Goal: Transaction & Acquisition: Purchase product/service

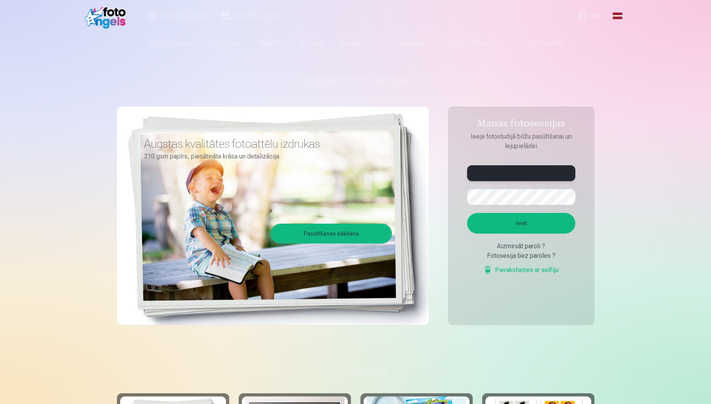
type input "**********"
click at [568, 196] on button "button" at bounding box center [566, 197] width 15 height 15
click at [551, 221] on button "Ieiet" at bounding box center [521, 223] width 108 height 21
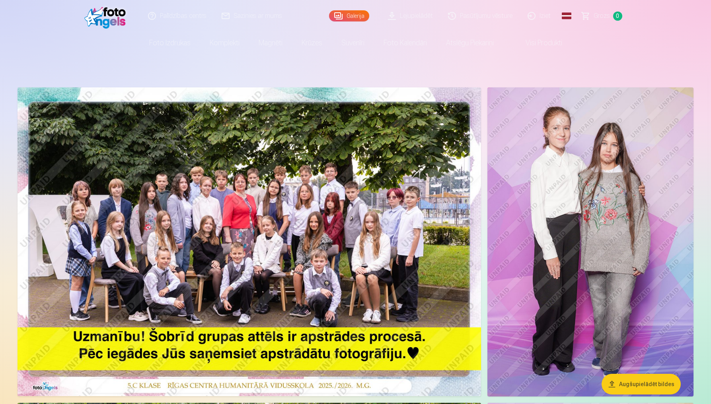
click at [144, 205] on img at bounding box center [248, 241] width 463 height 309
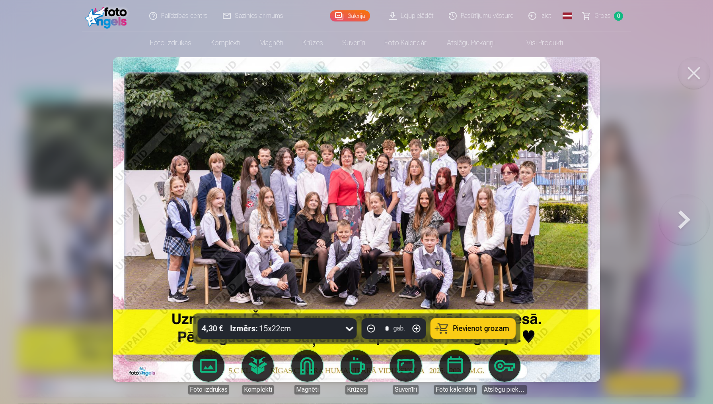
click at [710, 72] on div at bounding box center [356, 202] width 713 height 404
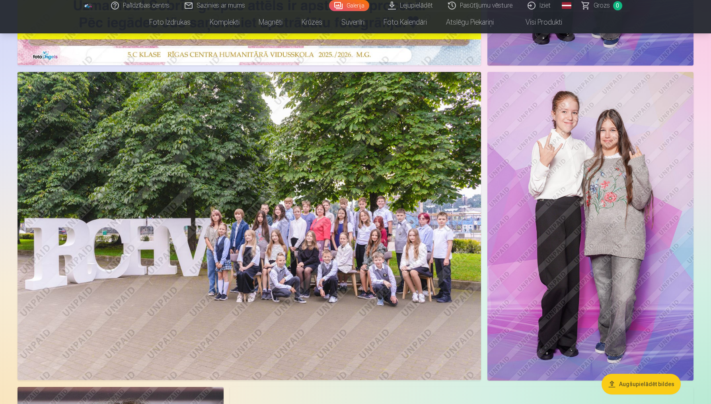
scroll to position [338, 0]
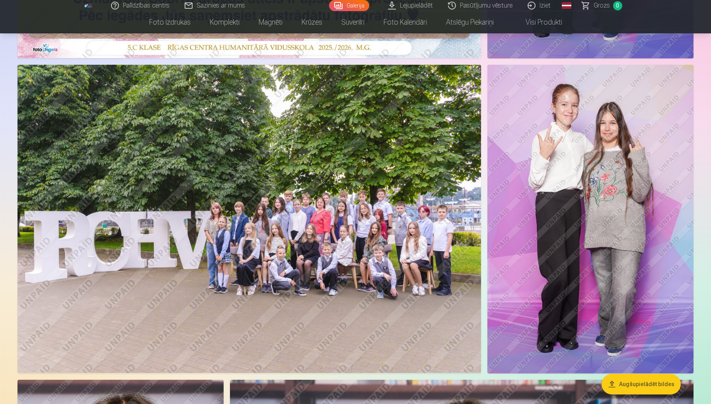
click at [336, 224] on img at bounding box center [248, 219] width 463 height 309
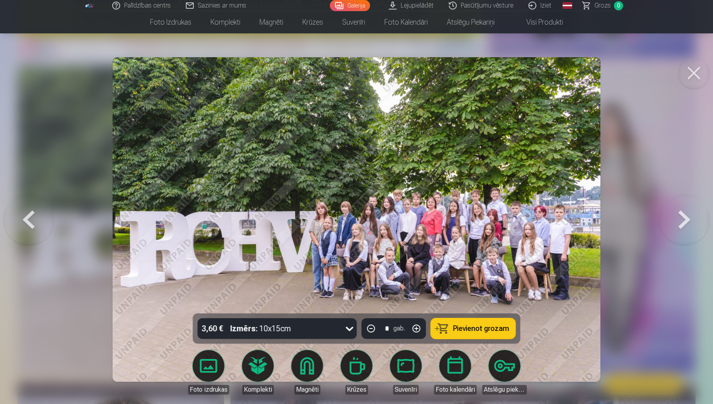
click at [370, 216] on img at bounding box center [356, 219] width 487 height 325
click at [374, 216] on img at bounding box center [356, 219] width 487 height 325
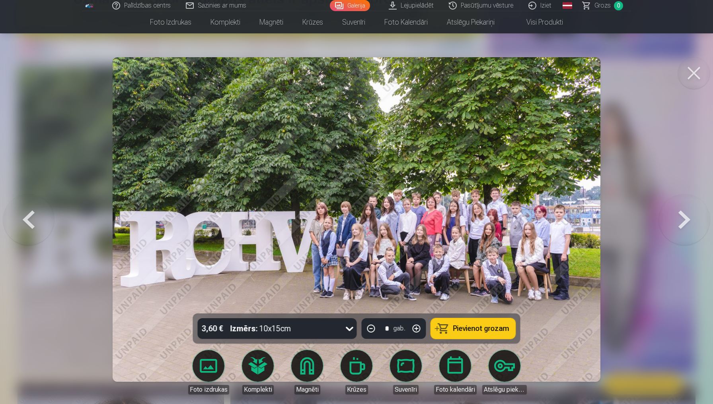
click at [367, 207] on img at bounding box center [356, 219] width 487 height 325
click at [677, 223] on button at bounding box center [683, 220] width 51 height 172
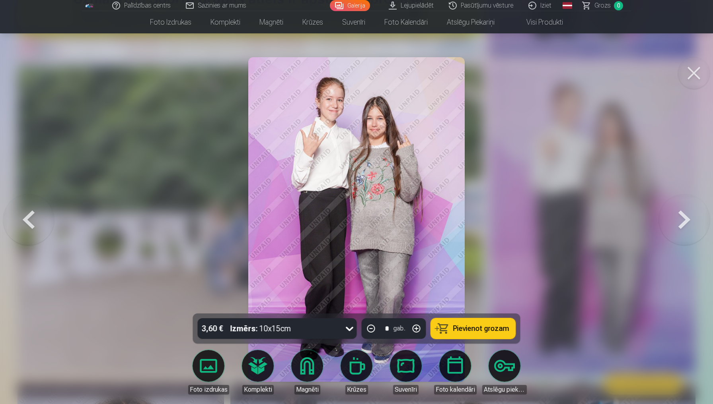
click at [677, 223] on button at bounding box center [683, 220] width 51 height 172
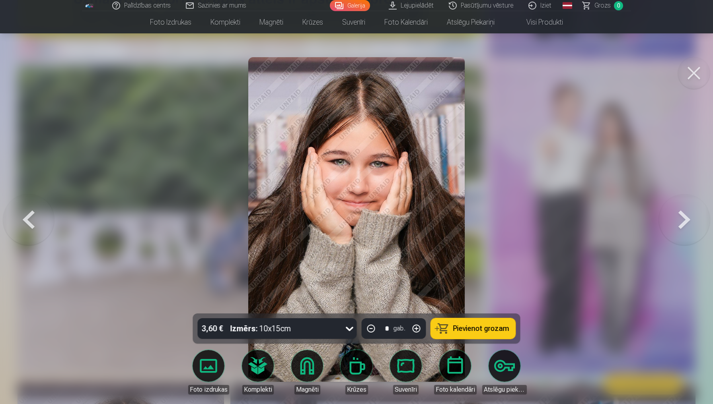
click at [677, 223] on button at bounding box center [683, 220] width 51 height 172
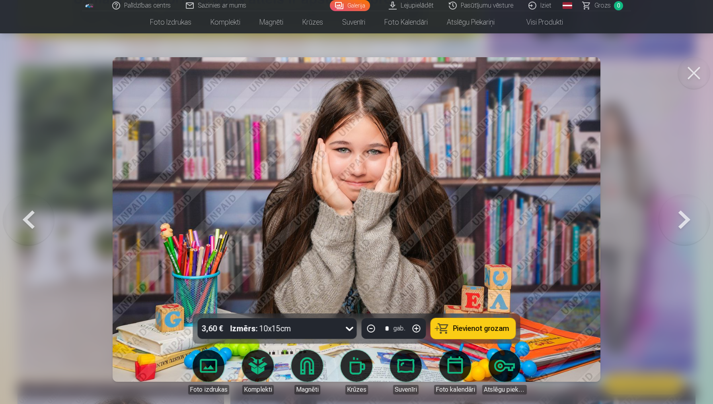
click at [680, 217] on button at bounding box center [683, 220] width 51 height 172
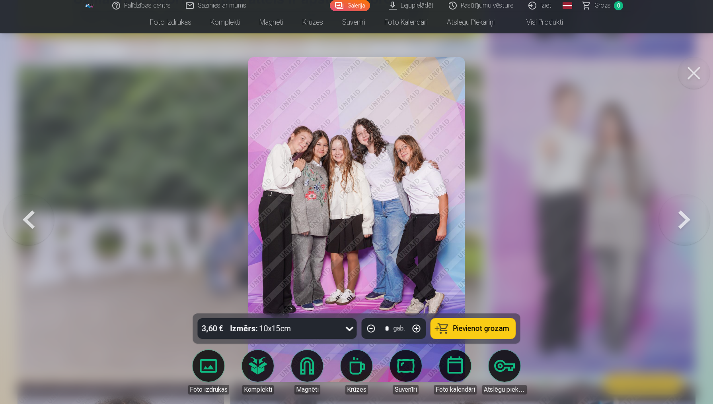
click at [680, 217] on button at bounding box center [683, 220] width 51 height 172
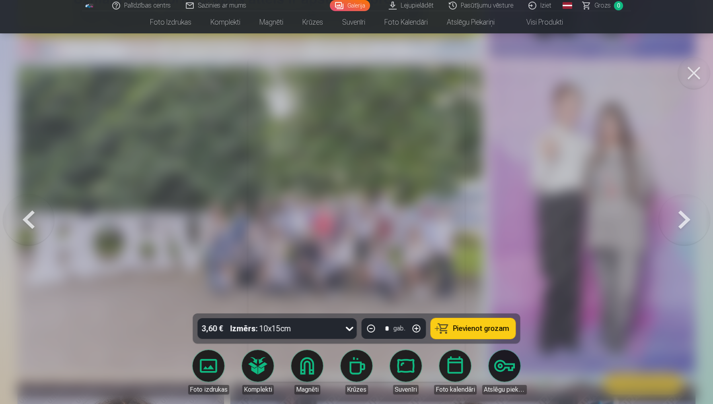
click at [680, 217] on button at bounding box center [683, 220] width 51 height 172
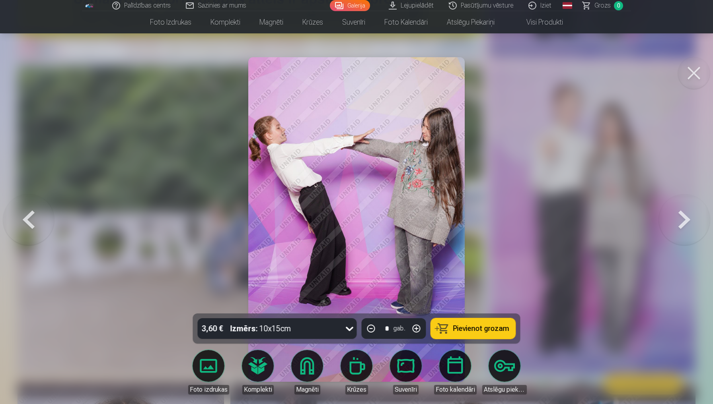
click at [680, 217] on button at bounding box center [683, 220] width 51 height 172
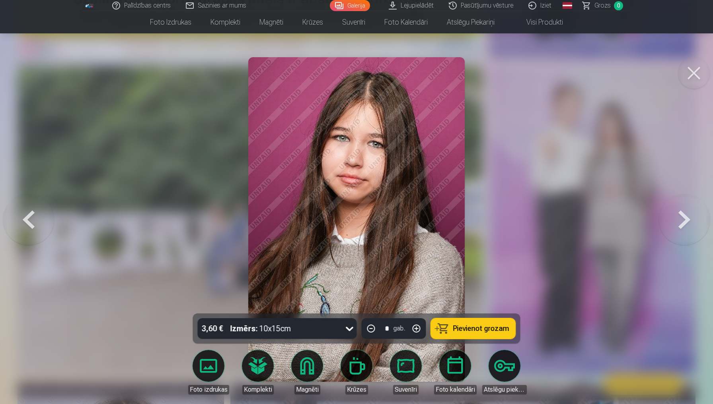
click at [680, 217] on button at bounding box center [683, 220] width 51 height 172
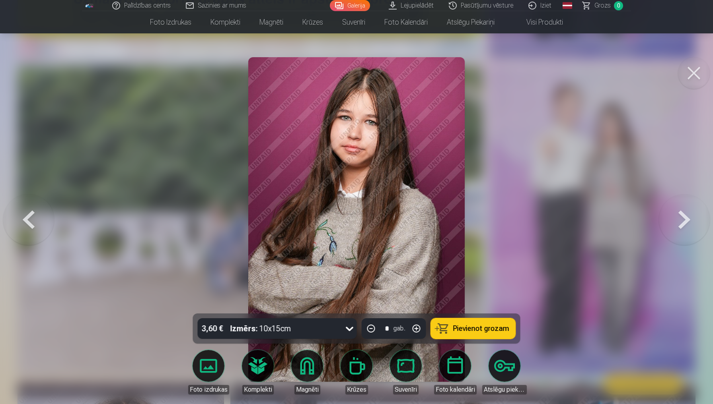
click at [680, 217] on button at bounding box center [683, 220] width 51 height 172
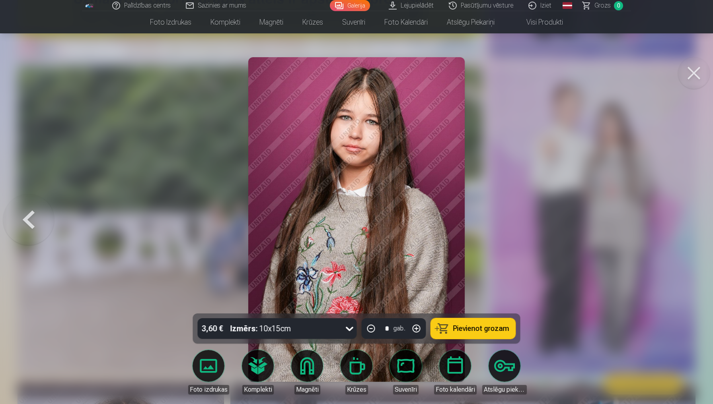
click at [680, 217] on div at bounding box center [356, 202] width 713 height 404
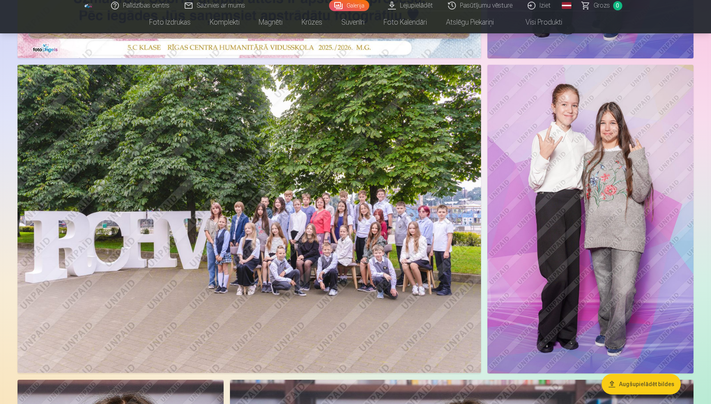
click at [680, 217] on img at bounding box center [590, 219] width 206 height 309
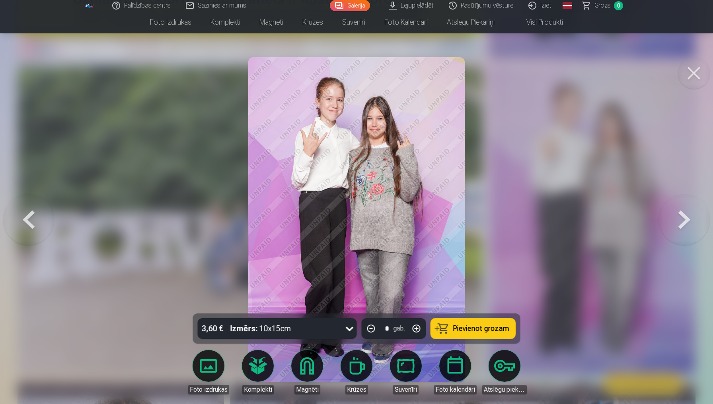
click at [680, 217] on button at bounding box center [683, 220] width 51 height 172
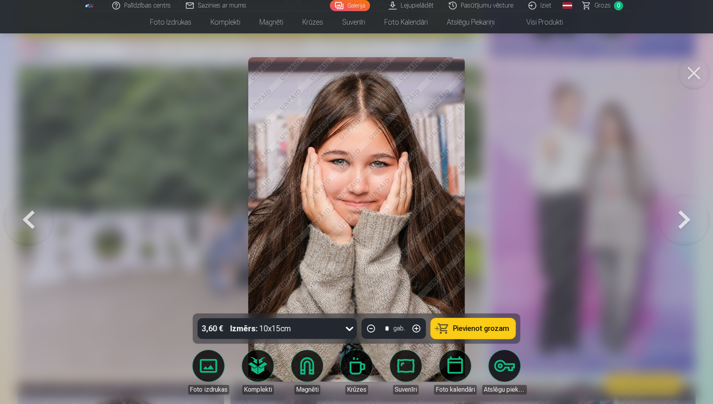
click at [680, 217] on button at bounding box center [683, 220] width 51 height 172
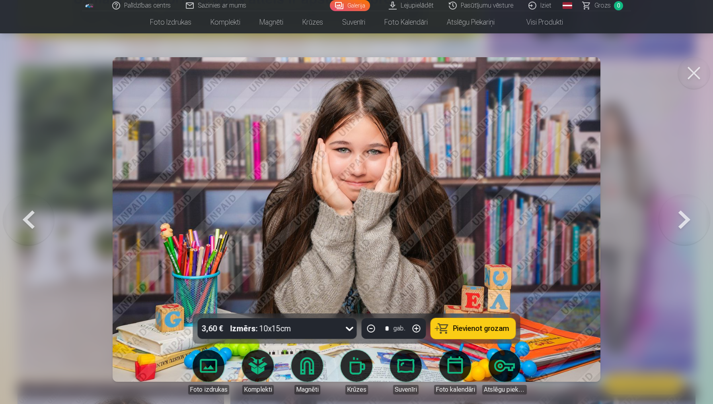
click at [680, 217] on button at bounding box center [683, 220] width 51 height 172
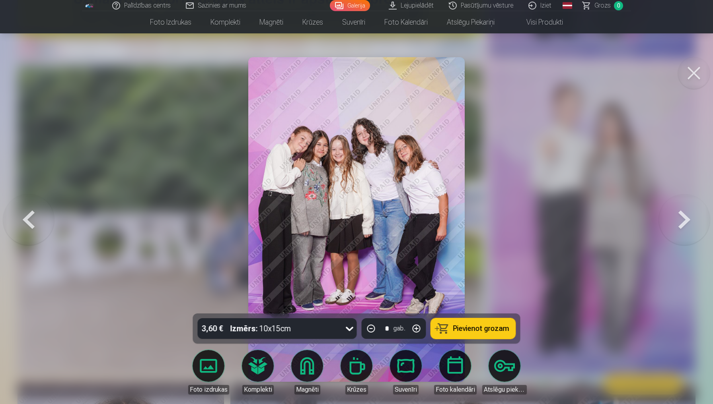
click at [680, 217] on button at bounding box center [683, 220] width 51 height 172
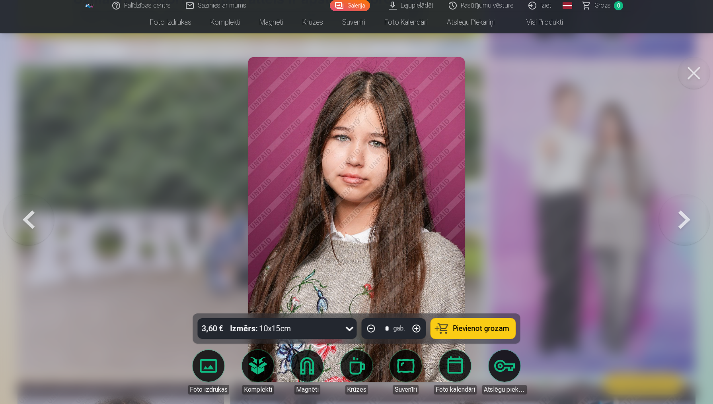
click at [680, 217] on button at bounding box center [683, 220] width 51 height 172
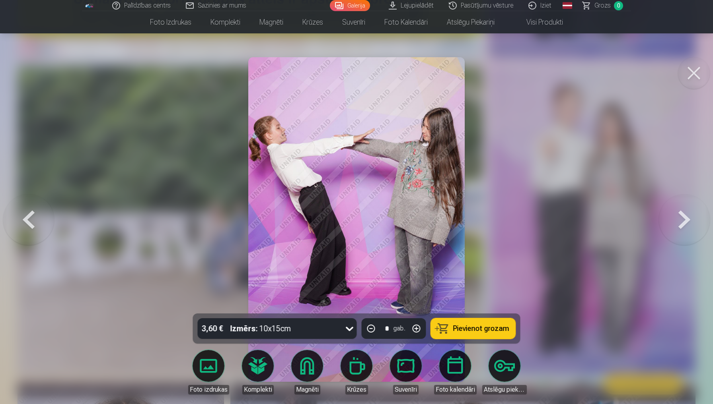
click at [680, 217] on button at bounding box center [683, 220] width 51 height 172
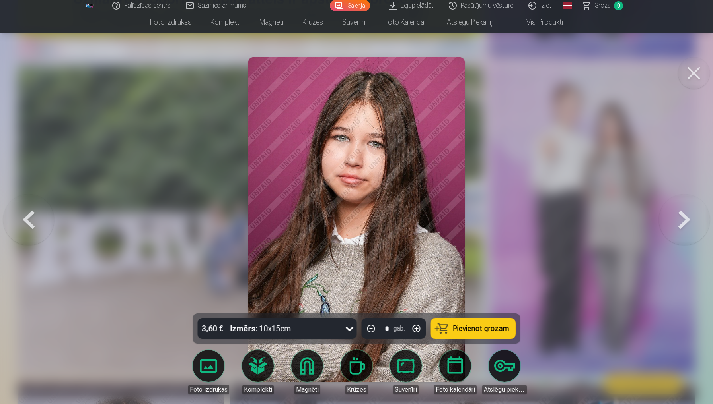
click at [680, 217] on button at bounding box center [683, 220] width 51 height 172
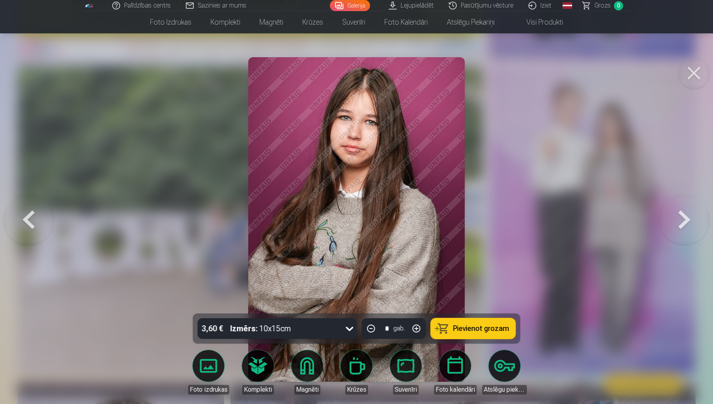
click at [680, 217] on button at bounding box center [683, 220] width 51 height 172
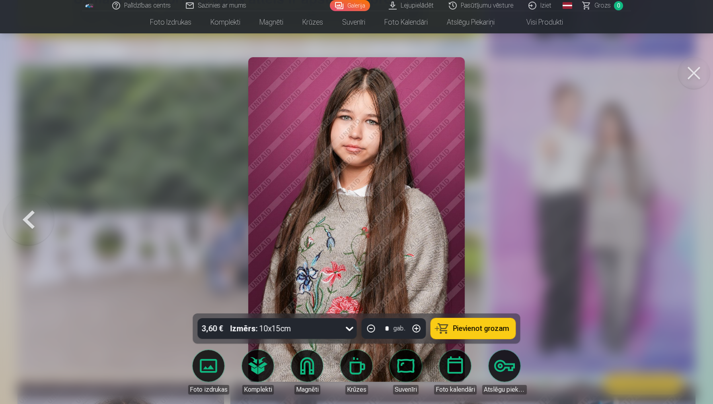
click at [680, 217] on div at bounding box center [356, 202] width 713 height 404
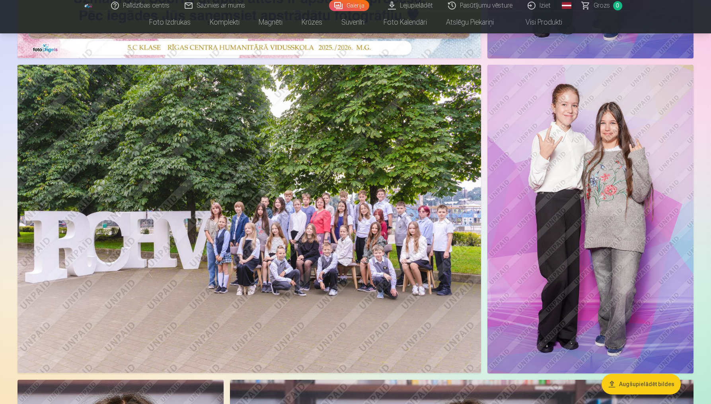
click at [680, 217] on img at bounding box center [590, 219] width 206 height 309
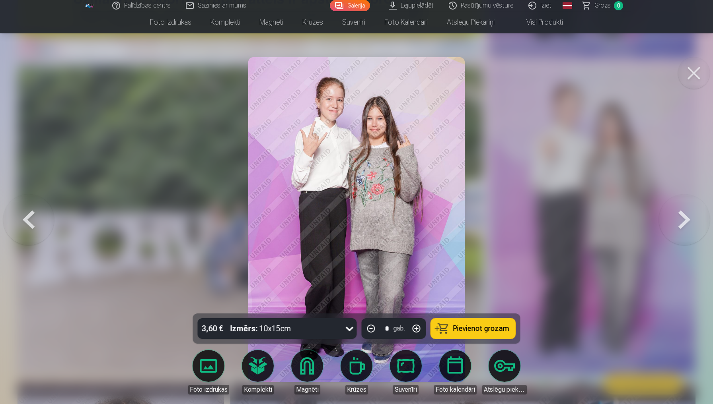
click at [680, 217] on button at bounding box center [683, 220] width 51 height 172
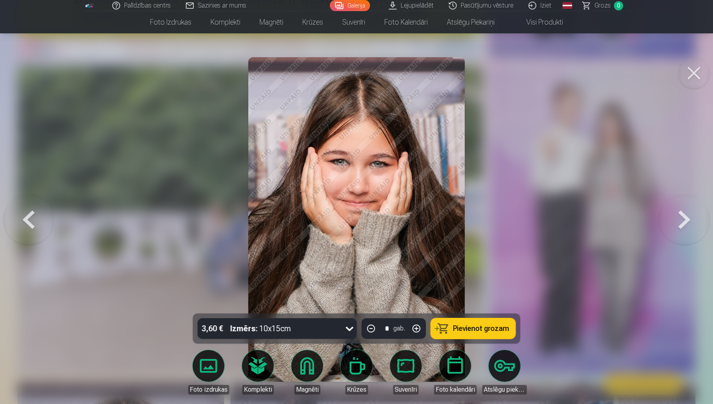
click at [702, 69] on button at bounding box center [694, 73] width 32 height 32
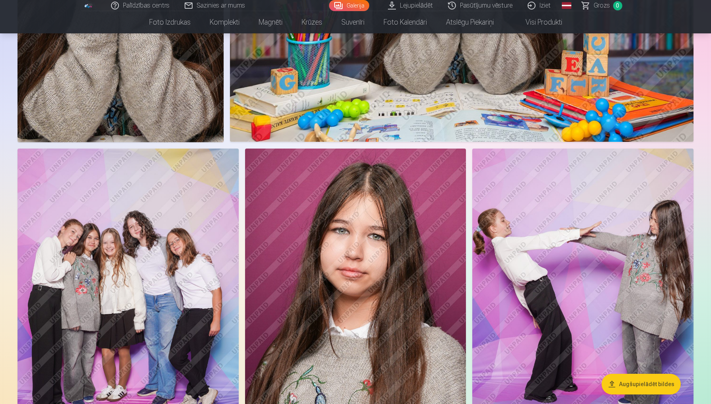
scroll to position [912, 0]
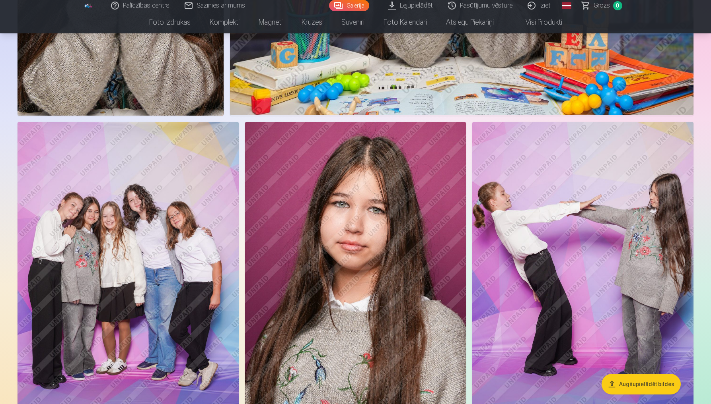
click at [531, 163] on img at bounding box center [582, 288] width 221 height 332
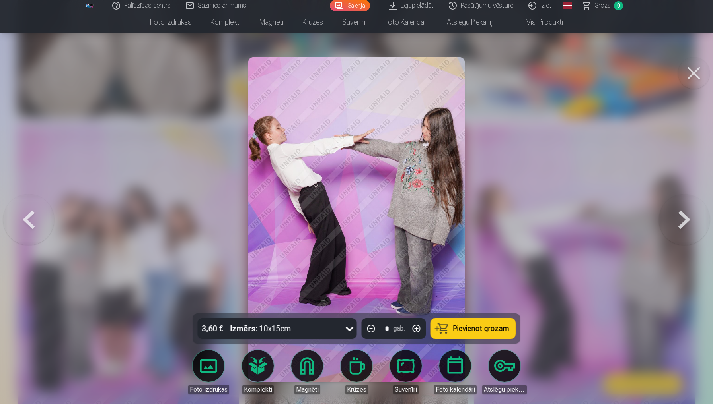
click at [531, 163] on div at bounding box center [356, 202] width 713 height 404
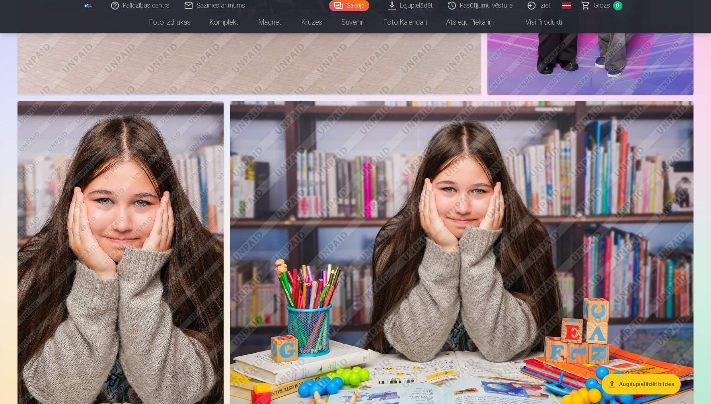
scroll to position [565, 0]
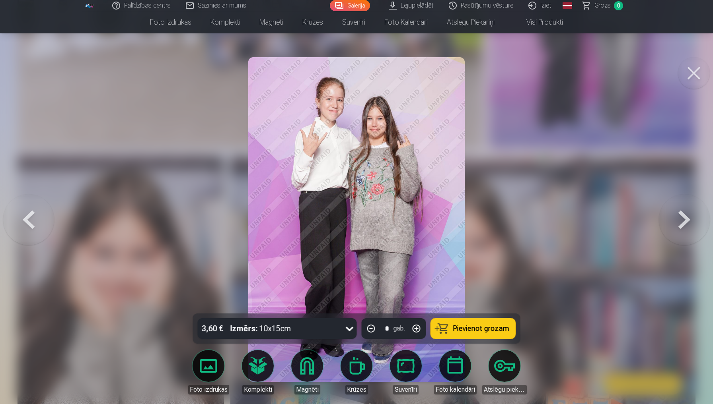
click at [680, 223] on button at bounding box center [683, 220] width 51 height 172
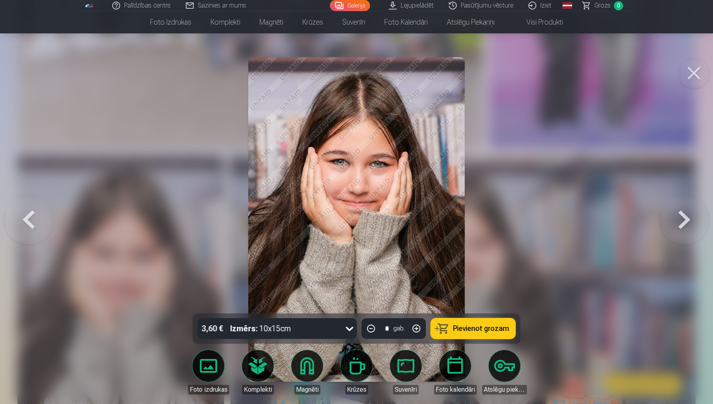
click at [680, 223] on button at bounding box center [683, 220] width 51 height 172
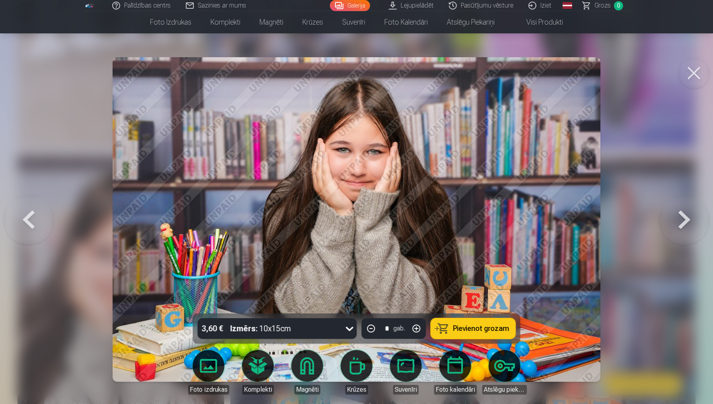
click at [680, 223] on button at bounding box center [683, 220] width 51 height 172
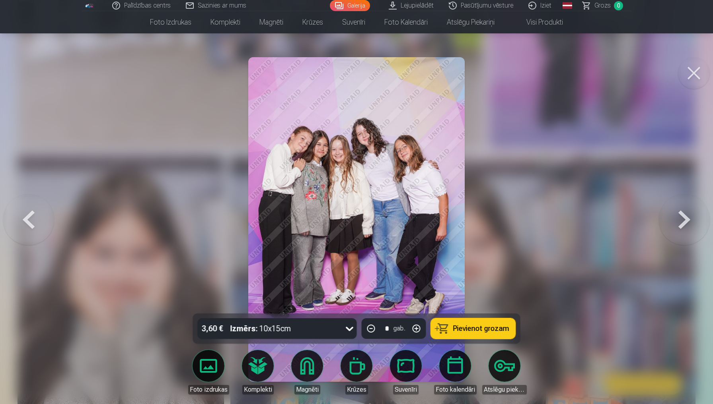
click at [697, 80] on button at bounding box center [694, 73] width 32 height 32
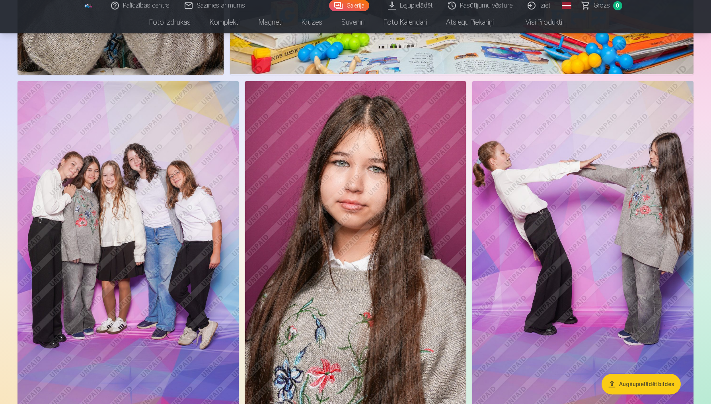
scroll to position [986, 0]
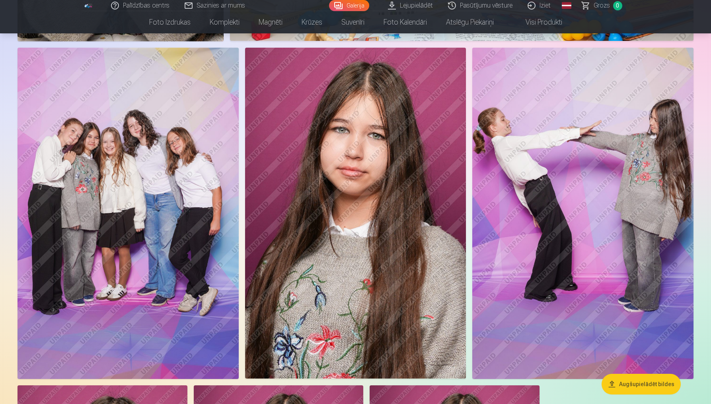
click at [369, 179] on img at bounding box center [355, 214] width 221 height 332
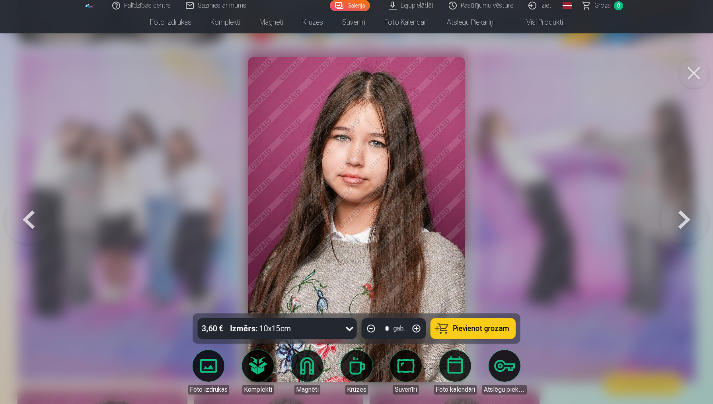
click at [689, 63] on button at bounding box center [694, 73] width 32 height 32
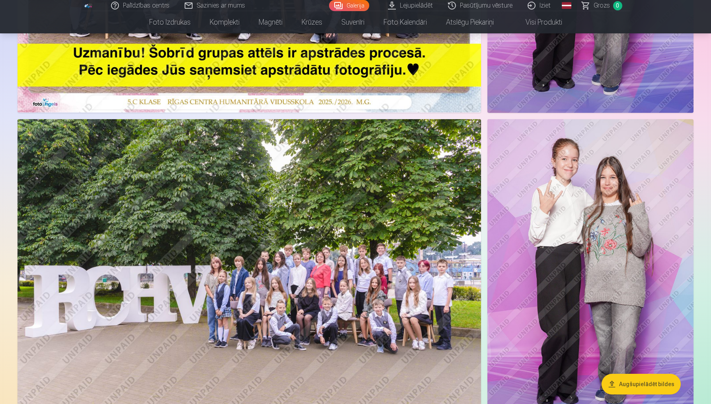
scroll to position [285, 0]
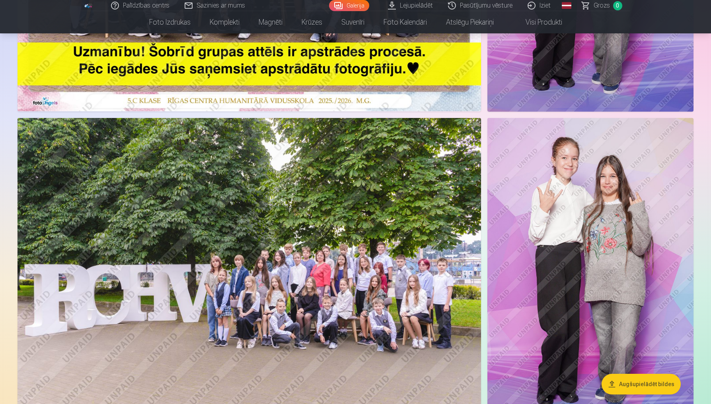
click at [401, 142] on img at bounding box center [248, 272] width 463 height 309
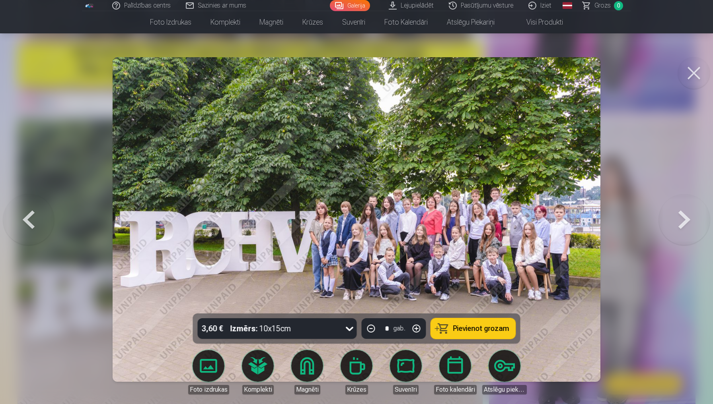
click at [694, 75] on button at bounding box center [694, 73] width 32 height 32
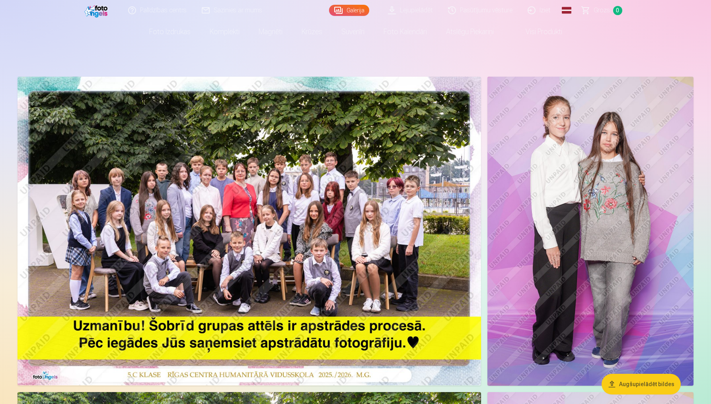
scroll to position [10, 0]
click at [357, 216] on img at bounding box center [248, 231] width 463 height 309
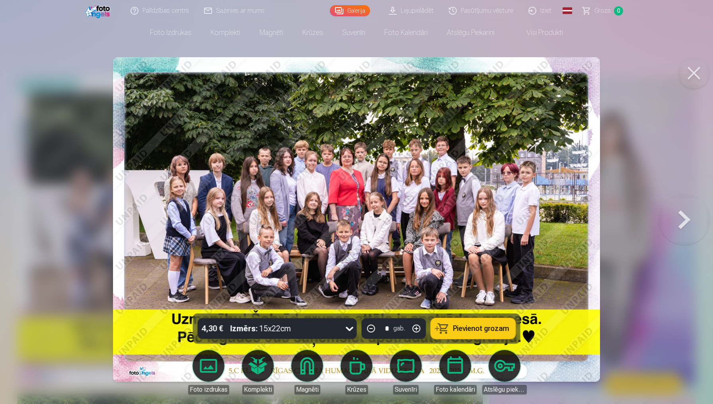
click at [357, 216] on img at bounding box center [356, 219] width 487 height 325
click at [674, 217] on button at bounding box center [683, 220] width 51 height 172
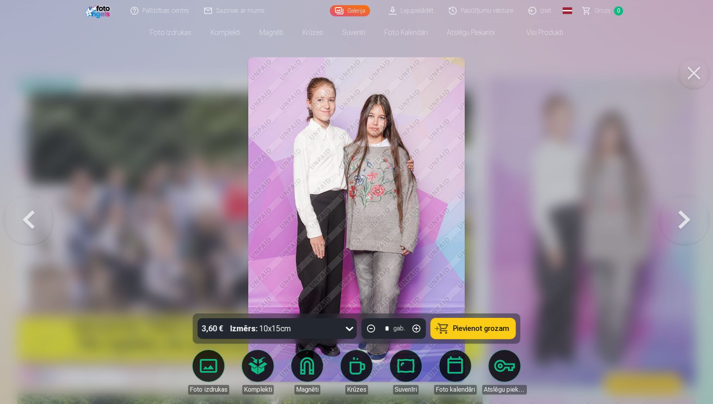
click at [674, 217] on button at bounding box center [683, 220] width 51 height 172
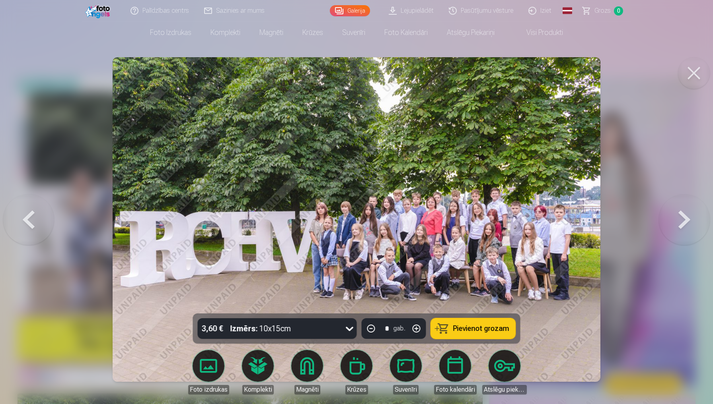
click at [674, 217] on button at bounding box center [683, 220] width 51 height 172
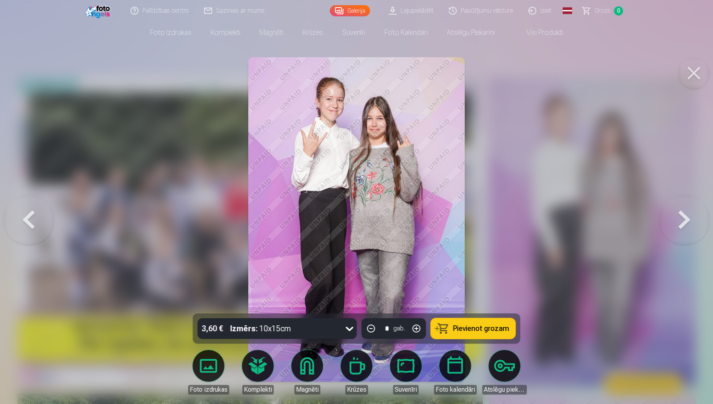
click at [674, 217] on button at bounding box center [683, 220] width 51 height 172
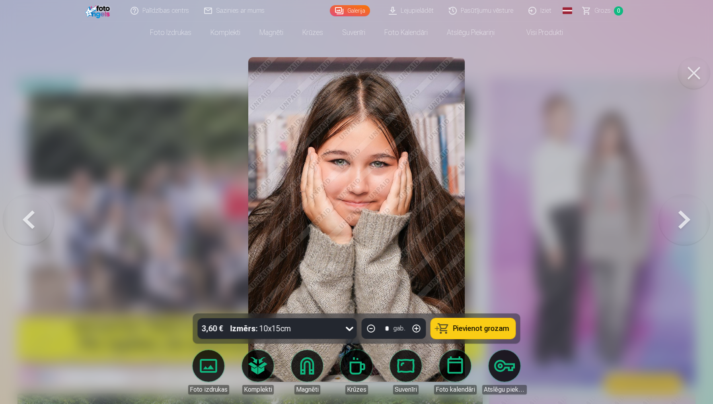
click at [674, 217] on button at bounding box center [683, 220] width 51 height 172
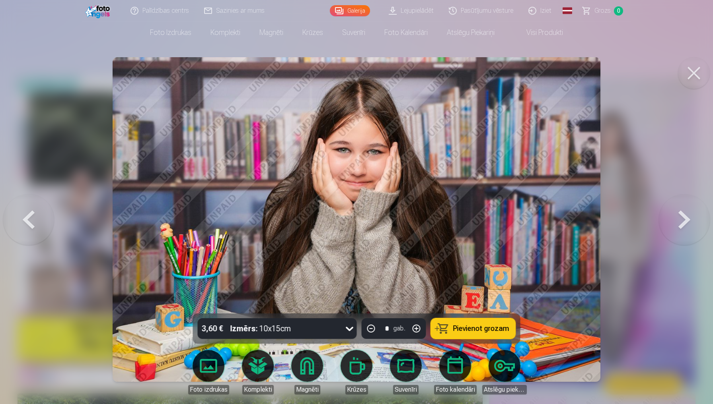
click at [674, 217] on button at bounding box center [683, 220] width 51 height 172
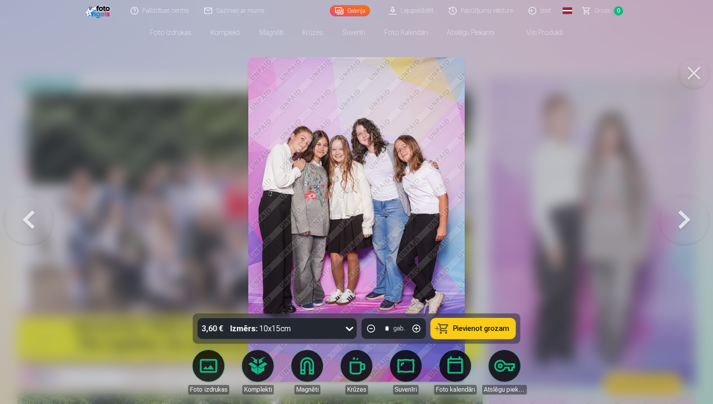
click at [699, 232] on button at bounding box center [683, 220] width 51 height 172
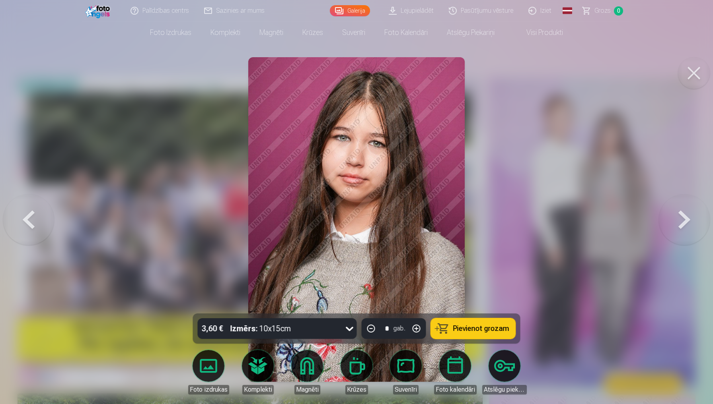
click at [699, 232] on button at bounding box center [683, 220] width 51 height 172
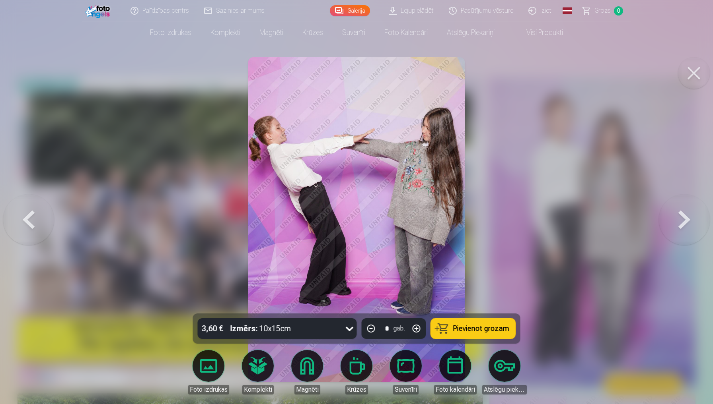
click at [699, 232] on button at bounding box center [683, 220] width 51 height 172
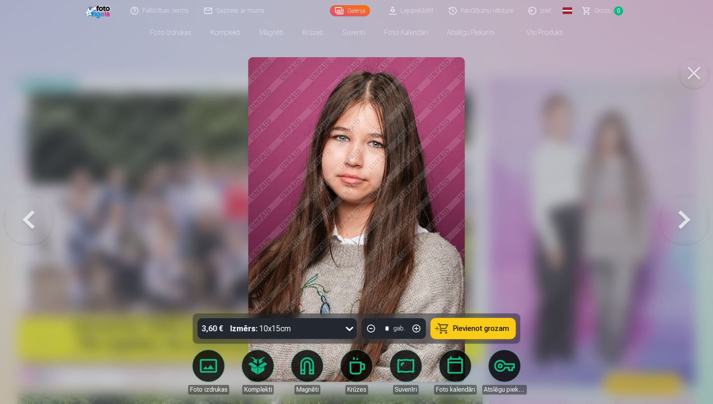
click at [699, 232] on button at bounding box center [683, 220] width 51 height 172
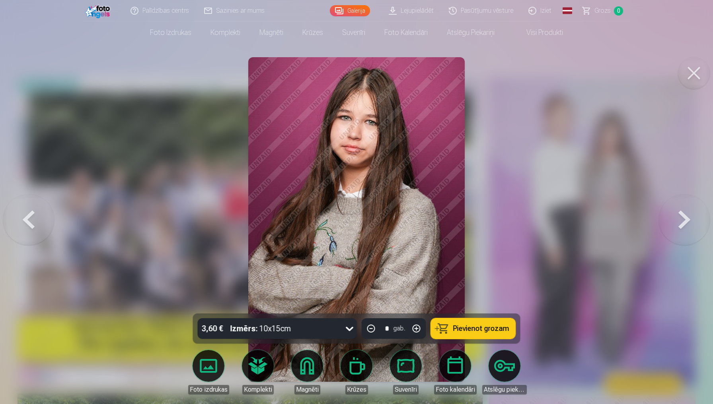
click at [17, 230] on button at bounding box center [28, 220] width 51 height 172
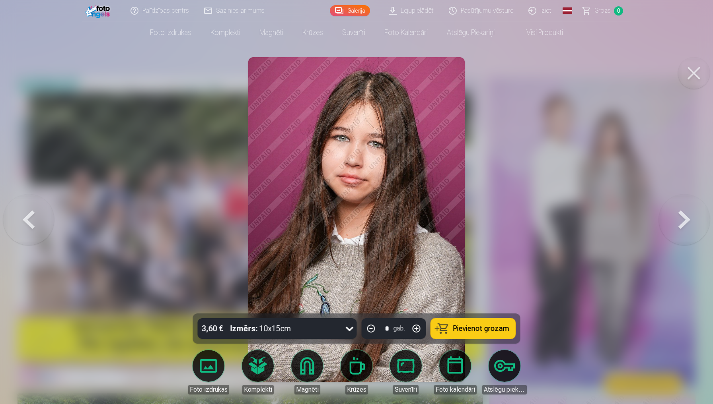
click at [17, 230] on button at bounding box center [28, 220] width 51 height 172
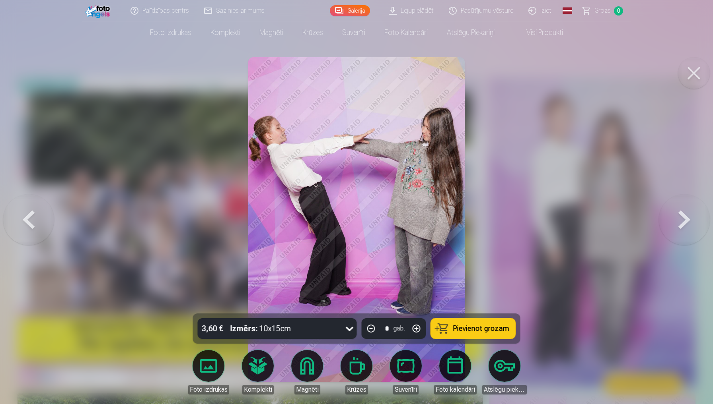
click at [17, 230] on button at bounding box center [28, 220] width 51 height 172
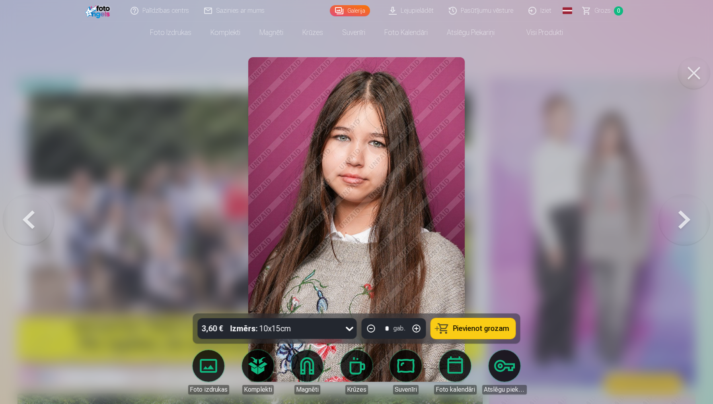
click at [17, 230] on button at bounding box center [28, 220] width 51 height 172
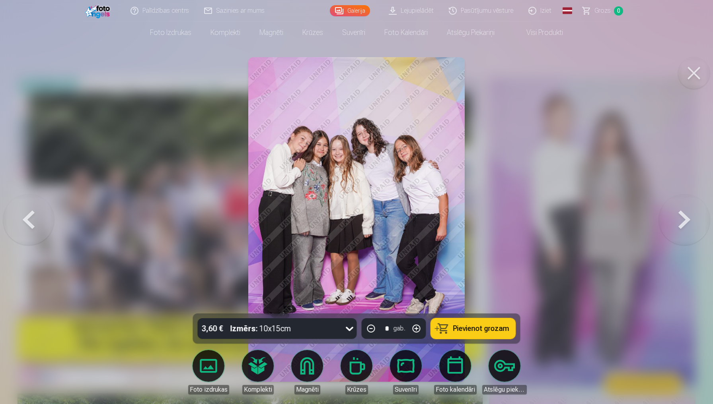
click at [25, 217] on button at bounding box center [28, 220] width 51 height 172
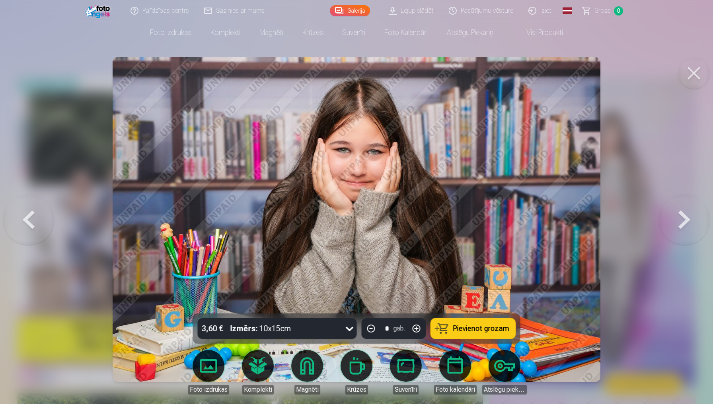
click at [25, 217] on button at bounding box center [28, 220] width 51 height 172
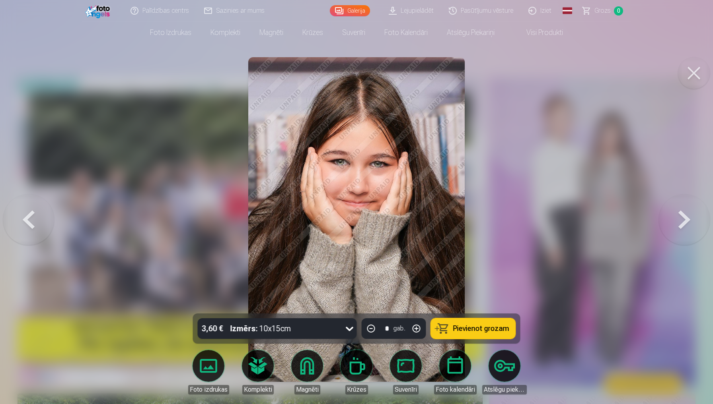
click at [25, 217] on button at bounding box center [28, 220] width 51 height 172
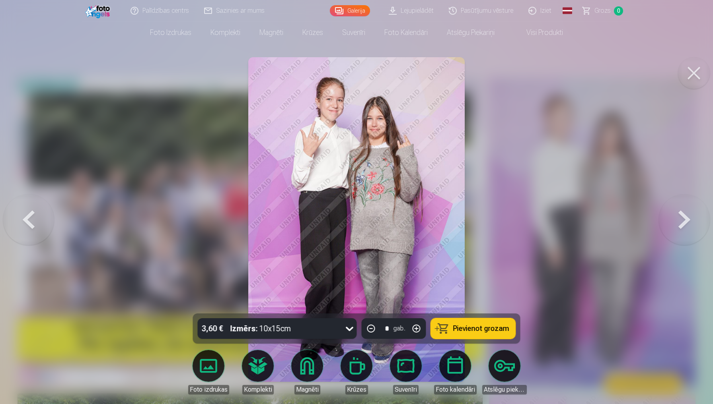
click at [25, 217] on button at bounding box center [28, 220] width 51 height 172
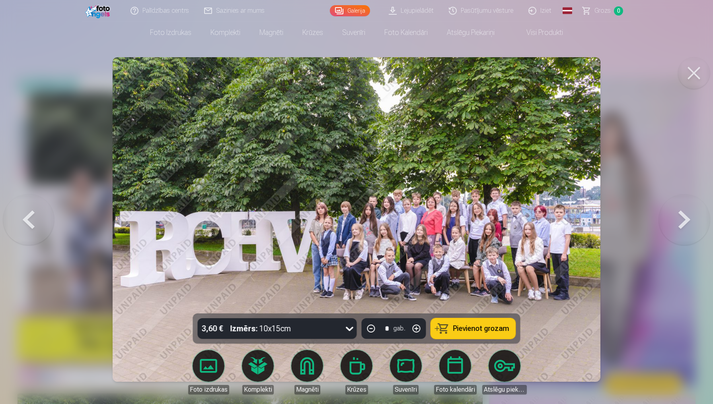
click at [25, 217] on button at bounding box center [28, 220] width 51 height 172
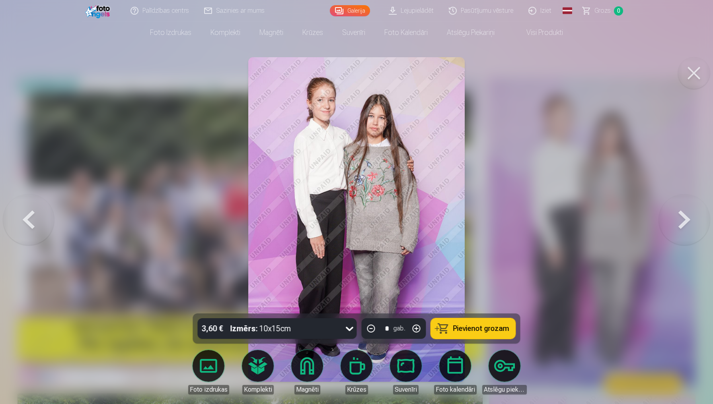
click at [25, 217] on button at bounding box center [28, 220] width 51 height 172
click at [25, 217] on div at bounding box center [356, 202] width 713 height 404
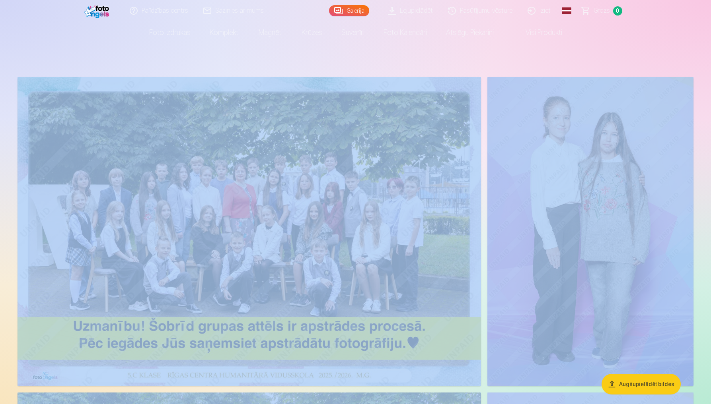
click at [25, 217] on img at bounding box center [248, 231] width 463 height 309
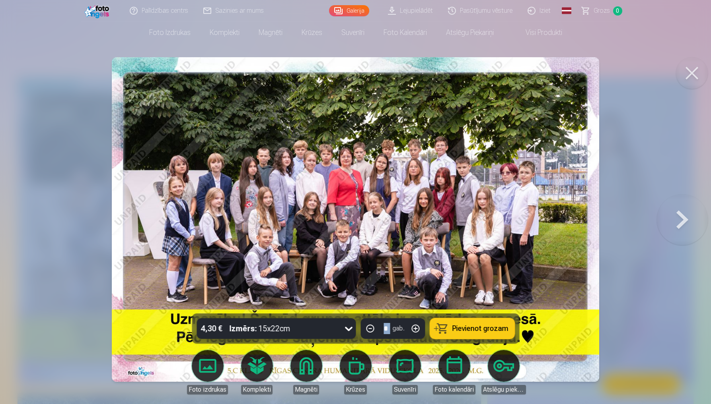
click at [25, 217] on div at bounding box center [355, 202] width 711 height 404
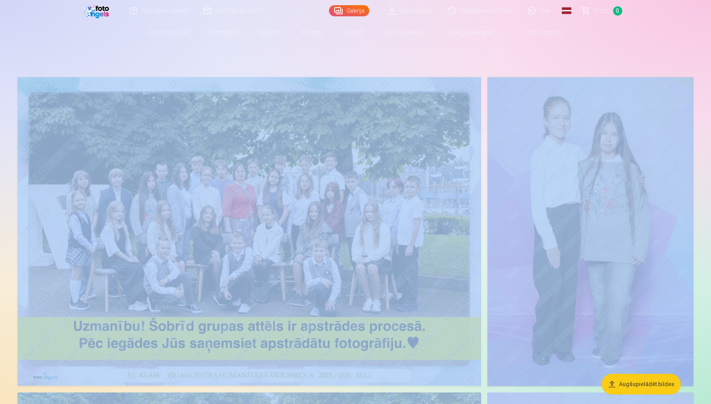
click at [25, 217] on img at bounding box center [248, 231] width 463 height 309
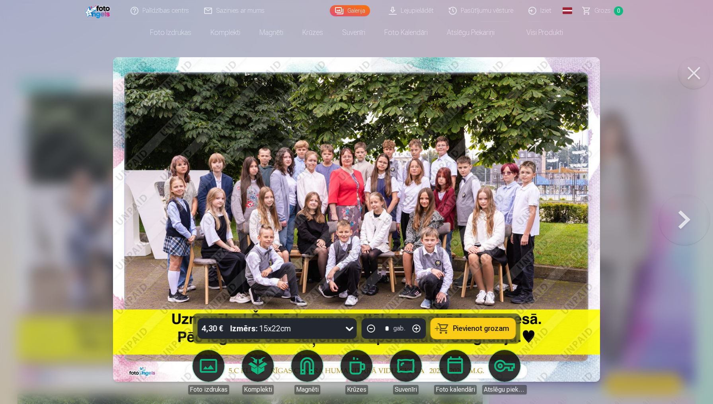
click at [680, 230] on button at bounding box center [683, 220] width 51 height 172
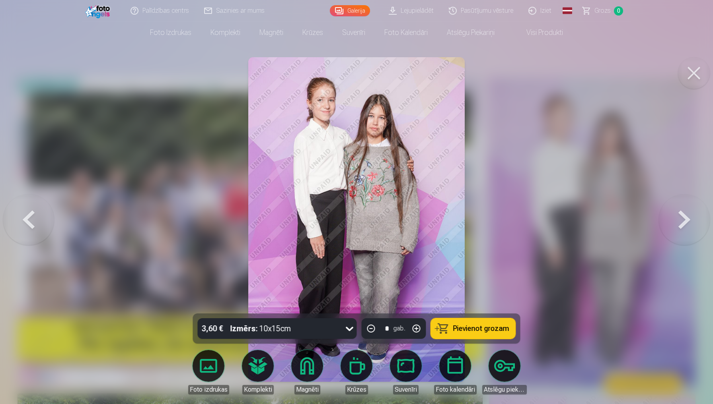
click at [680, 230] on button at bounding box center [683, 220] width 51 height 172
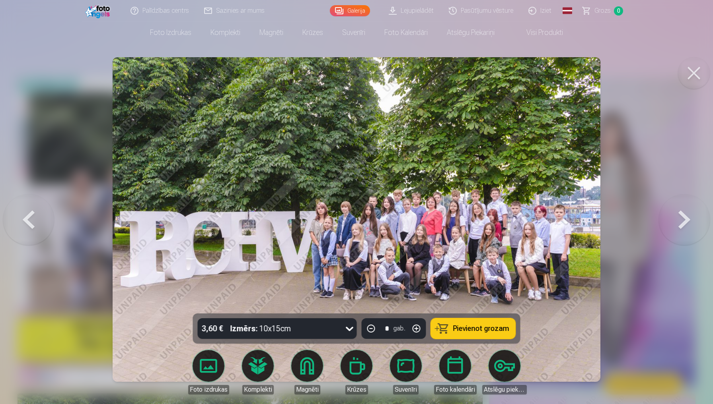
click at [680, 230] on button at bounding box center [683, 220] width 51 height 172
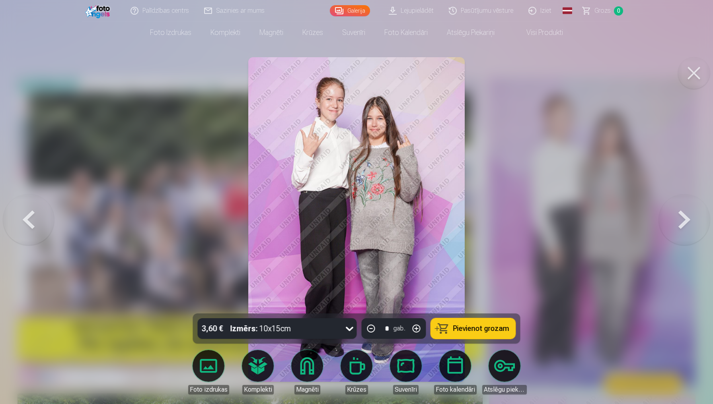
click at [680, 230] on button at bounding box center [683, 220] width 51 height 172
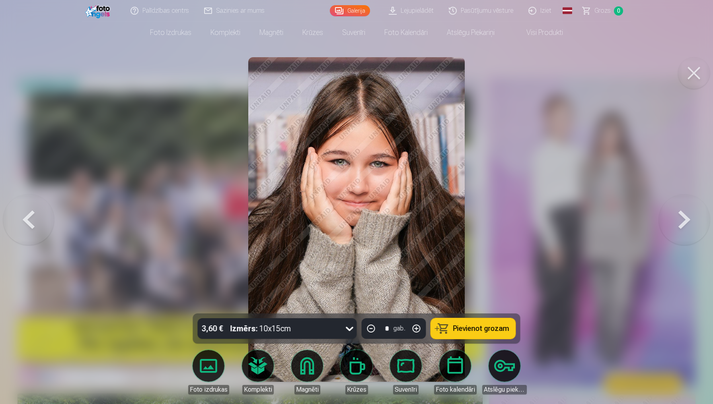
click at [680, 231] on button at bounding box center [683, 220] width 51 height 172
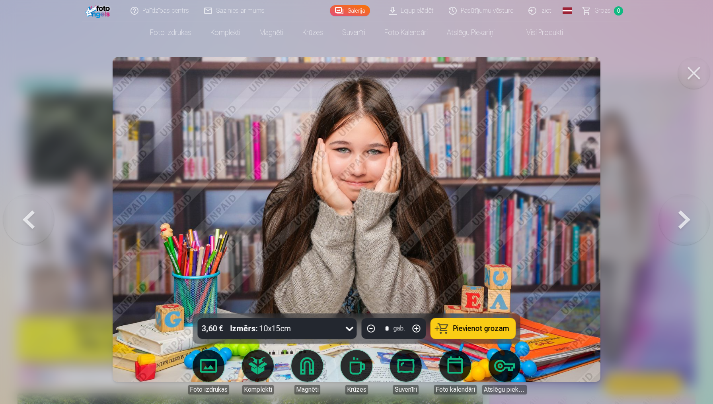
click at [680, 231] on button at bounding box center [683, 220] width 51 height 172
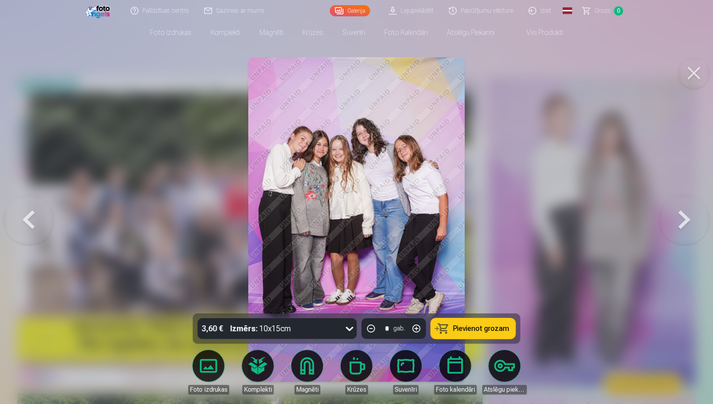
click at [680, 231] on button at bounding box center [683, 220] width 51 height 172
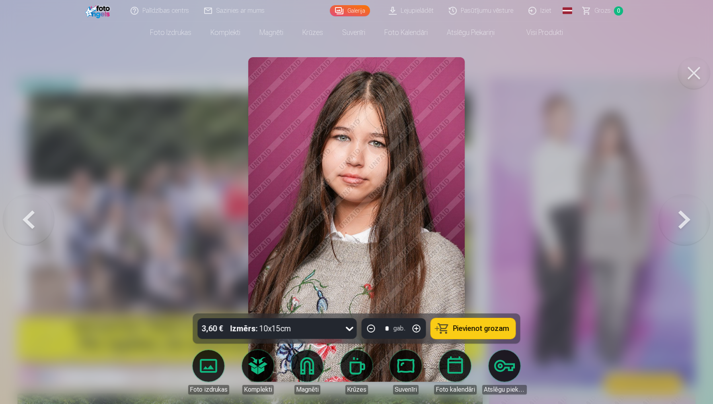
click at [681, 232] on button at bounding box center [683, 220] width 51 height 172
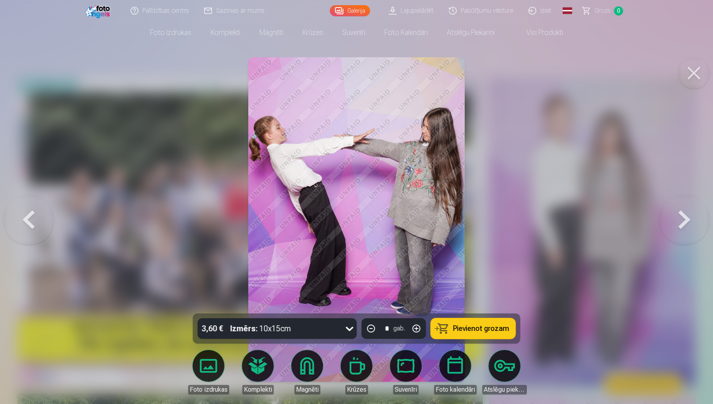
click at [681, 232] on button at bounding box center [683, 220] width 51 height 172
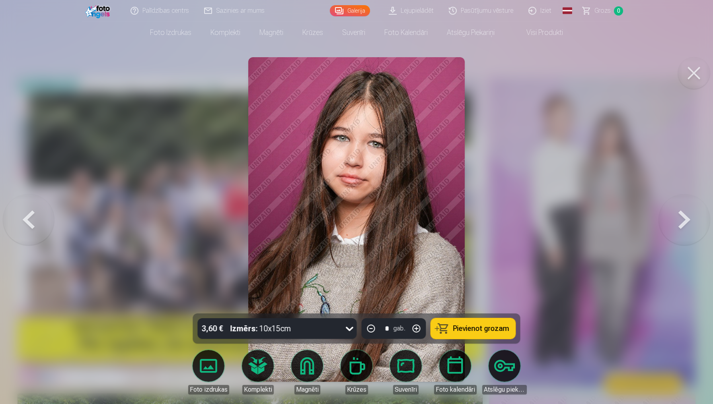
click at [19, 227] on button at bounding box center [28, 220] width 51 height 172
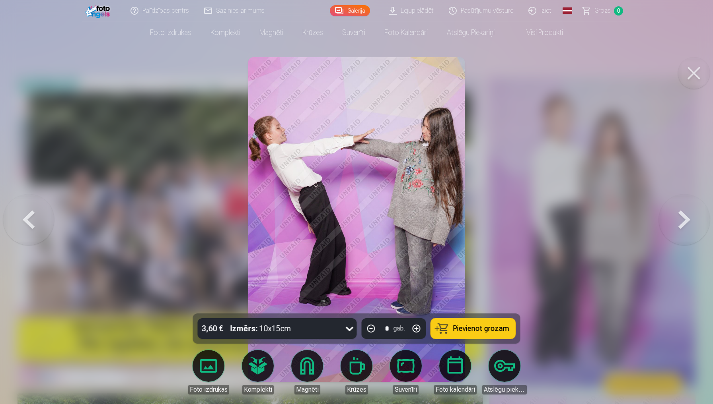
click at [19, 227] on button at bounding box center [28, 220] width 51 height 172
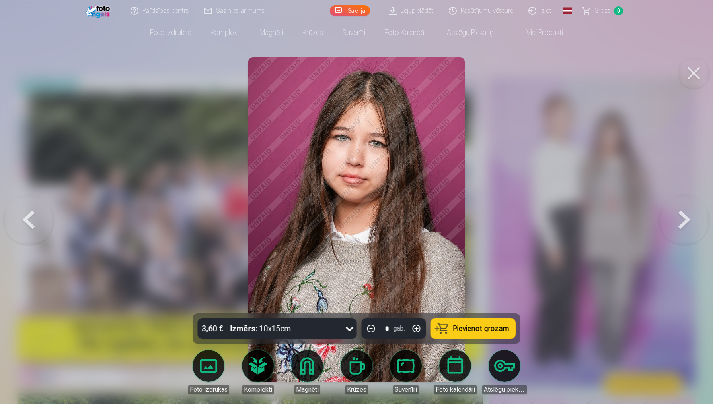
click at [19, 227] on button at bounding box center [28, 220] width 51 height 172
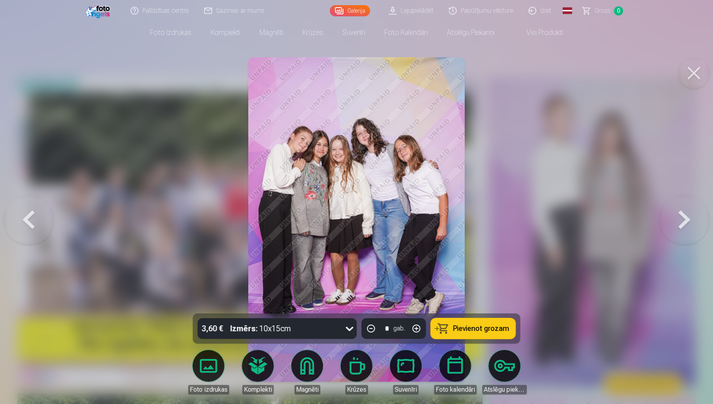
click at [19, 227] on button at bounding box center [28, 220] width 51 height 172
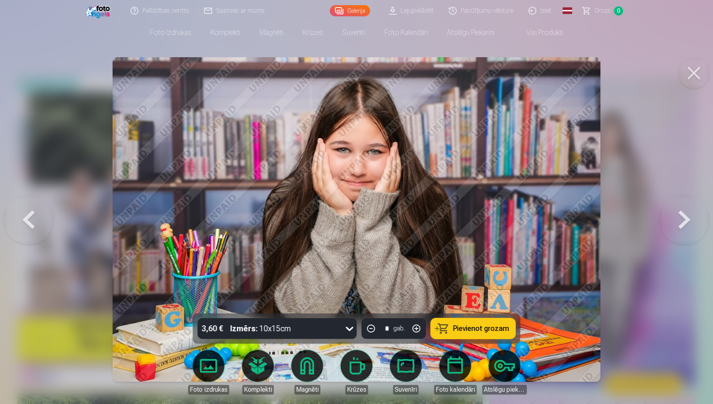
click at [19, 227] on button at bounding box center [28, 220] width 51 height 172
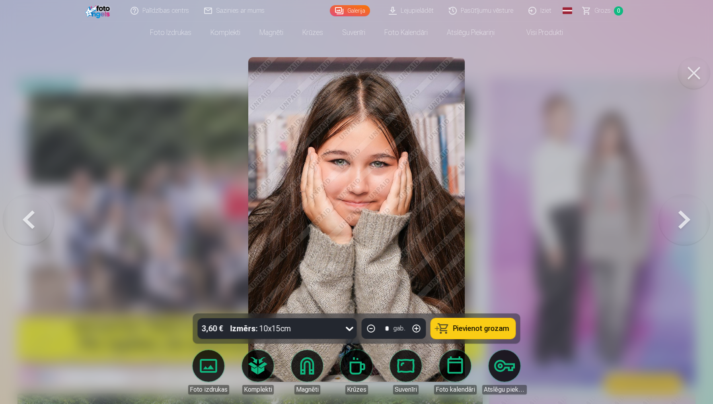
click at [19, 227] on button at bounding box center [28, 220] width 51 height 172
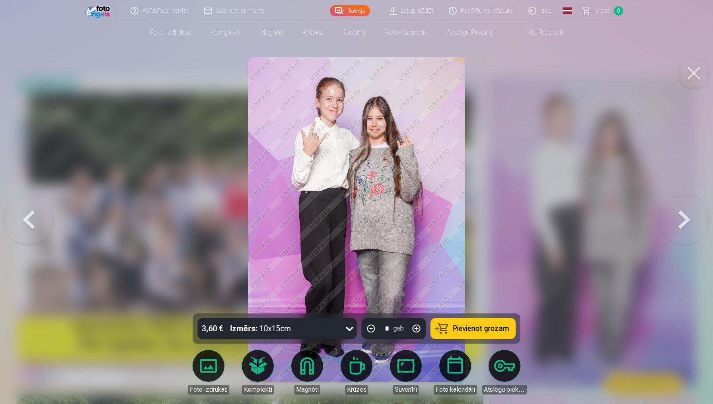
click at [19, 227] on button at bounding box center [28, 220] width 51 height 172
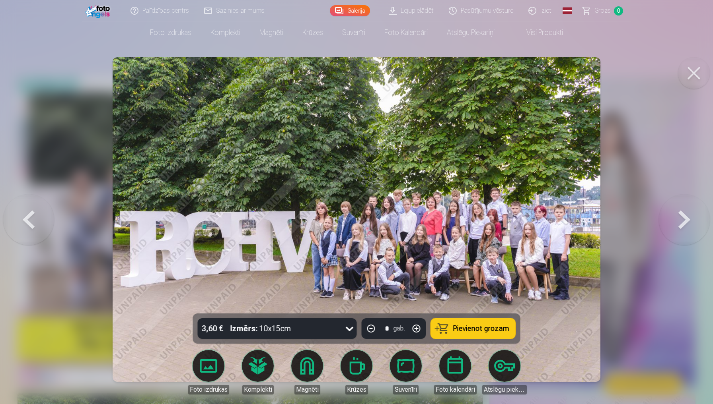
click at [19, 227] on button at bounding box center [28, 220] width 51 height 172
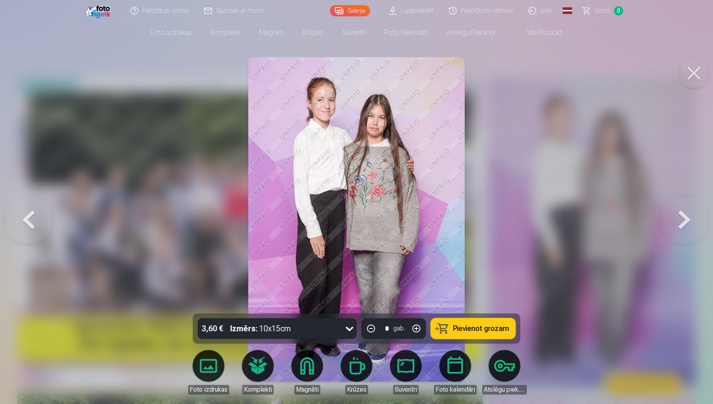
click at [18, 232] on button at bounding box center [28, 220] width 51 height 172
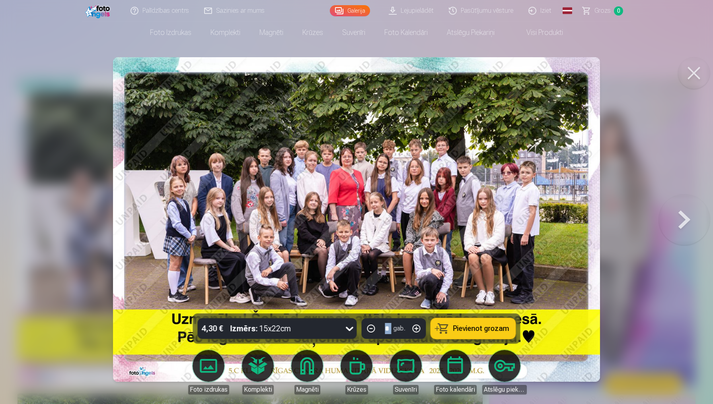
click at [18, 232] on div at bounding box center [356, 202] width 713 height 404
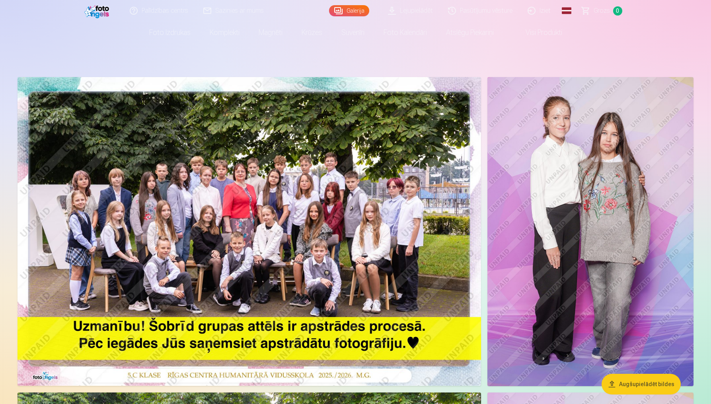
click at [301, 260] on img at bounding box center [248, 231] width 463 height 309
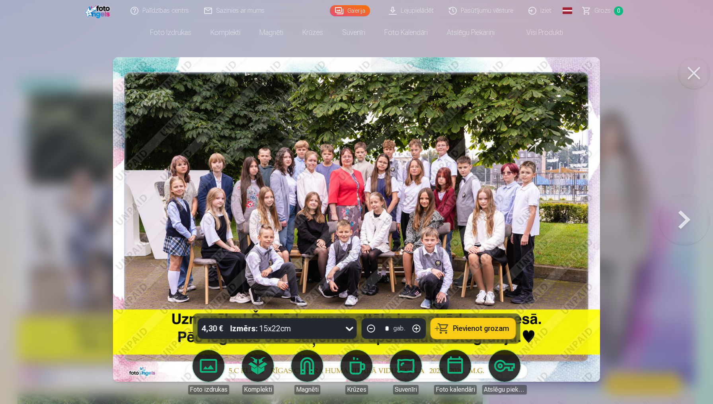
click at [307, 269] on img at bounding box center [356, 219] width 487 height 325
click at [678, 235] on button at bounding box center [683, 220] width 51 height 172
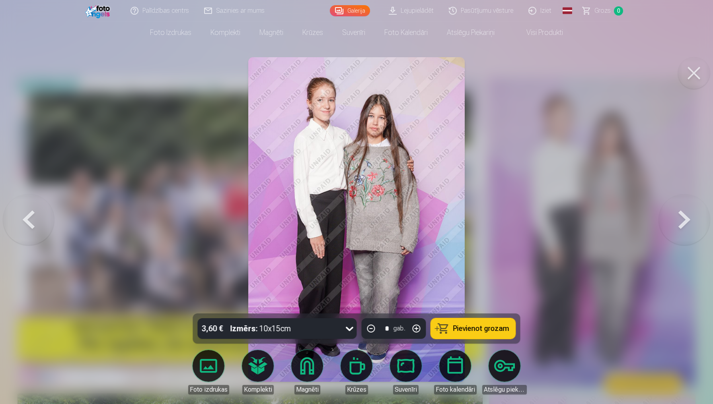
click at [678, 239] on button at bounding box center [683, 220] width 51 height 172
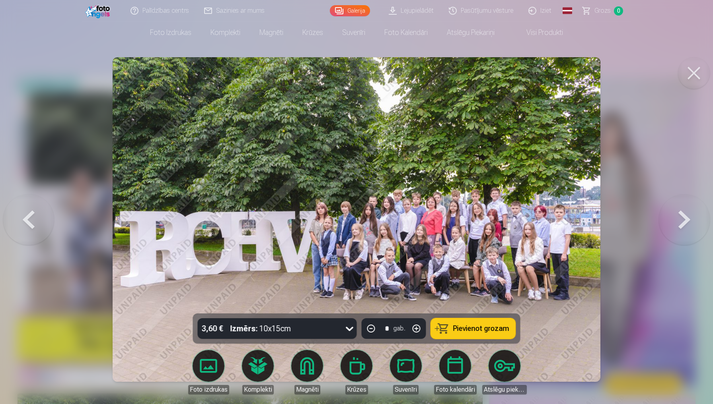
click at [678, 239] on button at bounding box center [683, 220] width 51 height 172
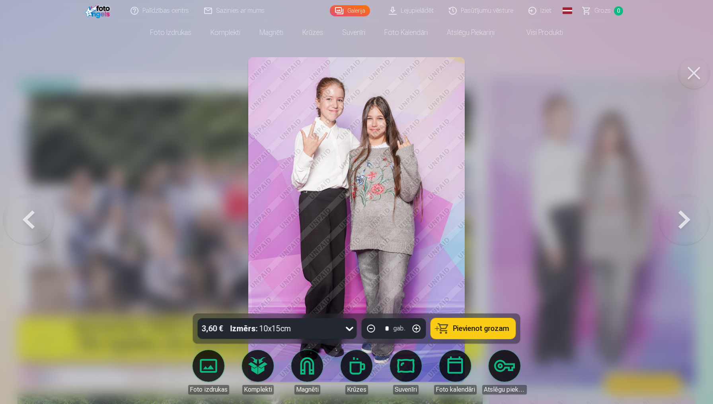
click at [678, 239] on button at bounding box center [683, 220] width 51 height 172
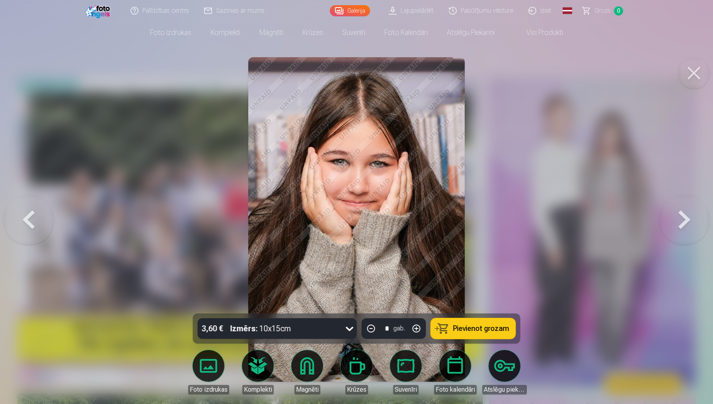
click at [678, 239] on button at bounding box center [683, 220] width 51 height 172
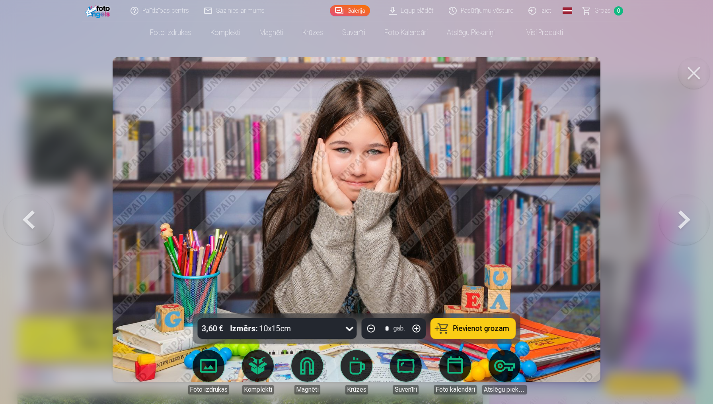
click at [678, 239] on button at bounding box center [683, 220] width 51 height 172
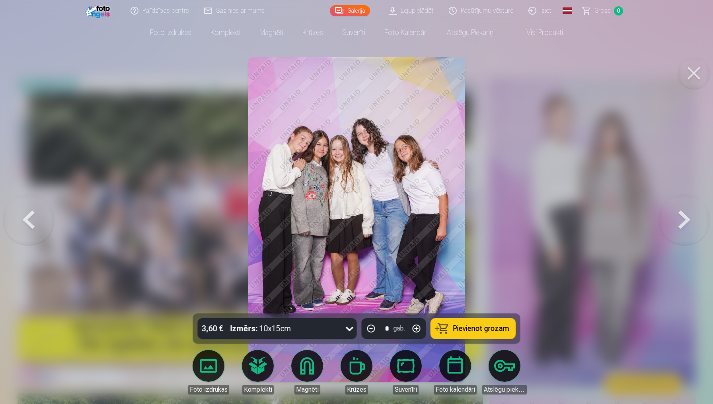
click at [678, 239] on button at bounding box center [683, 220] width 51 height 172
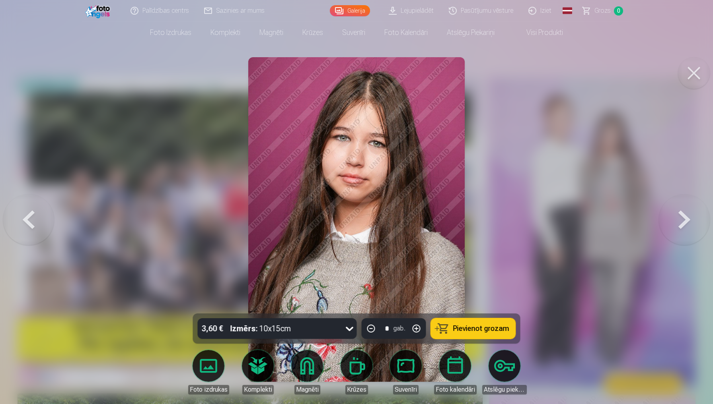
click at [26, 213] on button at bounding box center [28, 220] width 51 height 172
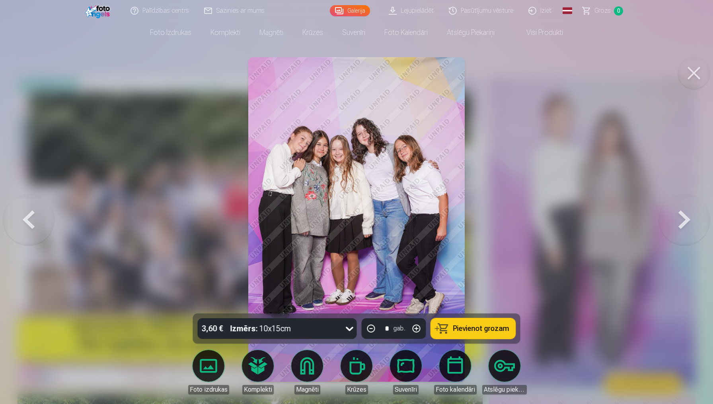
click at [689, 208] on button at bounding box center [683, 220] width 51 height 172
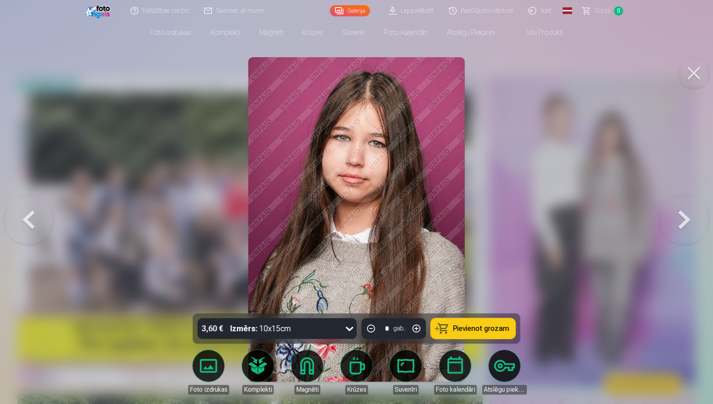
click at [689, 210] on button at bounding box center [683, 220] width 51 height 172
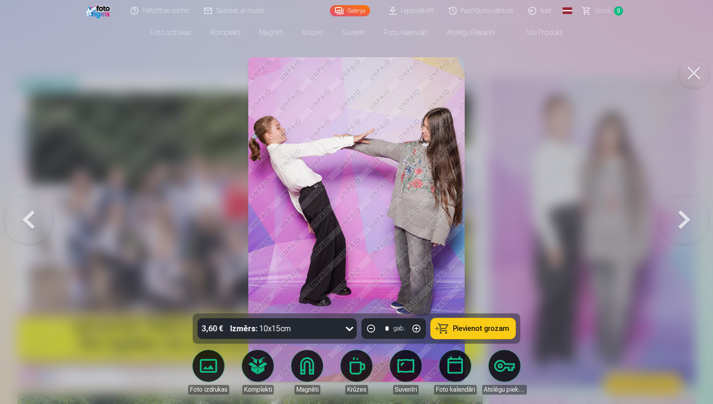
click at [689, 210] on button at bounding box center [683, 220] width 51 height 172
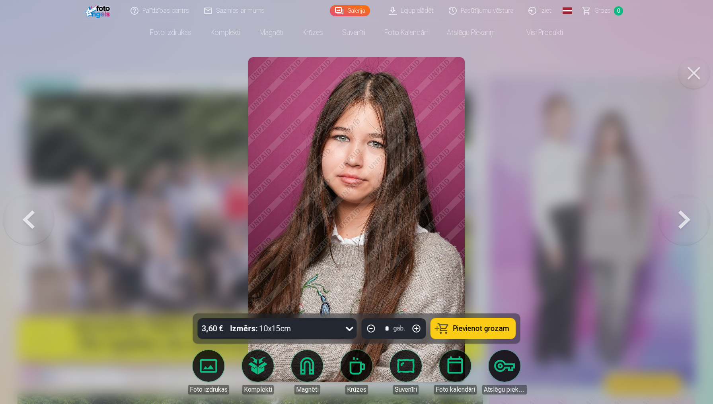
click at [689, 210] on button at bounding box center [683, 220] width 51 height 172
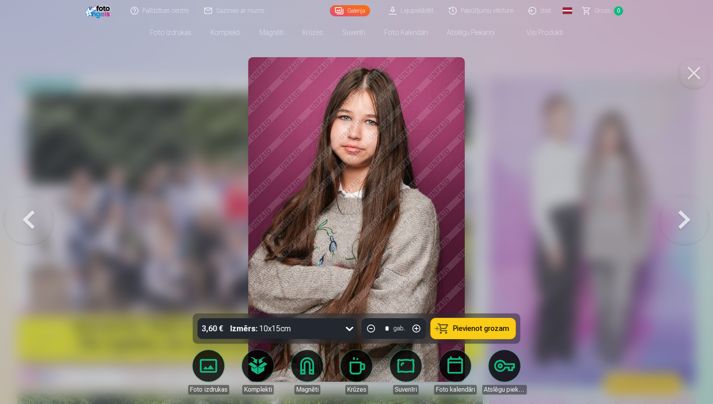
click at [689, 210] on button at bounding box center [683, 220] width 51 height 172
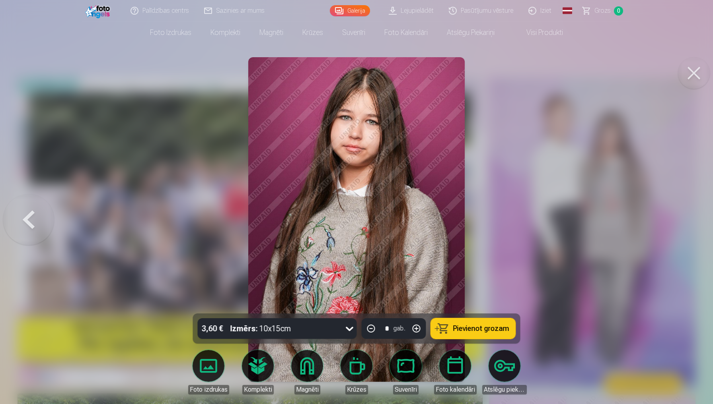
click at [689, 210] on div at bounding box center [356, 202] width 713 height 404
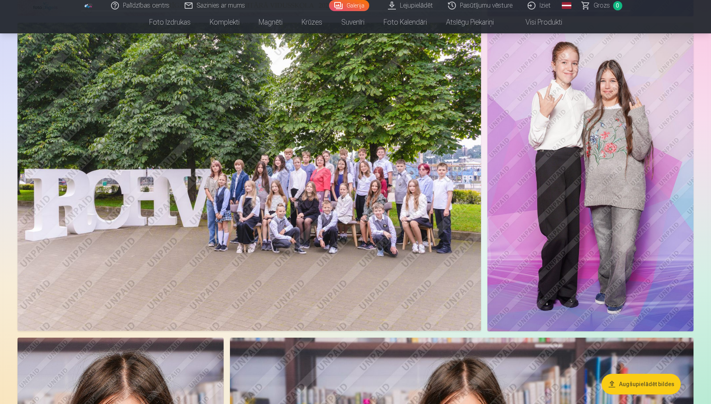
scroll to position [383, 0]
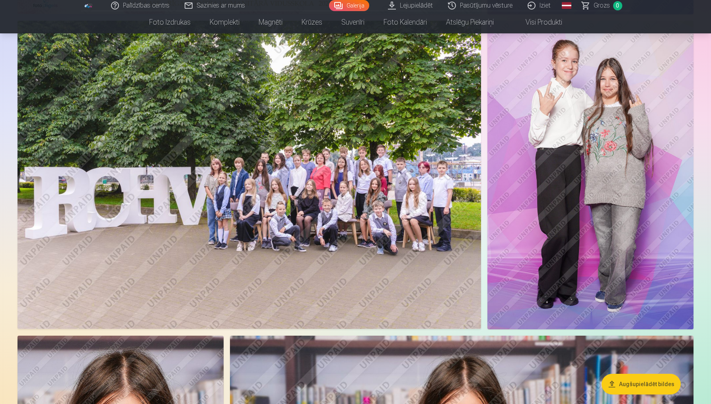
click at [682, 262] on img at bounding box center [590, 175] width 206 height 309
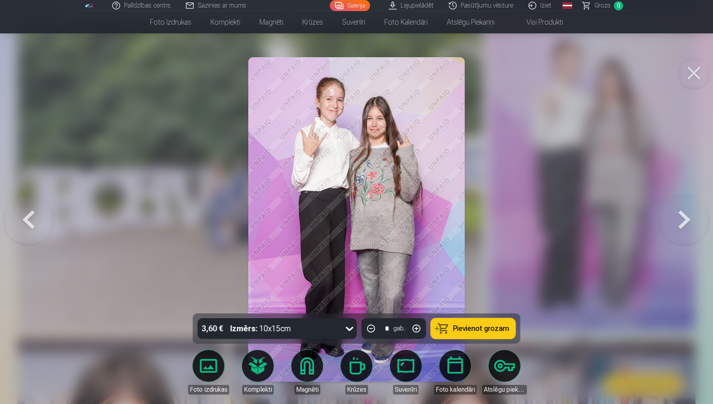
click at [682, 262] on button at bounding box center [683, 220] width 51 height 172
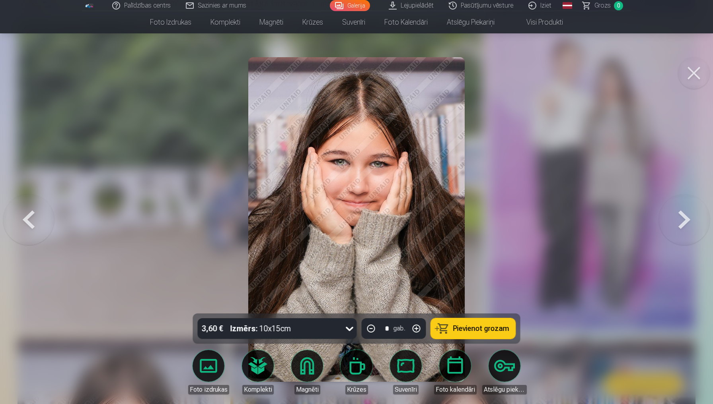
click at [707, 227] on button at bounding box center [683, 220] width 51 height 172
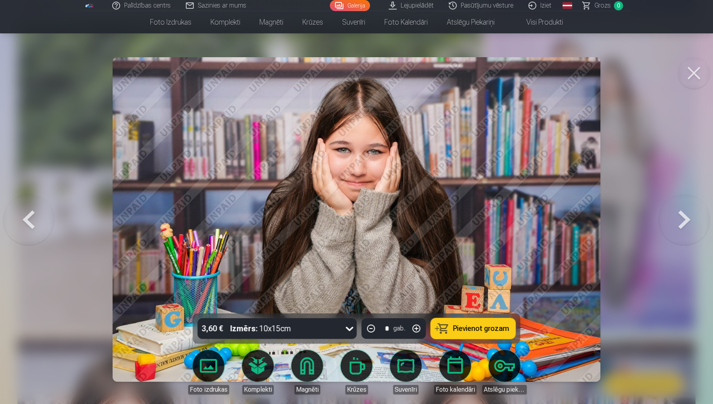
click at [707, 227] on button at bounding box center [683, 220] width 51 height 172
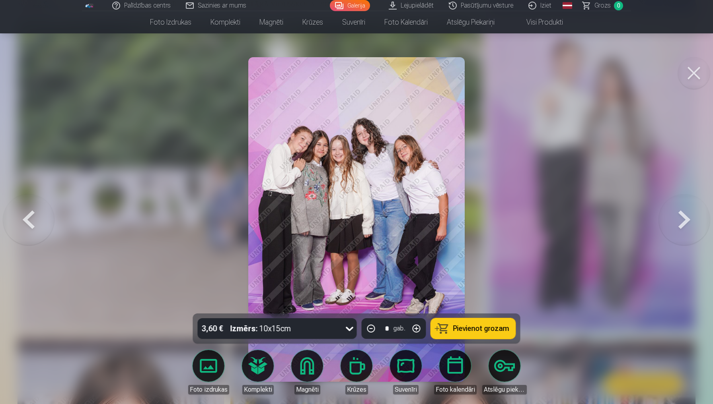
click at [706, 225] on button at bounding box center [683, 220] width 51 height 172
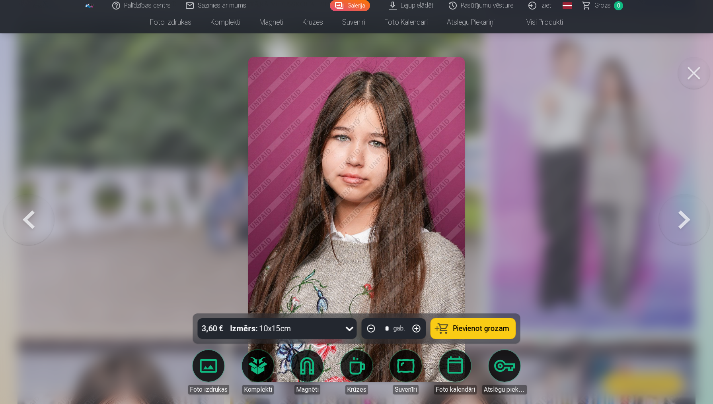
click at [706, 225] on button at bounding box center [683, 220] width 51 height 172
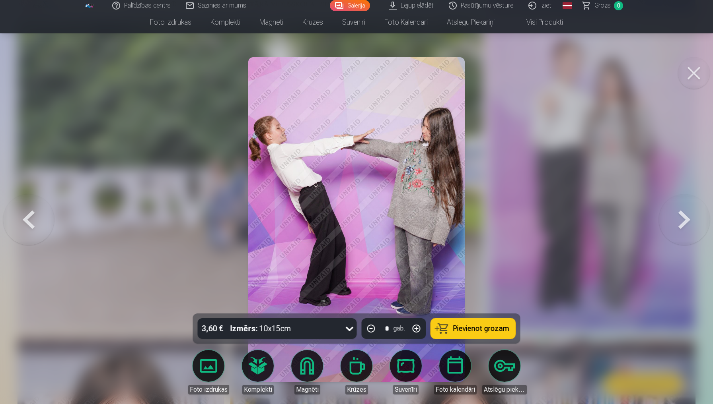
click at [696, 229] on button at bounding box center [683, 220] width 51 height 172
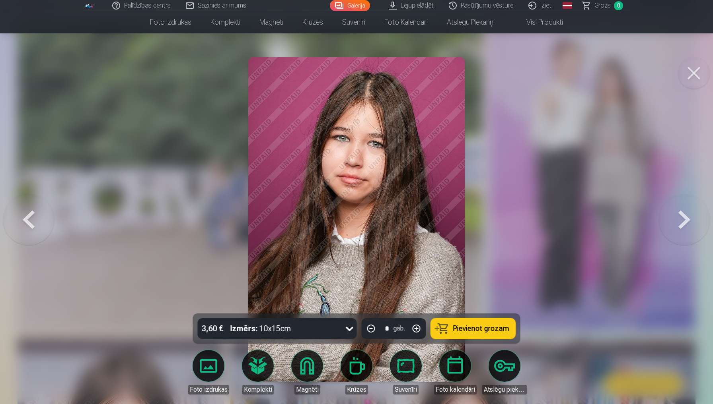
click at [696, 229] on button at bounding box center [683, 220] width 51 height 172
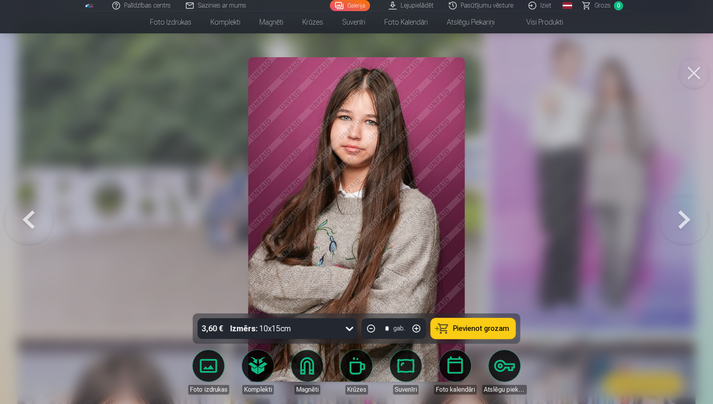
click at [696, 229] on button at bounding box center [683, 220] width 51 height 172
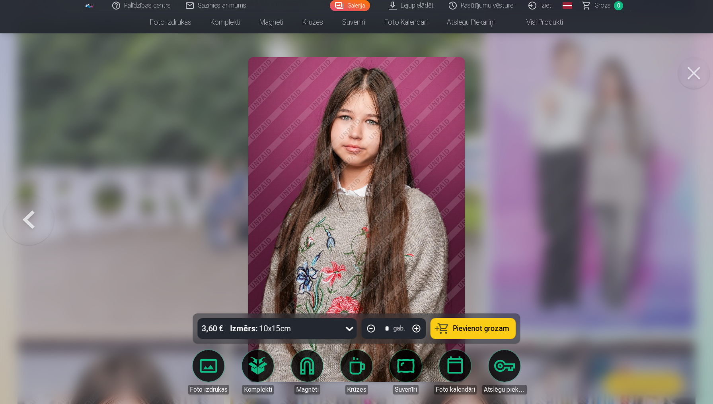
click at [696, 229] on div at bounding box center [356, 202] width 713 height 404
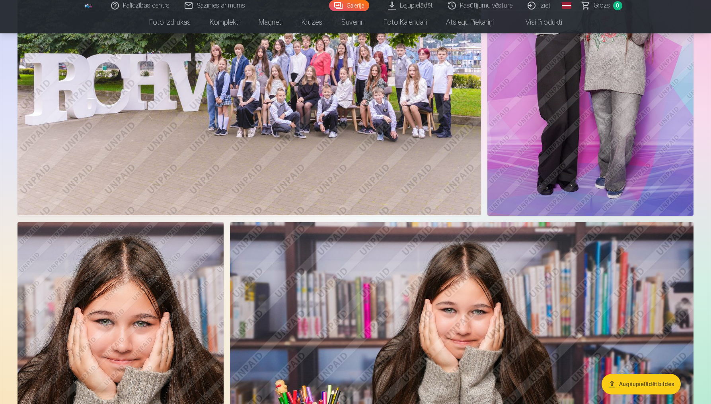
scroll to position [497, 0]
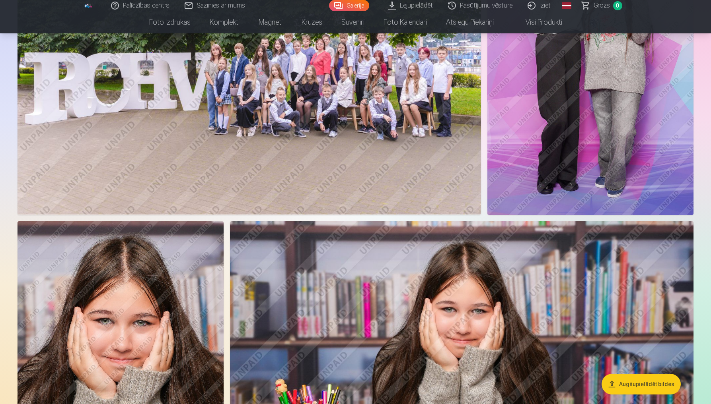
click at [543, 272] on img at bounding box center [461, 375] width 463 height 309
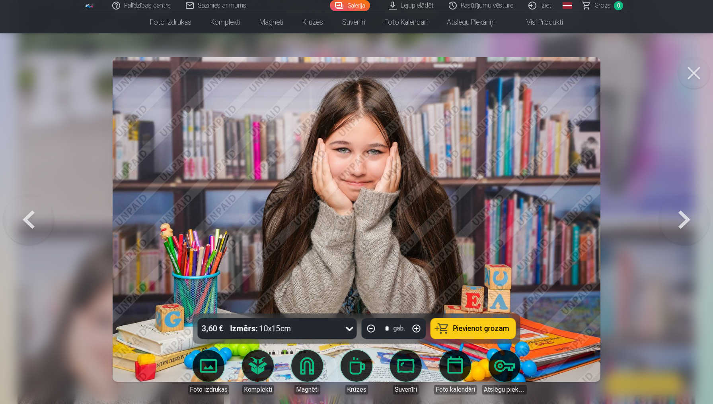
click at [682, 217] on button at bounding box center [683, 220] width 51 height 172
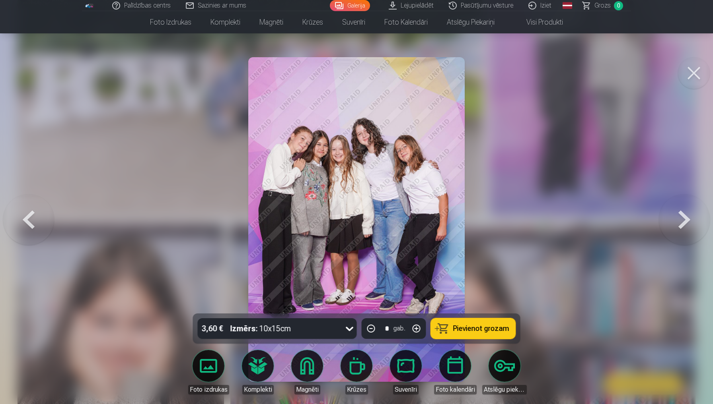
click at [682, 217] on button at bounding box center [683, 220] width 51 height 172
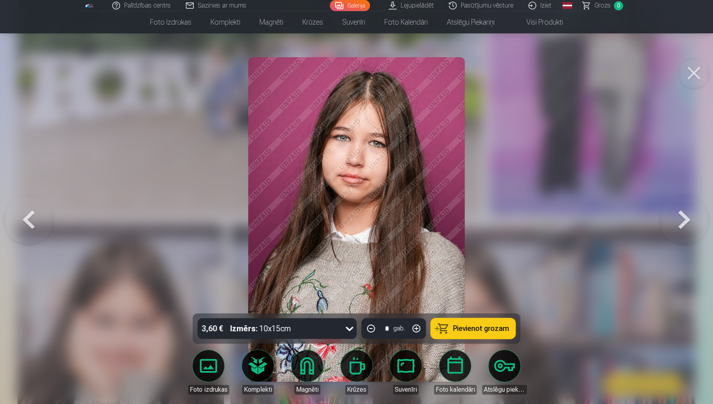
click at [26, 223] on button at bounding box center [28, 220] width 51 height 172
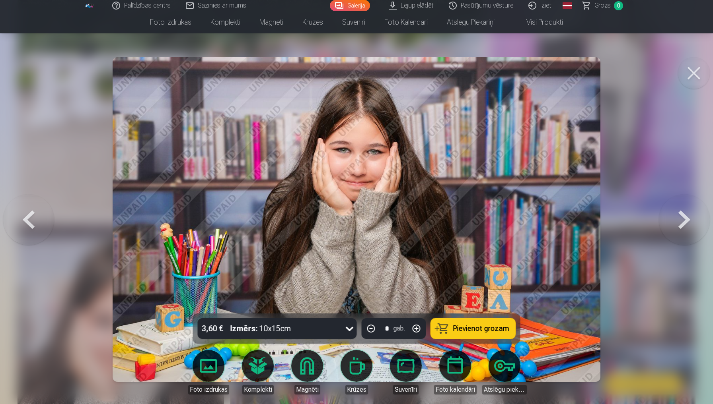
click at [26, 223] on button at bounding box center [28, 220] width 51 height 172
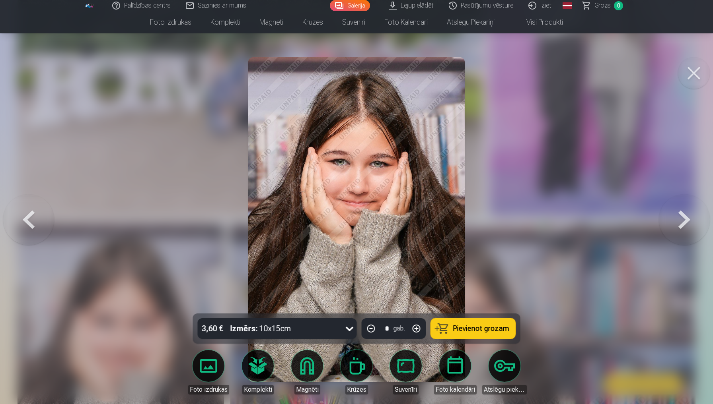
click at [26, 223] on button at bounding box center [28, 220] width 51 height 172
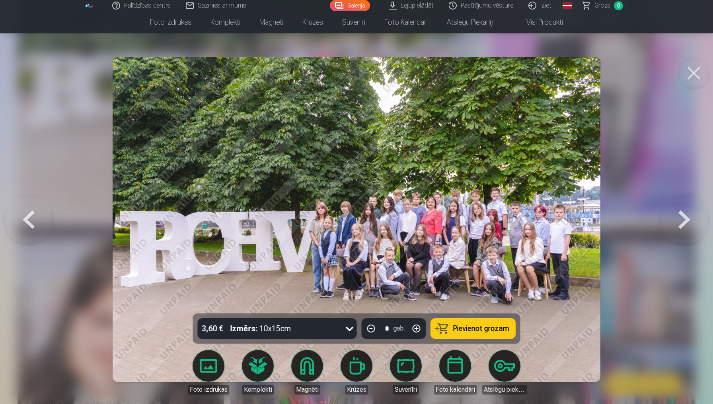
click at [26, 223] on button at bounding box center [28, 220] width 51 height 172
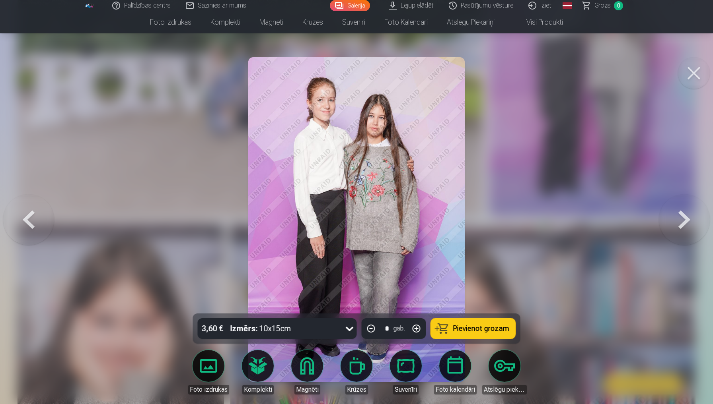
click at [26, 223] on button at bounding box center [28, 220] width 51 height 172
click at [26, 223] on div at bounding box center [356, 202] width 713 height 404
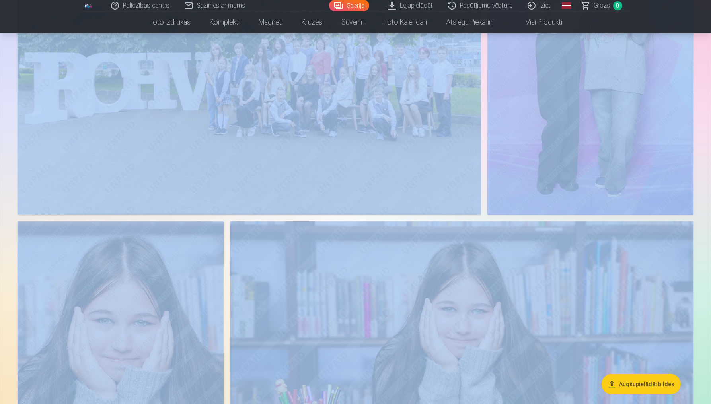
click at [26, 223] on img at bounding box center [120, 375] width 206 height 309
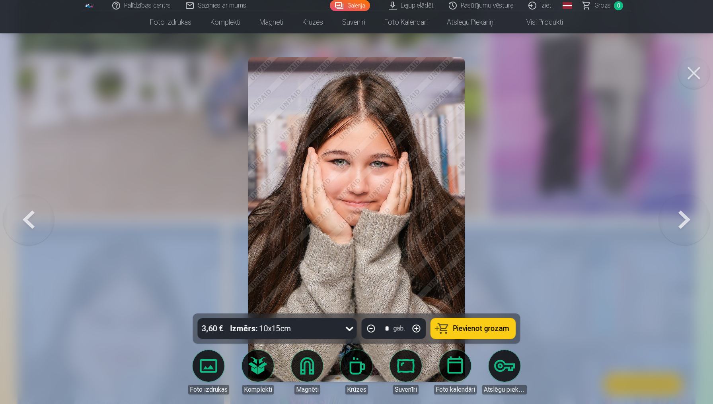
click at [42, 215] on button at bounding box center [28, 220] width 51 height 172
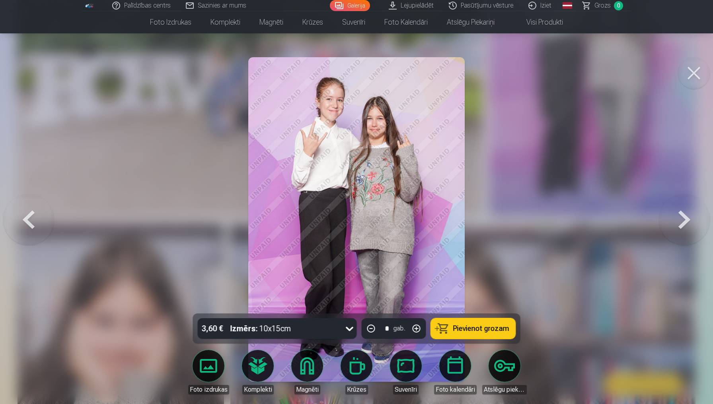
click at [76, 207] on div at bounding box center [356, 202] width 713 height 404
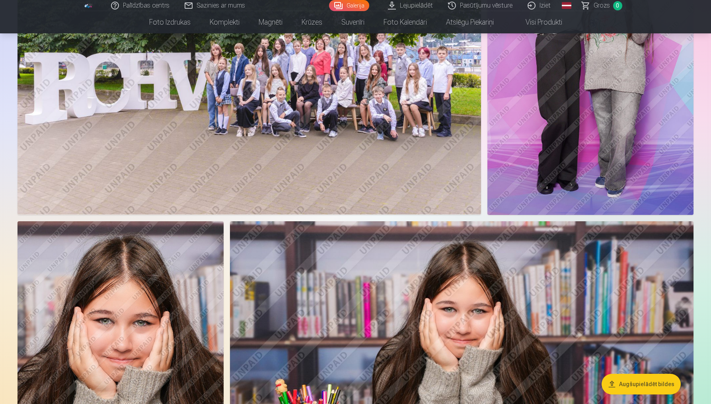
click at [141, 171] on img at bounding box center [248, 60] width 463 height 309
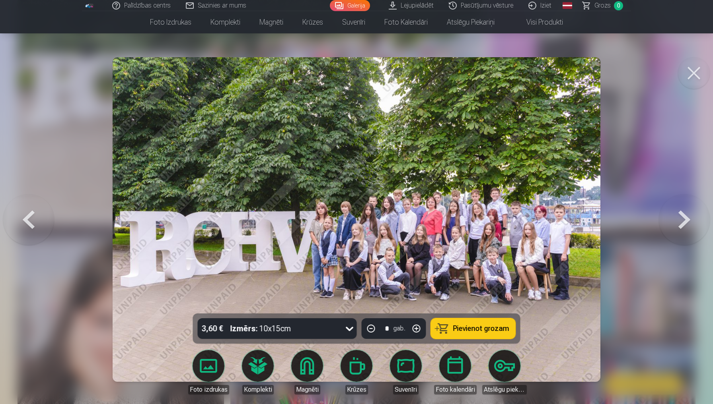
click at [37, 200] on button at bounding box center [28, 220] width 51 height 172
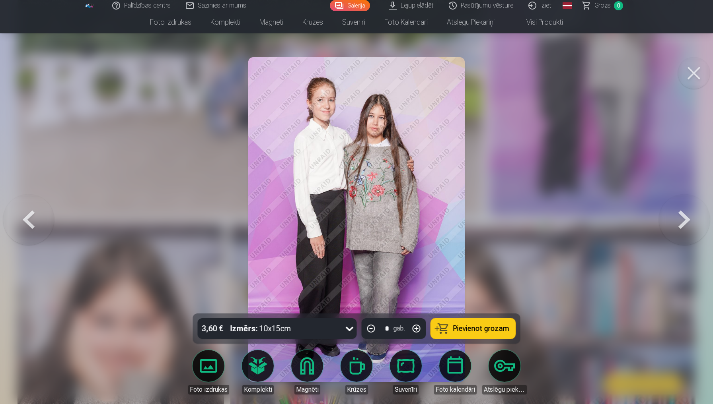
click at [698, 58] on div "3,60 € Izmērs : 10x15cm * gab. Pievienot grozam Foto izdrukas Komplekti Magnēti…" at bounding box center [356, 361] width 684 height 1549
click at [702, 80] on button at bounding box center [694, 73] width 32 height 32
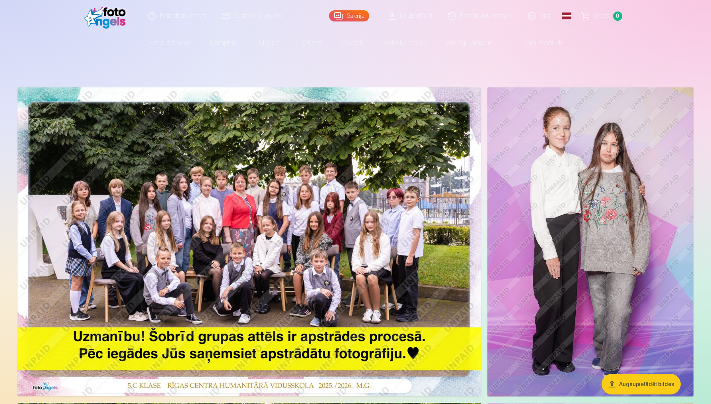
click at [337, 217] on img at bounding box center [248, 241] width 463 height 309
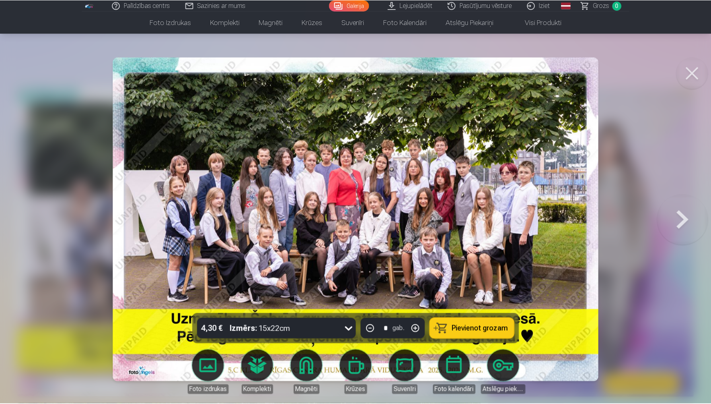
scroll to position [264, 0]
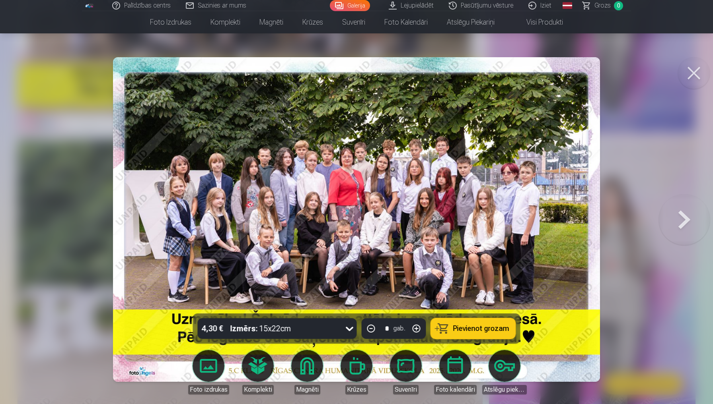
click at [670, 202] on button at bounding box center [683, 220] width 51 height 172
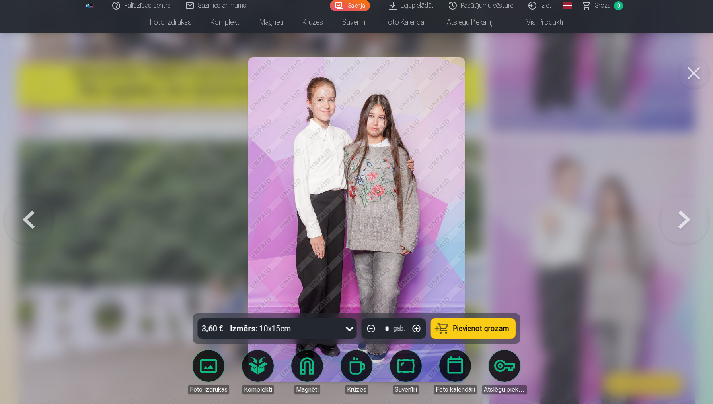
click at [697, 64] on button at bounding box center [694, 73] width 32 height 32
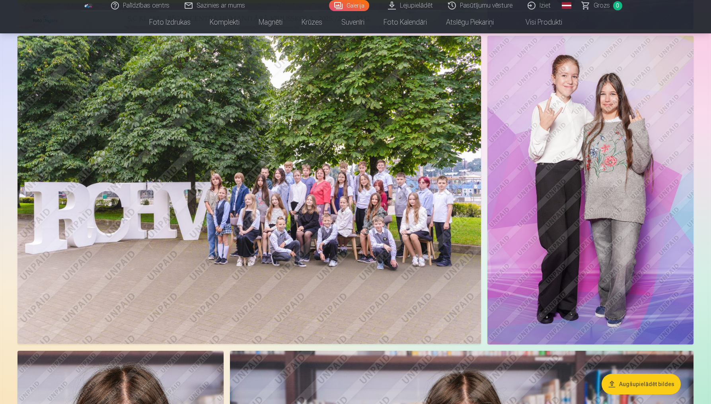
scroll to position [402, 0]
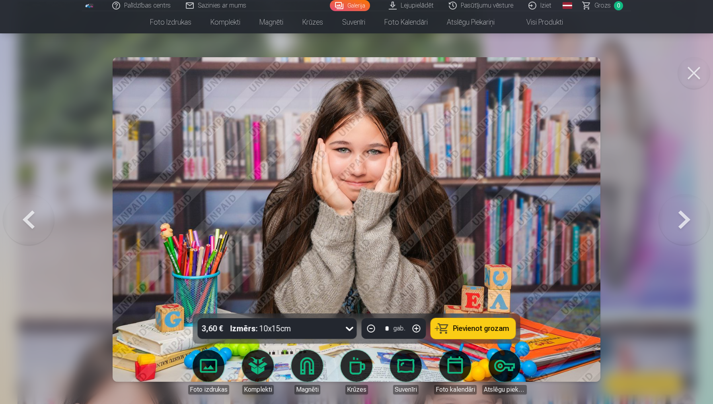
click at [674, 217] on button at bounding box center [683, 220] width 51 height 172
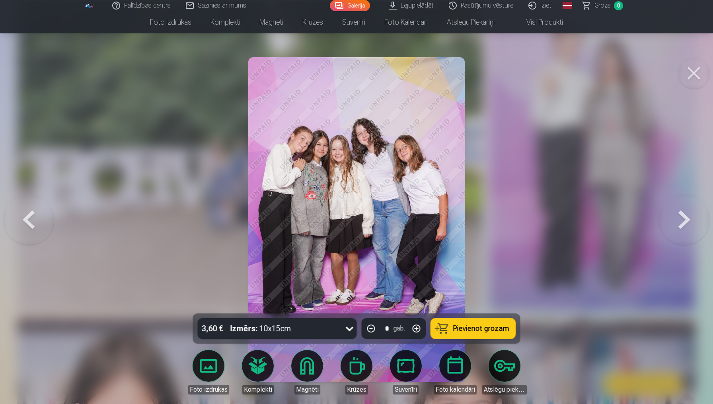
click at [674, 217] on button at bounding box center [683, 220] width 51 height 172
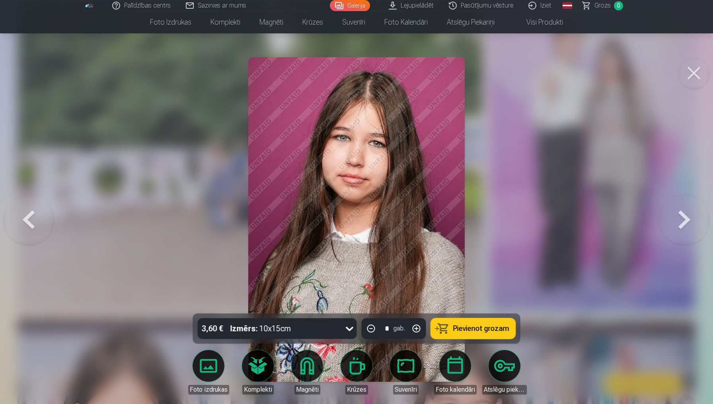
click at [701, 79] on button at bounding box center [694, 73] width 32 height 32
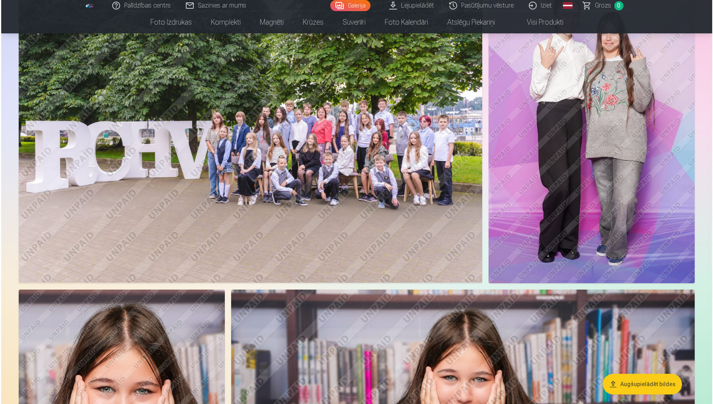
scroll to position [428, 0]
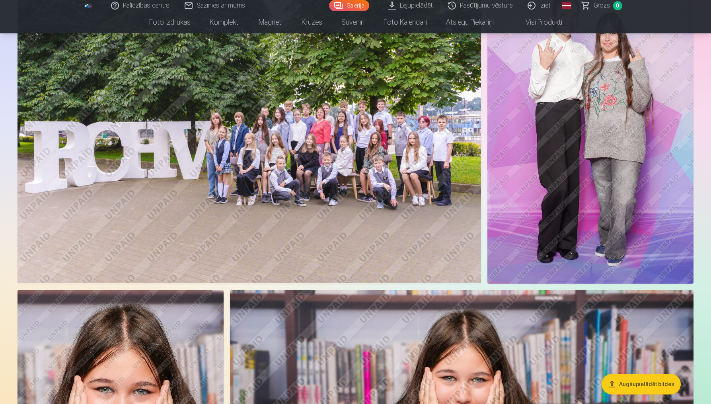
click at [446, 212] on img at bounding box center [248, 129] width 463 height 309
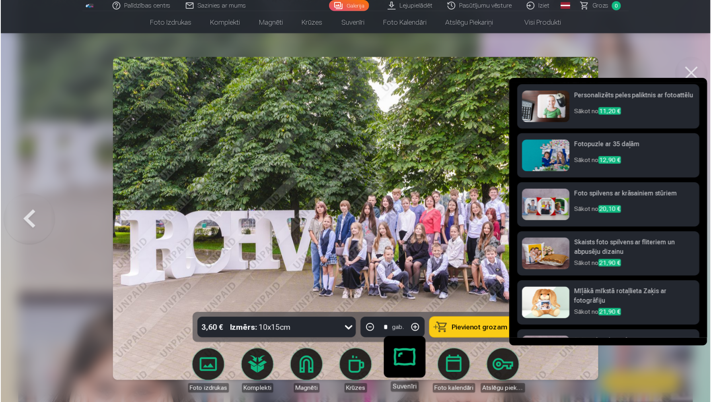
scroll to position [317, 0]
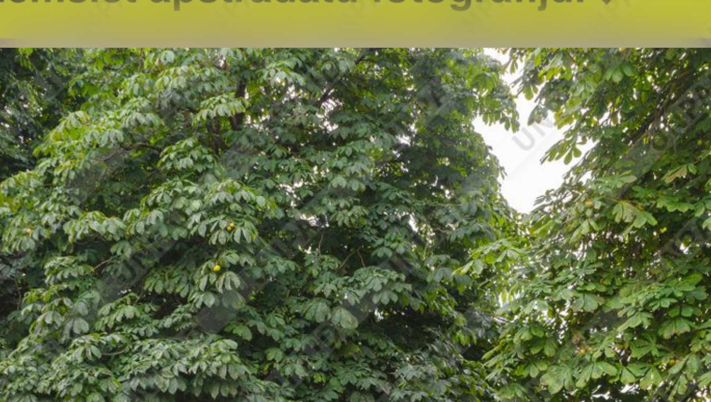
click at [87, 4] on div at bounding box center [355, 201] width 711 height 402
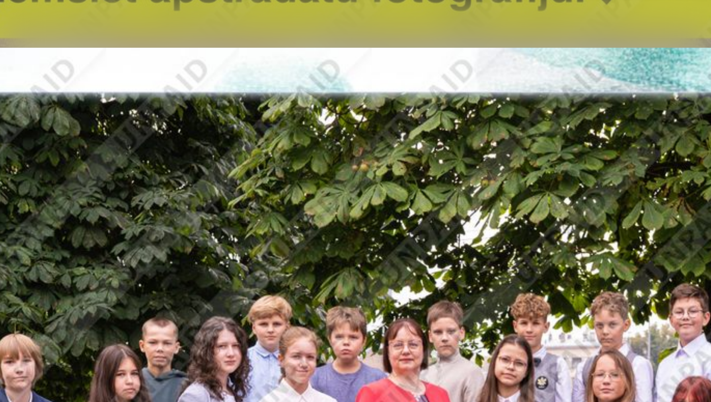
click at [118, 15] on div at bounding box center [355, 201] width 711 height 402
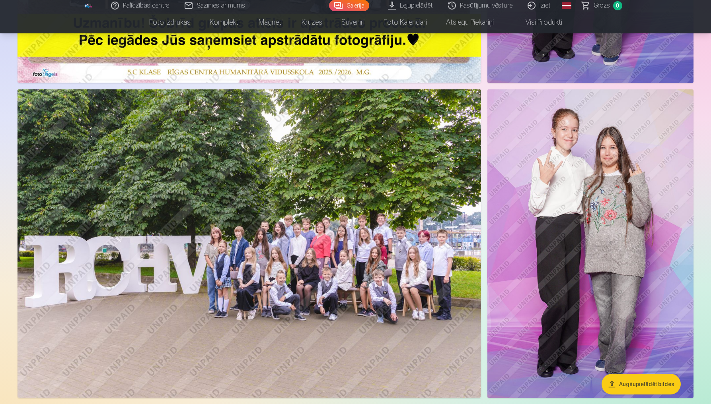
scroll to position [317, 0]
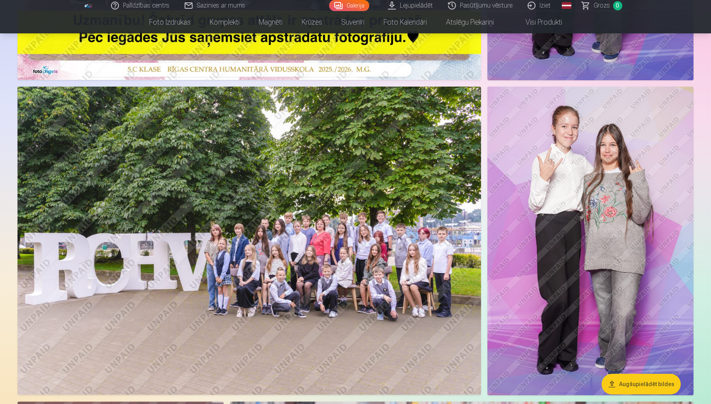
click at [347, 281] on img at bounding box center [248, 241] width 463 height 309
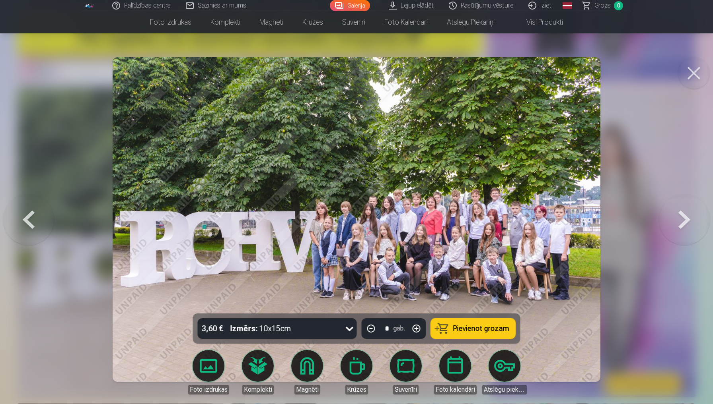
click at [695, 64] on button at bounding box center [694, 73] width 32 height 32
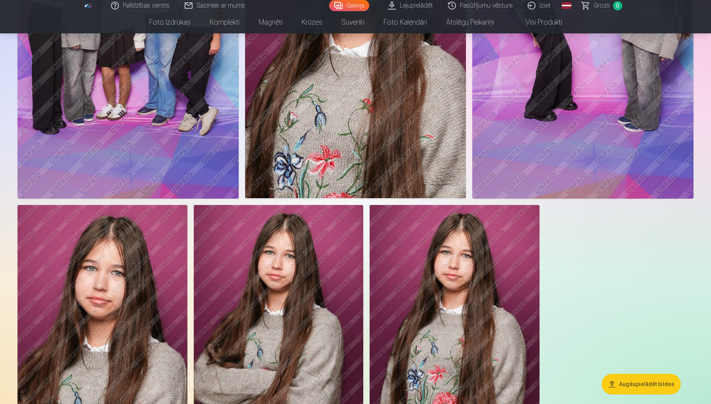
scroll to position [1167, 0]
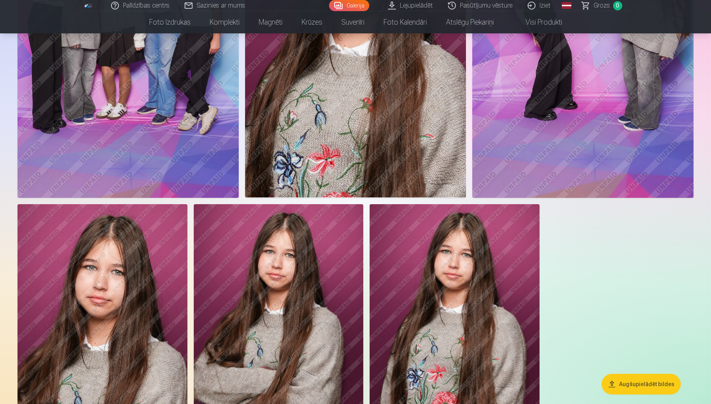
click at [507, 294] on img at bounding box center [454, 331] width 170 height 254
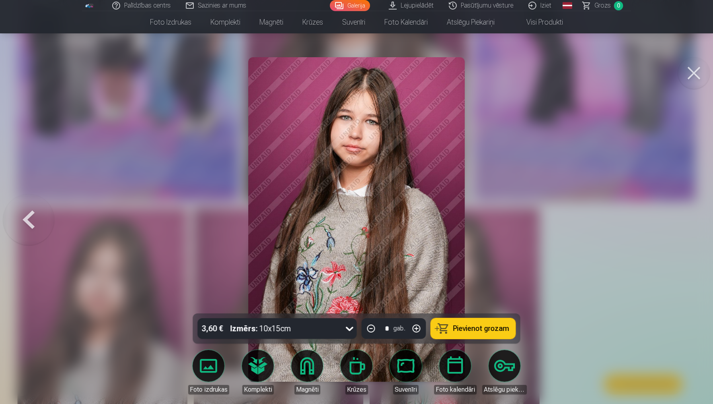
click at [23, 227] on button at bounding box center [28, 220] width 51 height 172
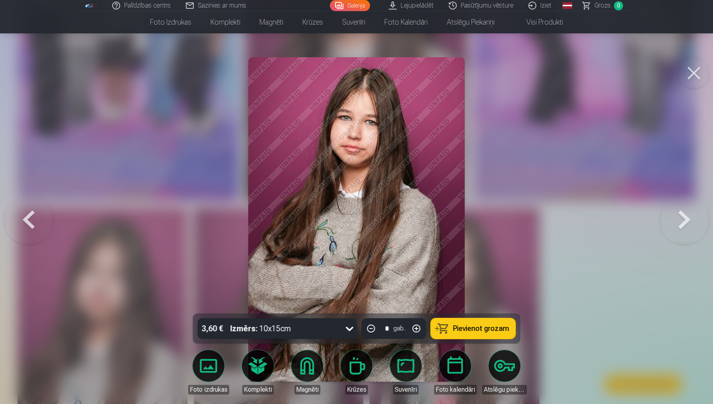
click at [26, 227] on button at bounding box center [28, 220] width 51 height 172
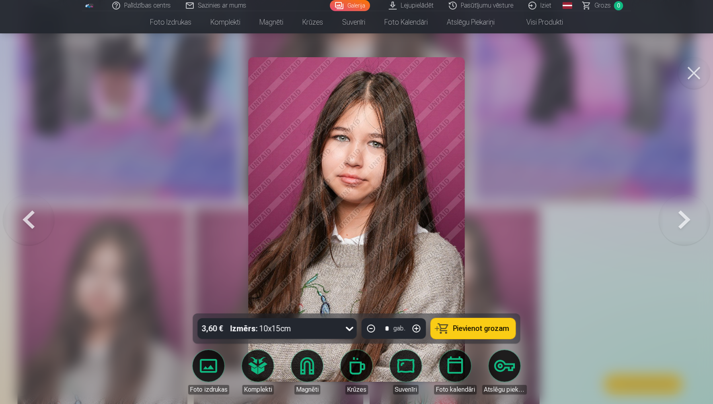
click at [26, 227] on button at bounding box center [28, 220] width 51 height 172
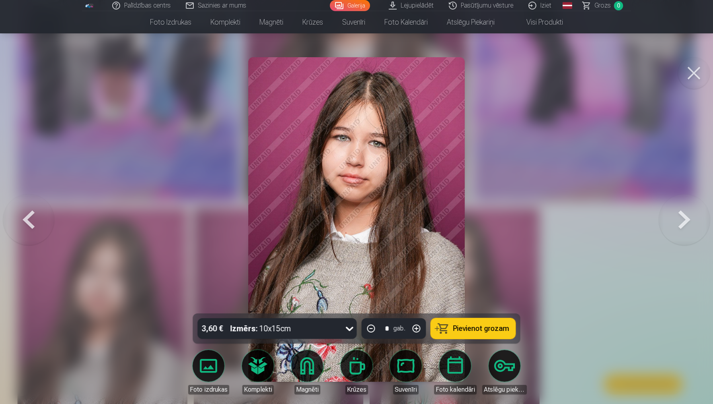
click at [26, 227] on button at bounding box center [28, 220] width 51 height 172
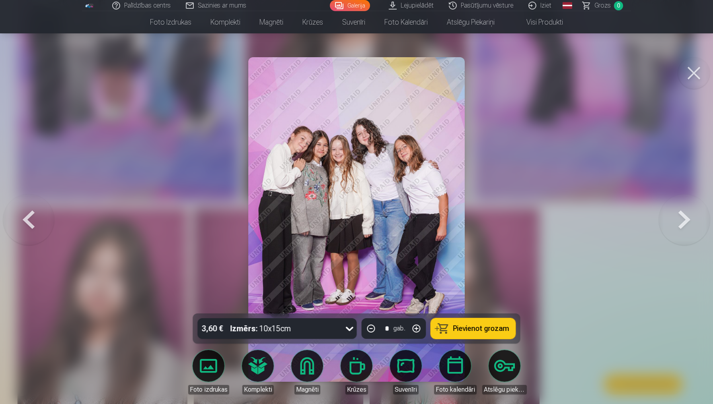
click at [26, 227] on button at bounding box center [28, 220] width 51 height 172
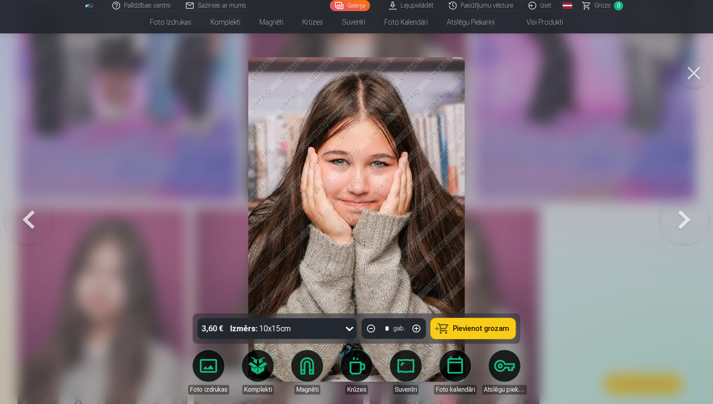
click at [26, 227] on button at bounding box center [28, 220] width 51 height 172
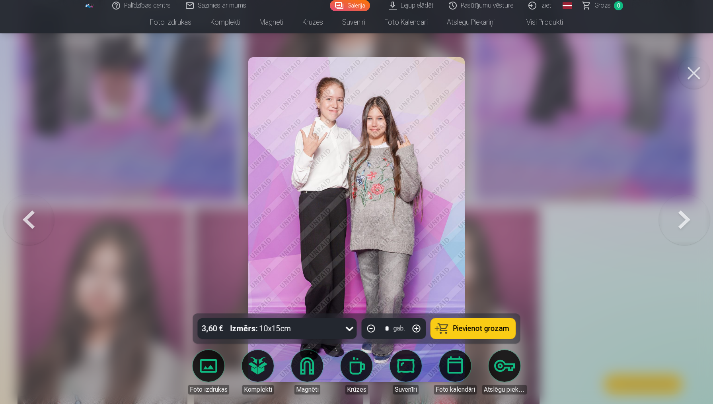
drag, startPoint x: 26, startPoint y: 227, endPoint x: 35, endPoint y: 223, distance: 9.1
click at [27, 227] on button at bounding box center [28, 220] width 51 height 172
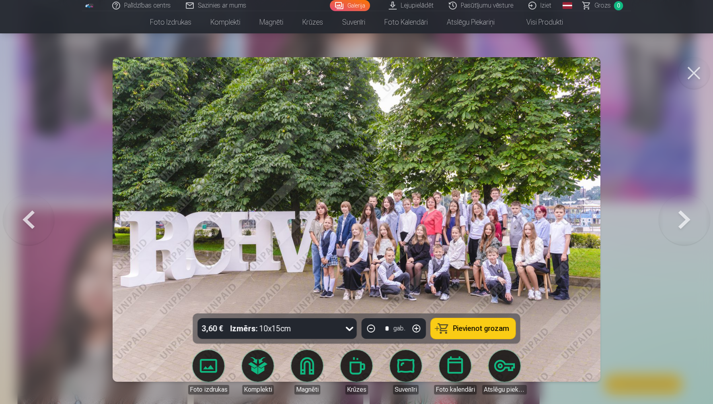
click at [35, 223] on button at bounding box center [28, 220] width 51 height 172
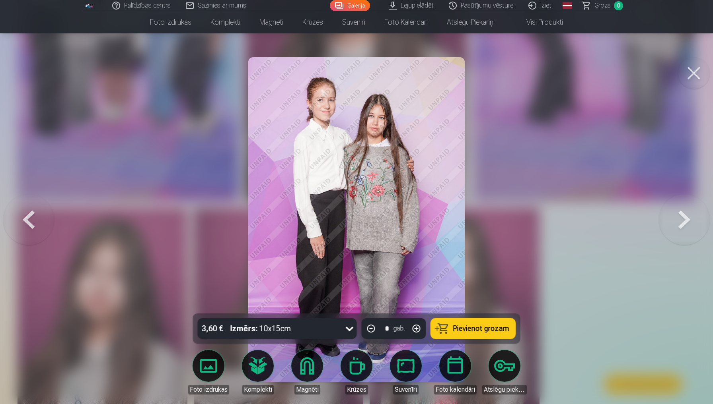
click at [35, 223] on button at bounding box center [28, 220] width 51 height 172
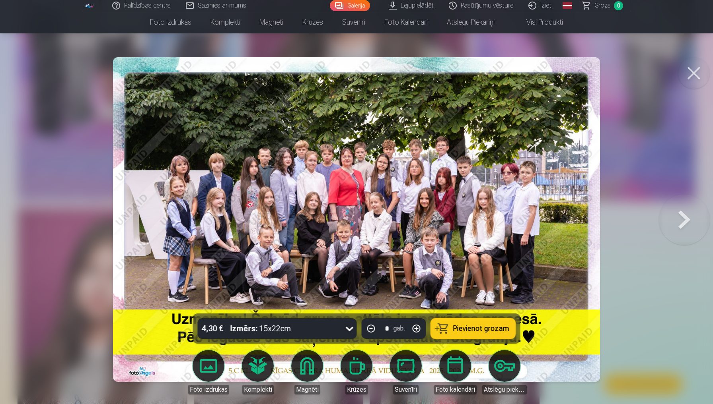
click at [35, 223] on div at bounding box center [356, 202] width 713 height 404
click at [35, 223] on img at bounding box center [102, 335] width 170 height 254
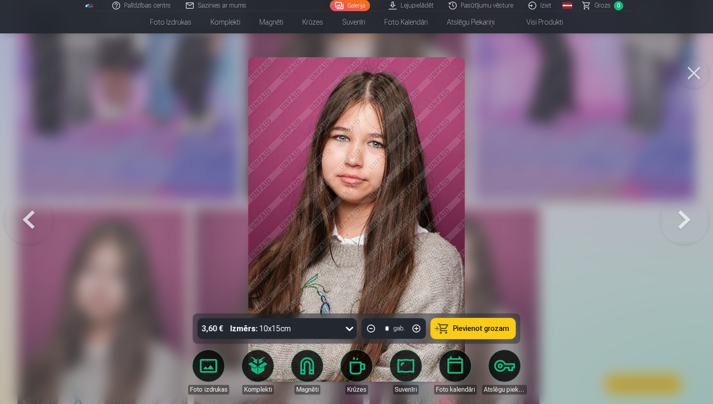
click at [35, 223] on button at bounding box center [28, 220] width 51 height 172
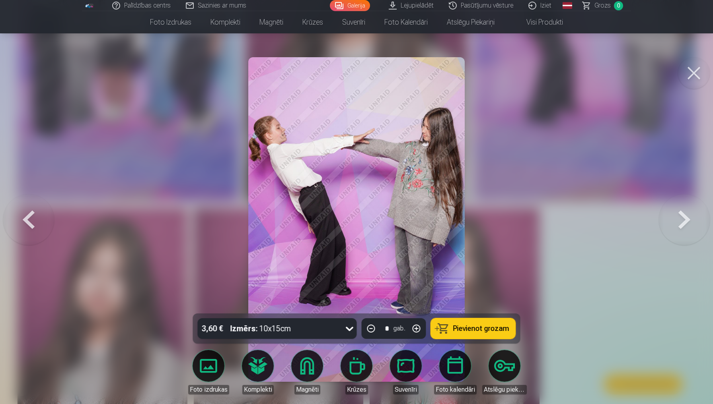
click at [34, 223] on button at bounding box center [28, 220] width 51 height 172
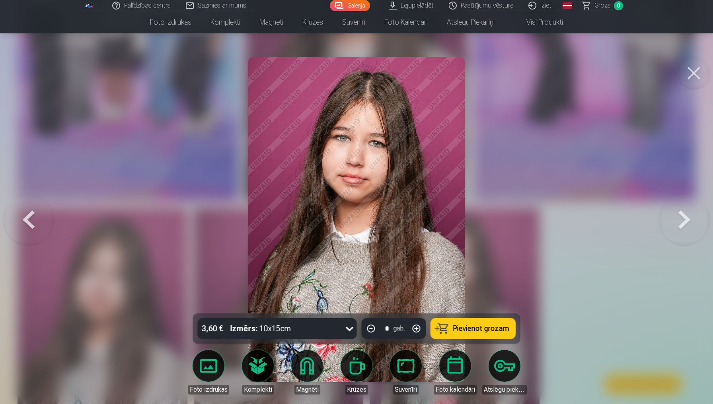
click at [33, 223] on button at bounding box center [28, 220] width 51 height 172
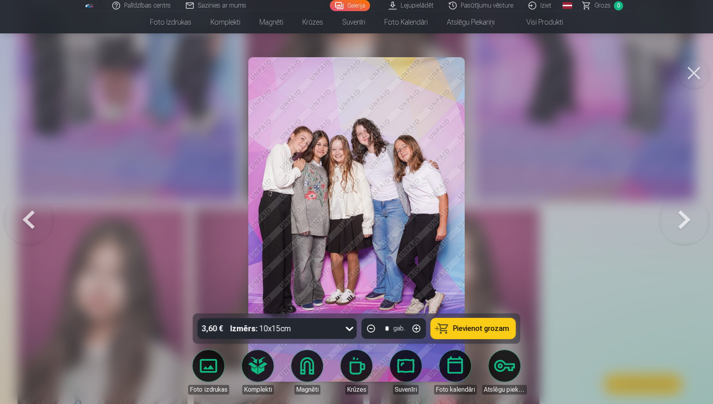
click at [33, 223] on button at bounding box center [28, 220] width 51 height 172
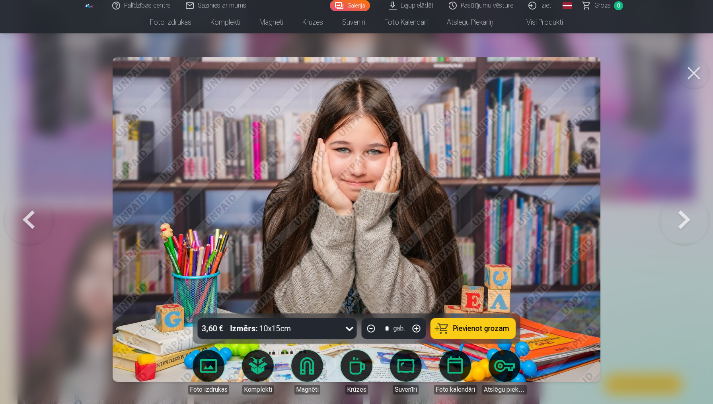
click at [33, 223] on button at bounding box center [28, 220] width 51 height 172
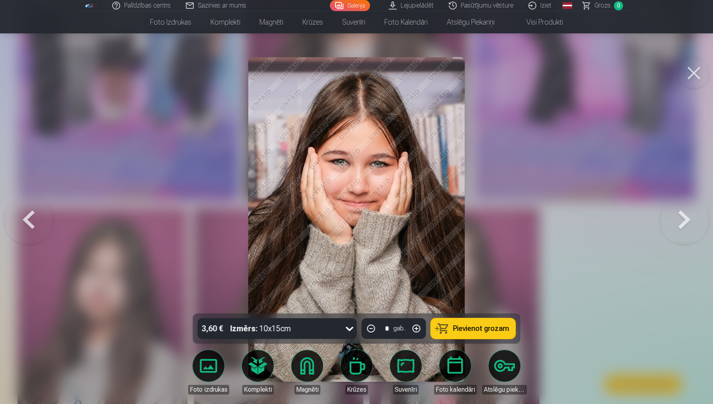
click at [688, 77] on button at bounding box center [694, 73] width 32 height 32
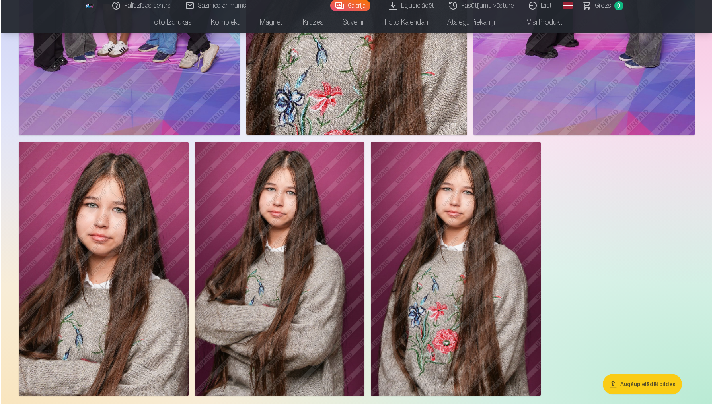
scroll to position [1228, 0]
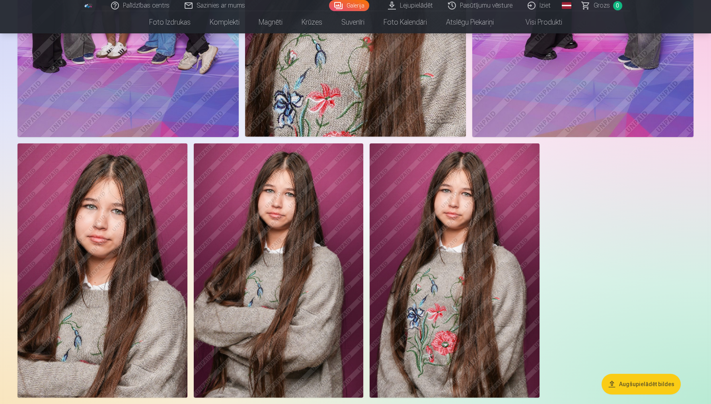
click at [120, 269] on img at bounding box center [102, 271] width 170 height 254
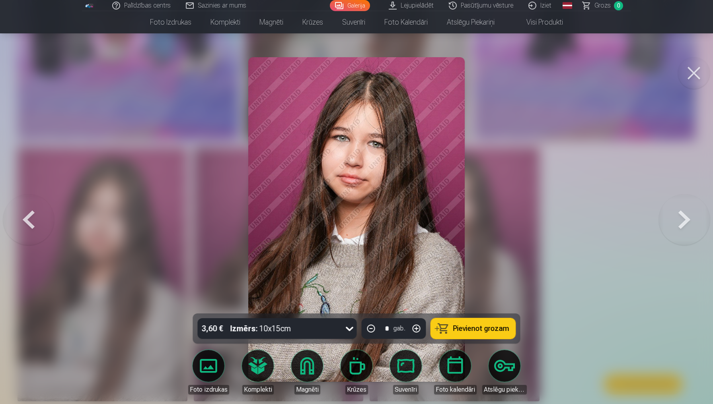
click at [247, 101] on div at bounding box center [356, 202] width 713 height 404
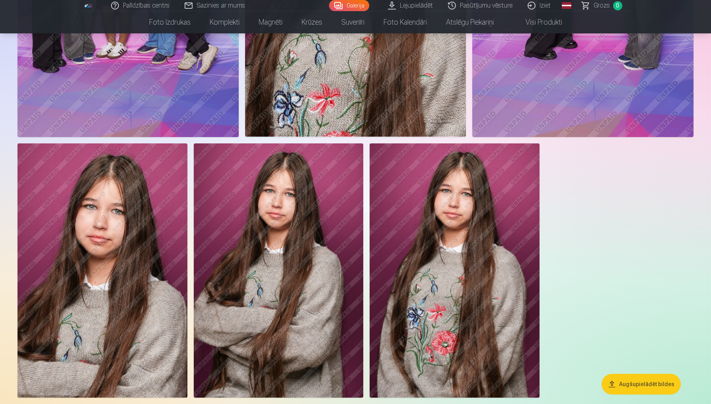
click at [155, 192] on img at bounding box center [102, 271] width 170 height 254
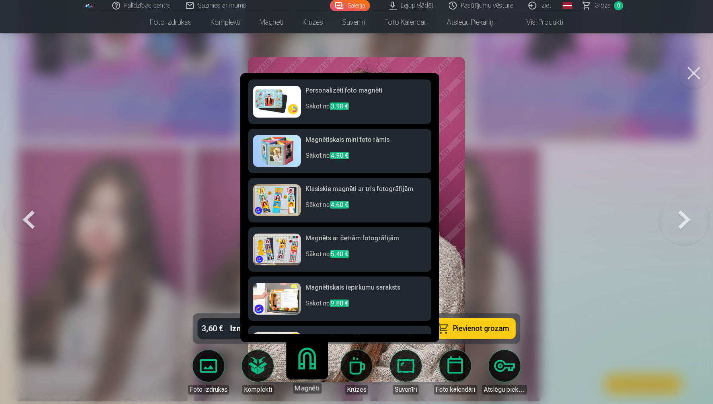
click at [535, 256] on div at bounding box center [356, 202] width 713 height 404
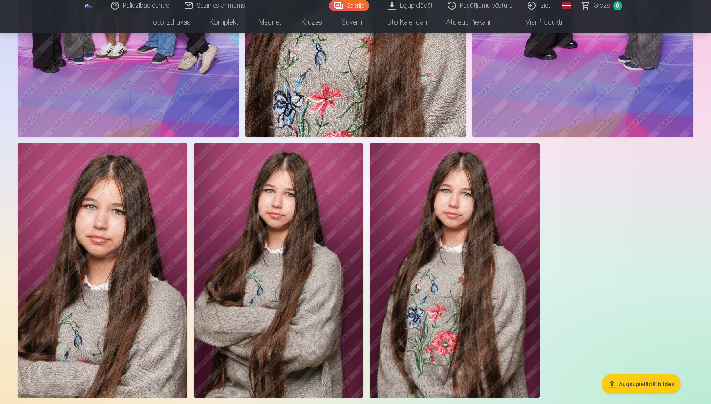
click at [113, 276] on img at bounding box center [102, 271] width 170 height 254
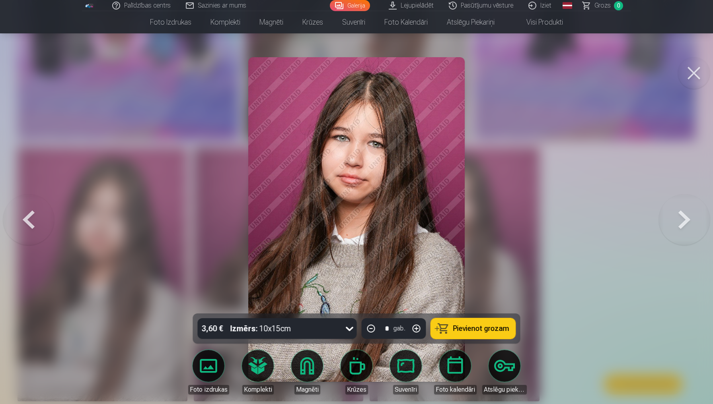
click at [676, 206] on button at bounding box center [683, 220] width 51 height 172
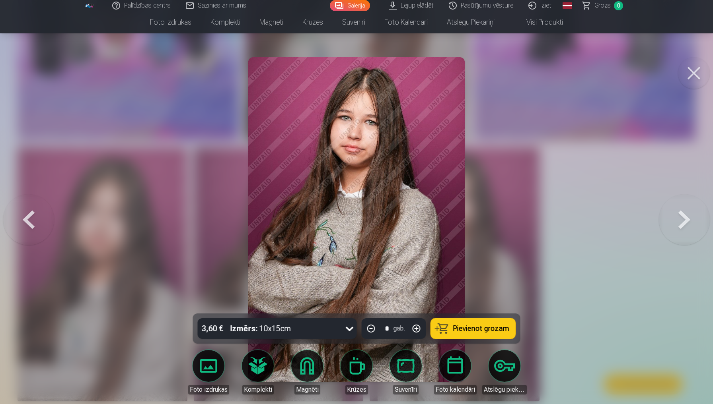
click at [676, 206] on button at bounding box center [683, 220] width 51 height 172
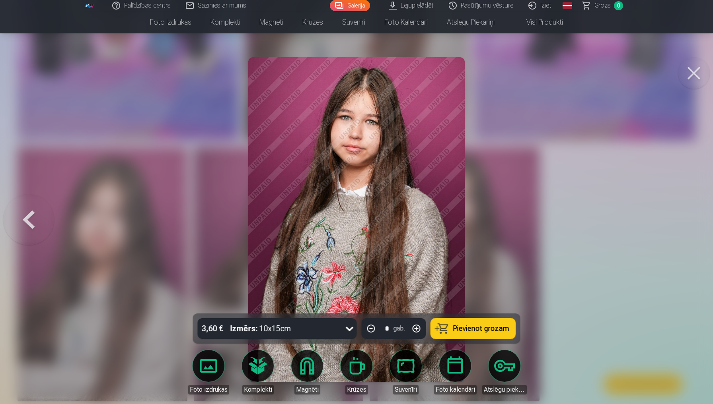
click at [36, 232] on button at bounding box center [28, 220] width 51 height 172
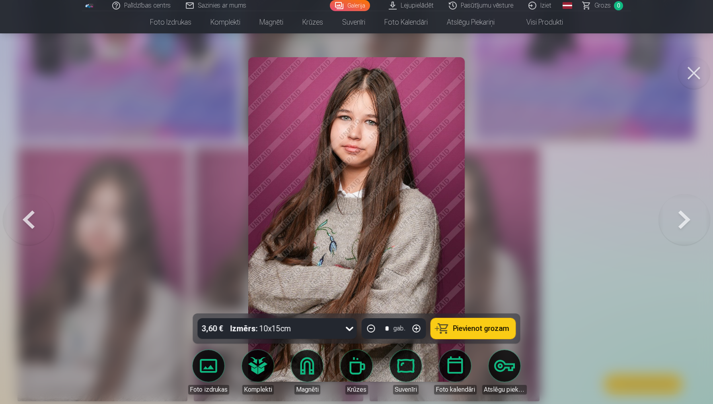
click at [36, 232] on button at bounding box center [28, 220] width 51 height 172
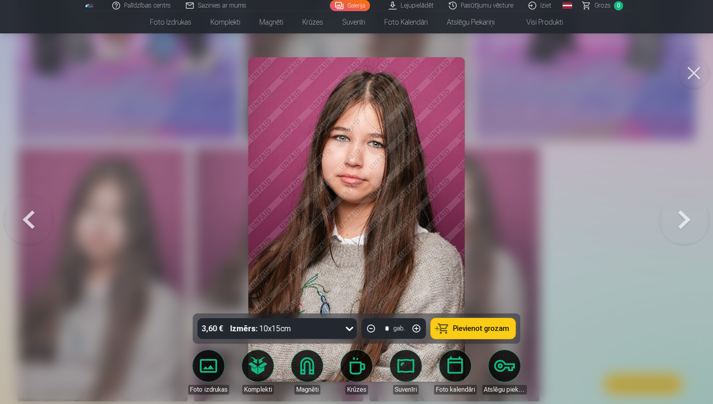
click at [36, 232] on button at bounding box center [28, 220] width 51 height 172
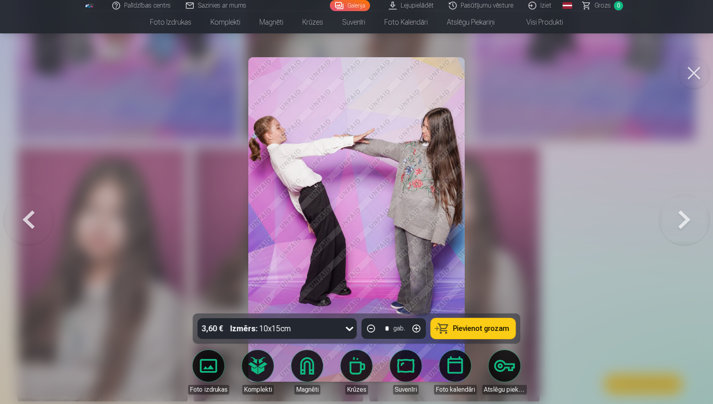
click at [689, 238] on button at bounding box center [683, 220] width 51 height 172
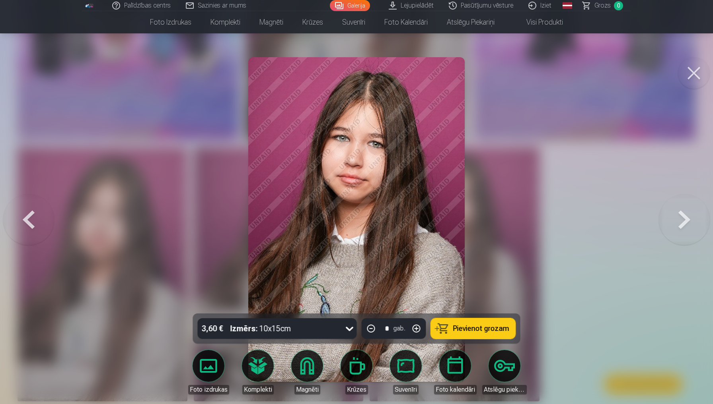
click at [41, 229] on button at bounding box center [28, 220] width 51 height 172
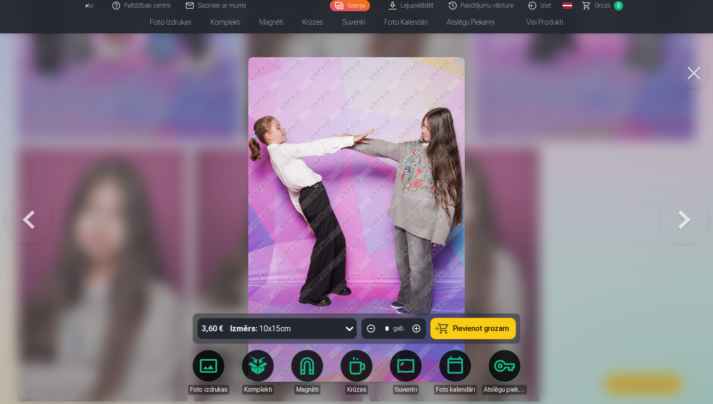
click at [41, 229] on button at bounding box center [28, 220] width 51 height 172
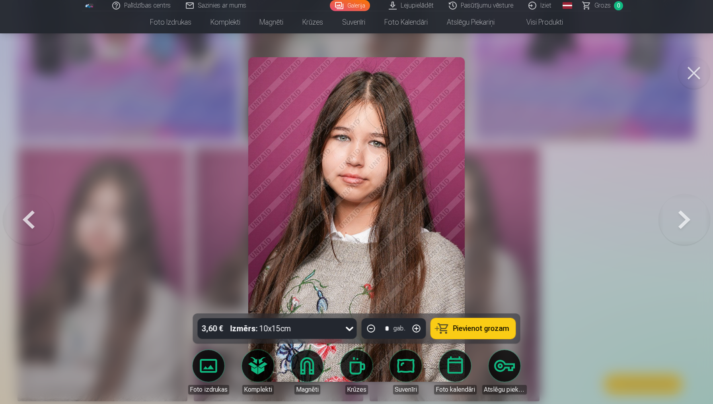
click at [40, 228] on button at bounding box center [28, 220] width 51 height 172
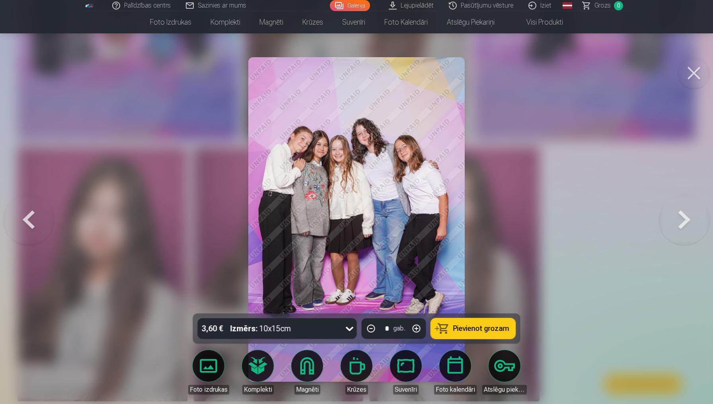
click at [27, 225] on button at bounding box center [28, 220] width 51 height 172
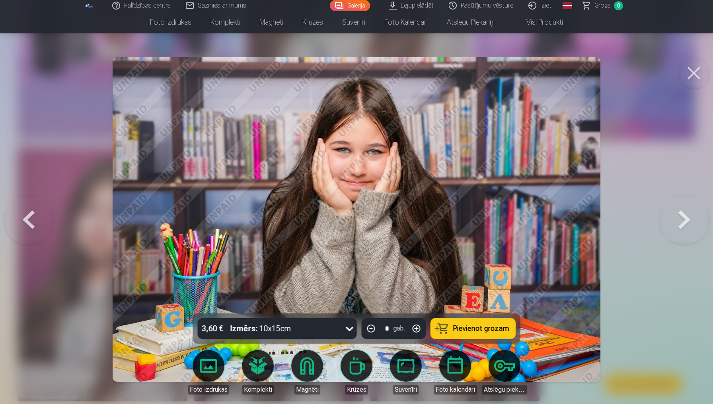
click at [26, 225] on button at bounding box center [28, 220] width 51 height 172
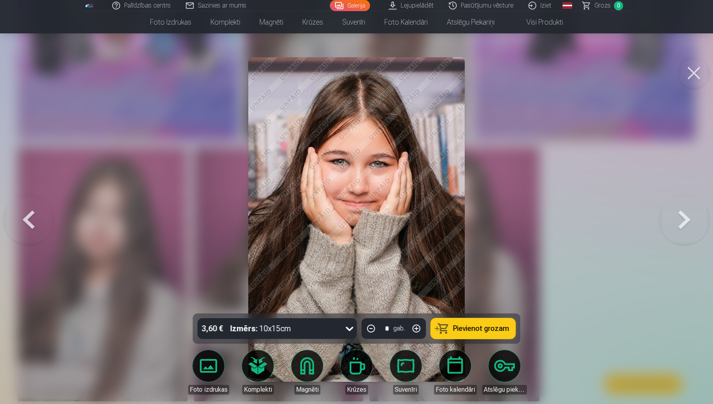
drag, startPoint x: 704, startPoint y: 218, endPoint x: 695, endPoint y: 217, distance: 9.3
click at [695, 217] on button at bounding box center [683, 220] width 51 height 172
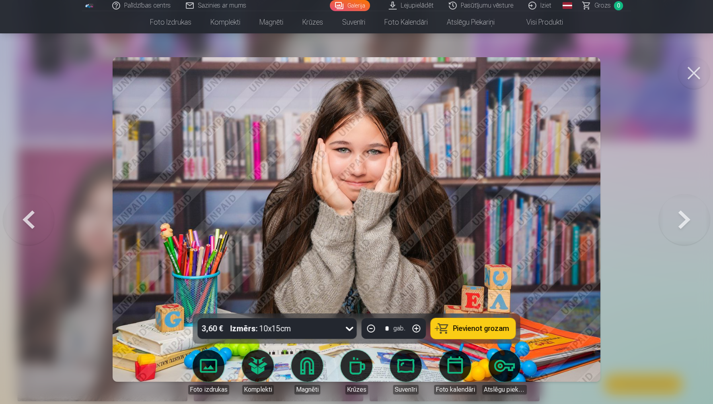
click at [695, 217] on button at bounding box center [683, 220] width 51 height 172
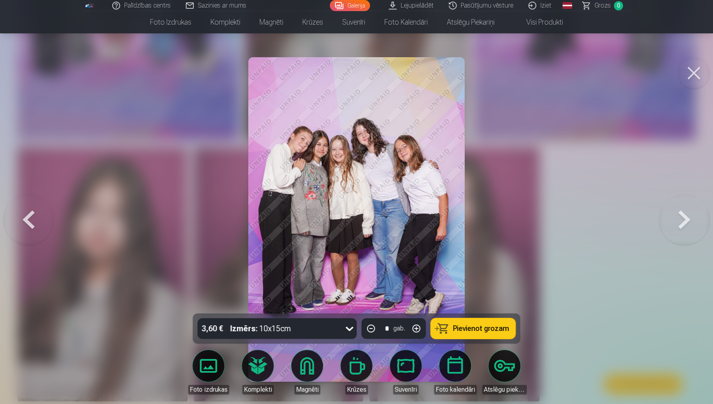
click at [695, 217] on button at bounding box center [683, 220] width 51 height 172
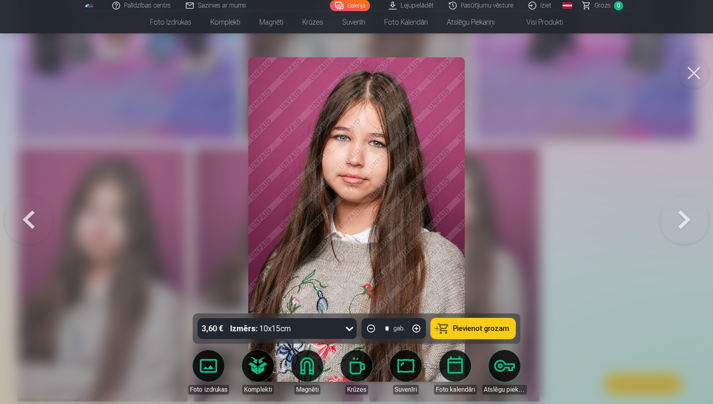
click at [695, 217] on button at bounding box center [683, 220] width 51 height 172
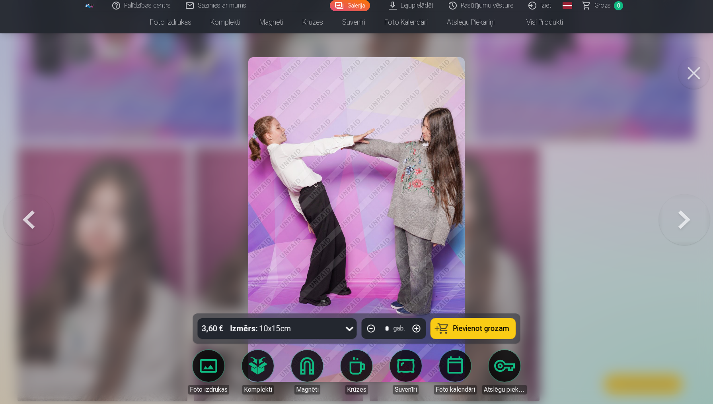
click at [695, 217] on button at bounding box center [683, 220] width 51 height 172
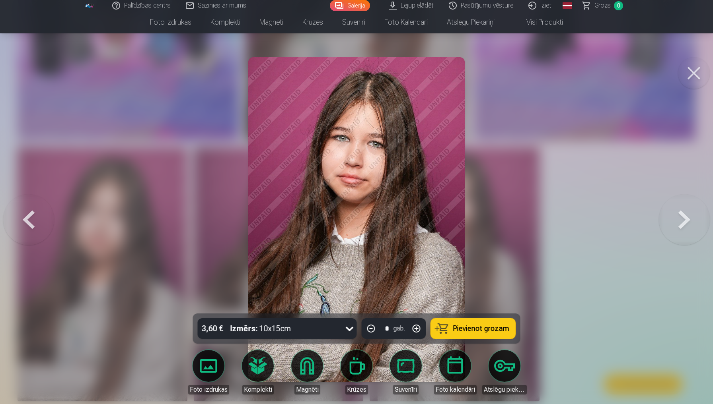
click at [33, 216] on button at bounding box center [28, 220] width 51 height 172
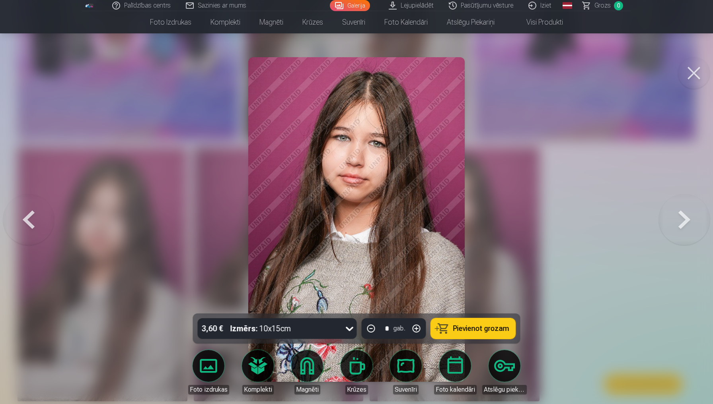
click at [33, 216] on button at bounding box center [28, 220] width 51 height 172
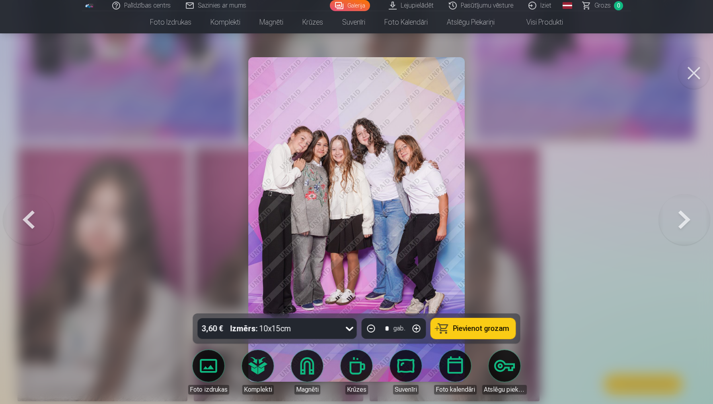
click at [33, 216] on button at bounding box center [28, 220] width 51 height 172
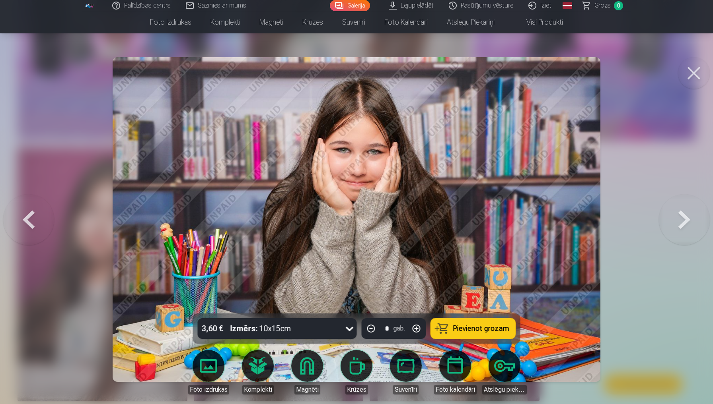
click at [33, 216] on button at bounding box center [28, 220] width 51 height 172
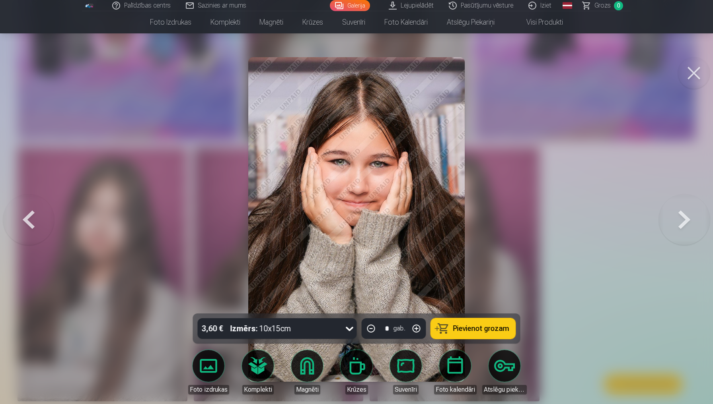
click at [33, 216] on button at bounding box center [28, 220] width 51 height 172
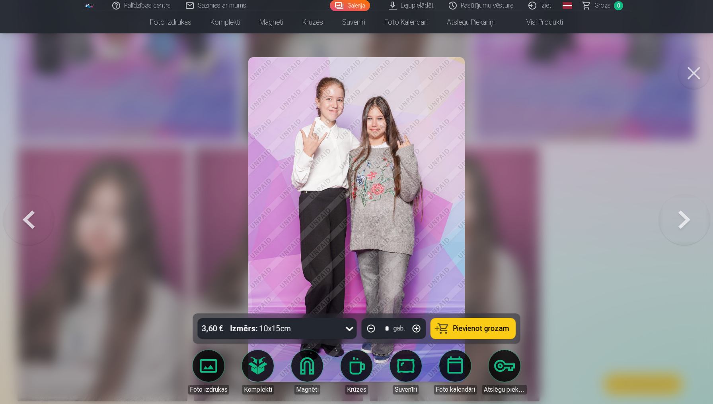
click at [33, 216] on button at bounding box center [28, 220] width 51 height 172
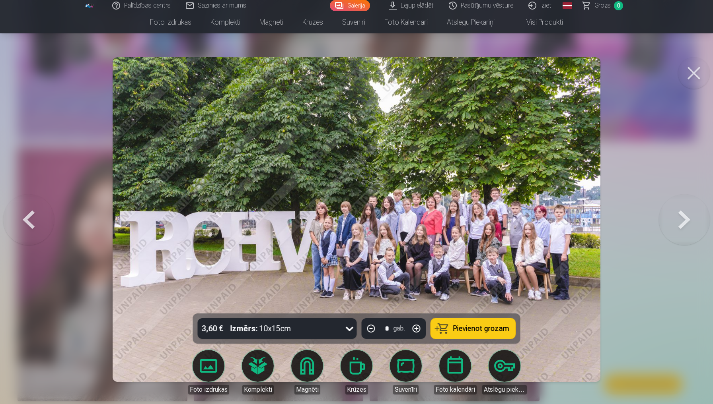
click at [33, 216] on button at bounding box center [28, 220] width 51 height 172
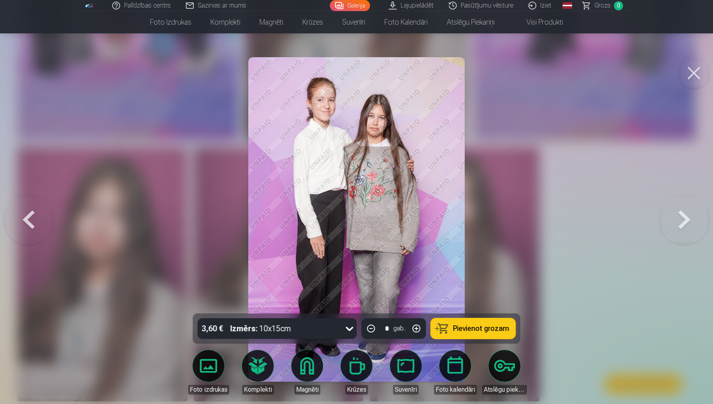
click at [680, 227] on button at bounding box center [683, 220] width 51 height 172
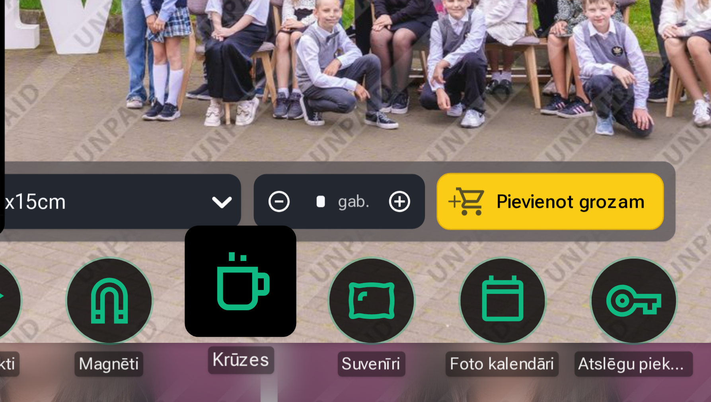
scroll to position [1120, 0]
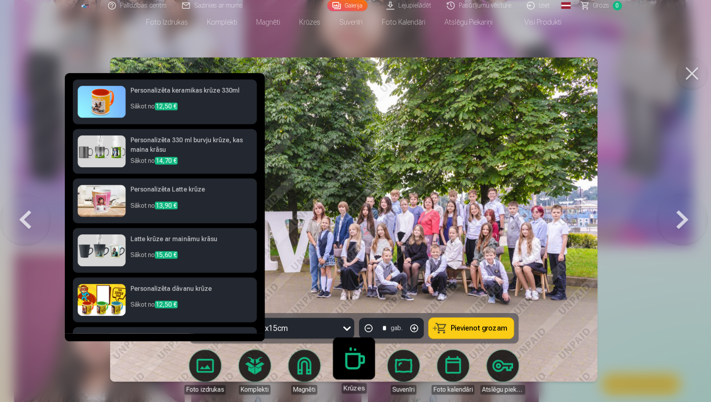
drag, startPoint x: 368, startPoint y: 160, endPoint x: 352, endPoint y: 309, distance: 149.5
click at [367, 160] on img at bounding box center [355, 218] width 484 height 323
click at [600, 254] on div at bounding box center [355, 201] width 711 height 402
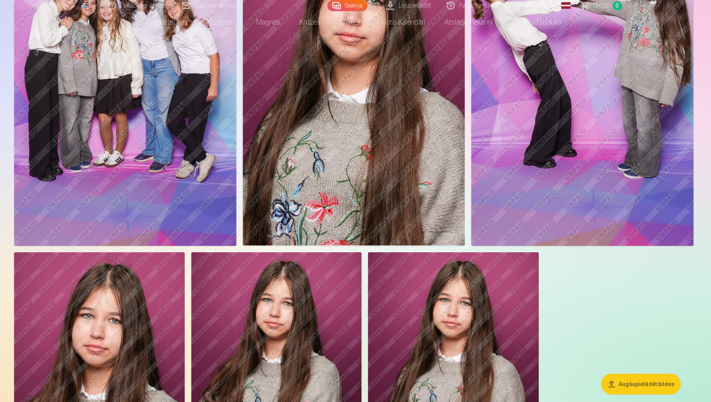
click at [352, 309] on img at bounding box center [279, 378] width 170 height 254
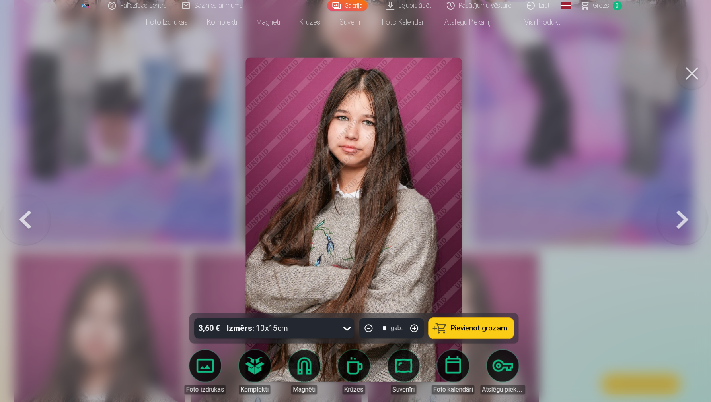
click at [237, 309] on div at bounding box center [355, 201] width 711 height 402
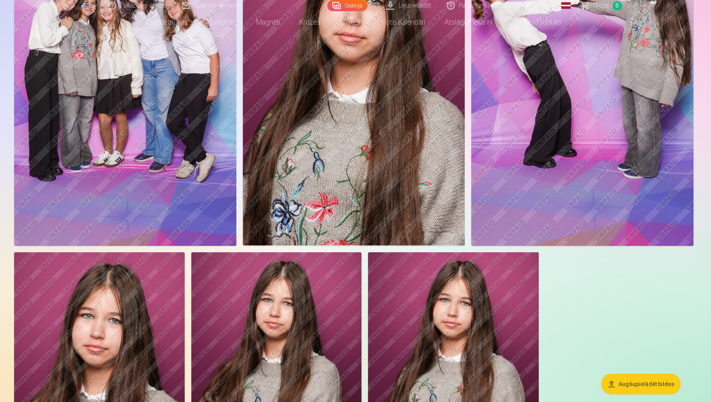
click at [239, 311] on img at bounding box center [279, 378] width 170 height 254
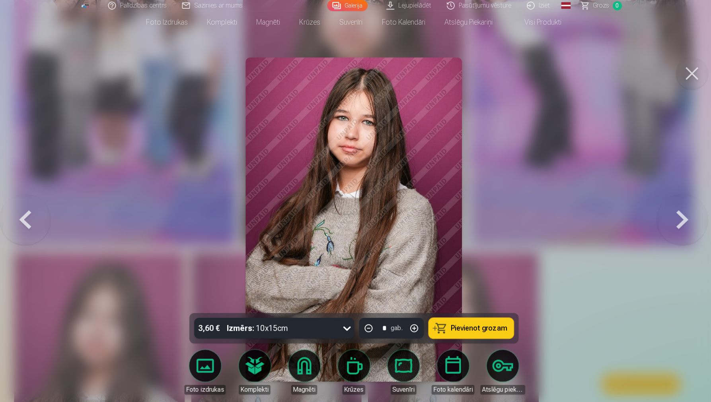
click at [276, 310] on img at bounding box center [355, 218] width 215 height 323
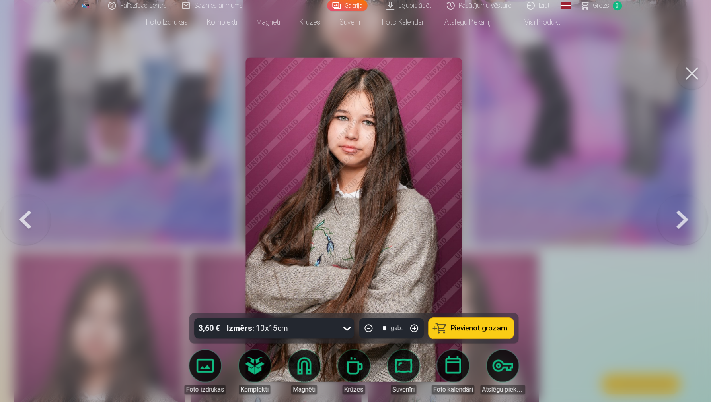
click at [276, 310] on img at bounding box center [355, 218] width 215 height 323
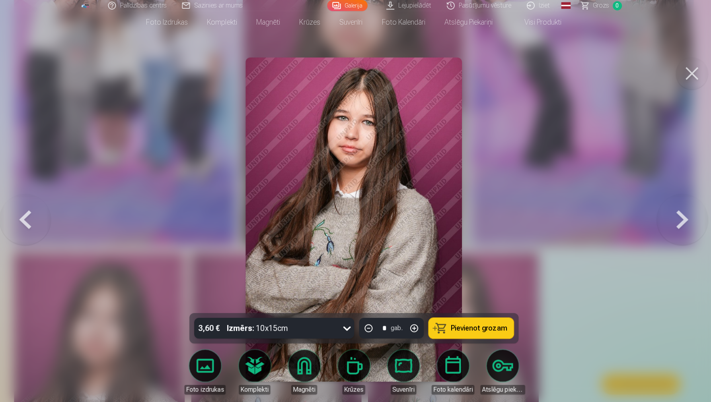
click at [276, 310] on img at bounding box center [355, 218] width 215 height 323
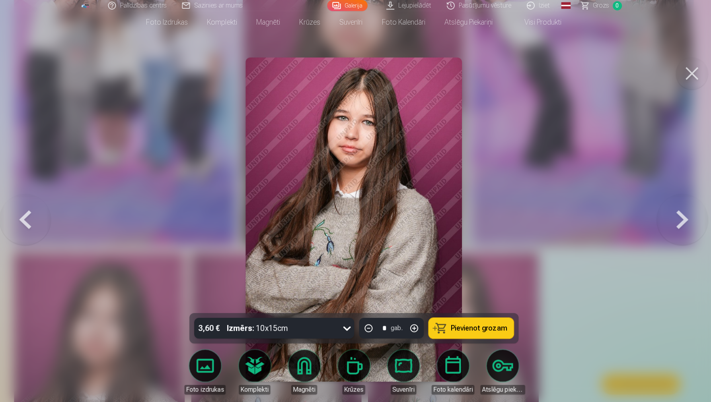
click at [276, 310] on img at bounding box center [355, 218] width 215 height 323
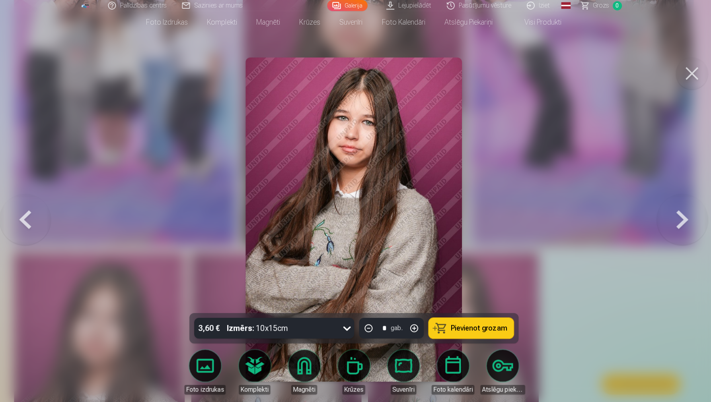
click at [276, 310] on img at bounding box center [355, 218] width 215 height 323
click at [550, 150] on div at bounding box center [355, 201] width 711 height 402
click at [550, 150] on img at bounding box center [582, 79] width 221 height 332
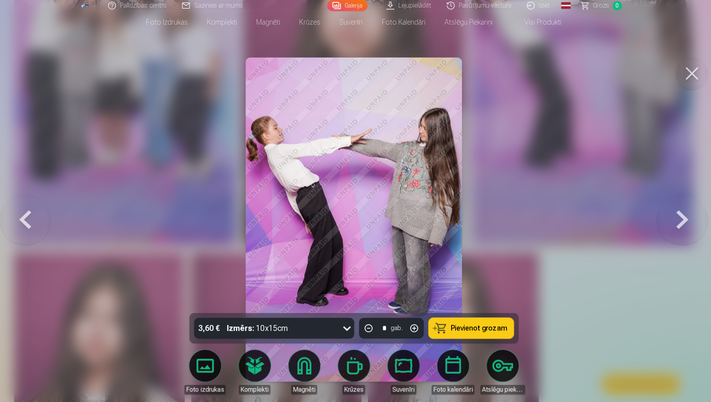
click at [5, 165] on button at bounding box center [28, 219] width 51 height 170
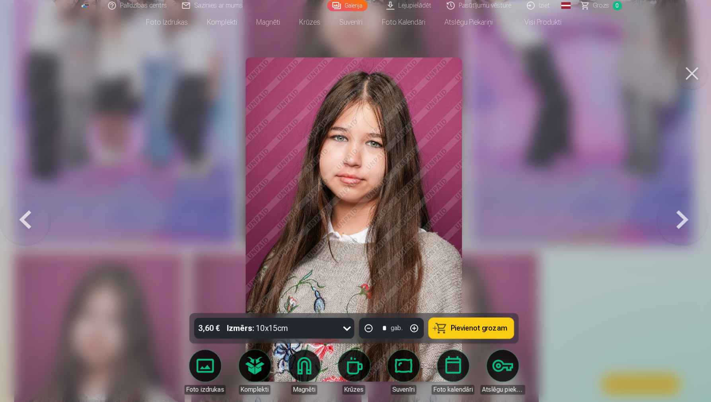
click at [17, 213] on button at bounding box center [28, 219] width 51 height 170
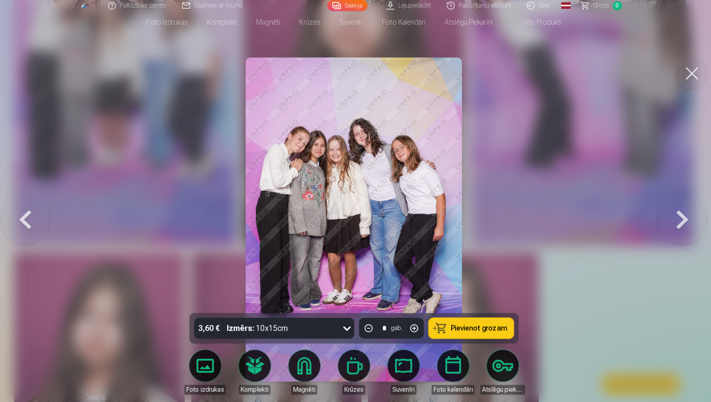
click at [17, 213] on button at bounding box center [28, 219] width 51 height 170
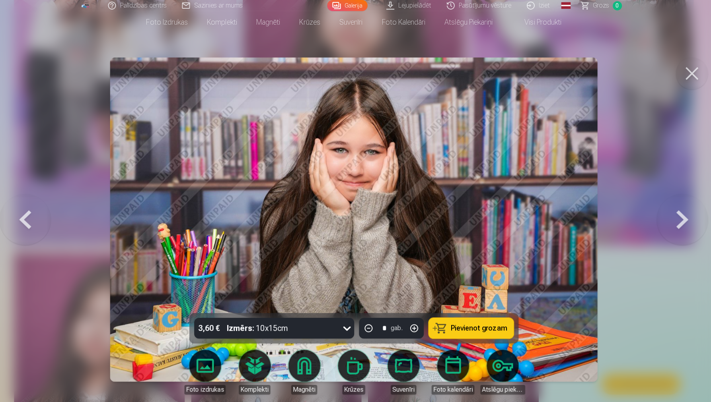
click at [17, 213] on button at bounding box center [28, 219] width 51 height 170
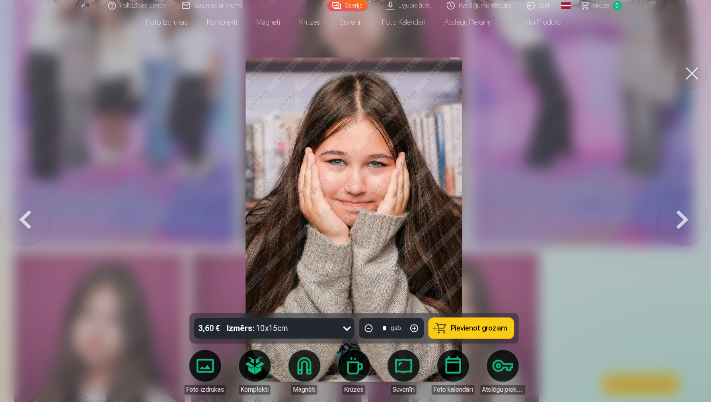
click at [17, 213] on button at bounding box center [28, 219] width 51 height 170
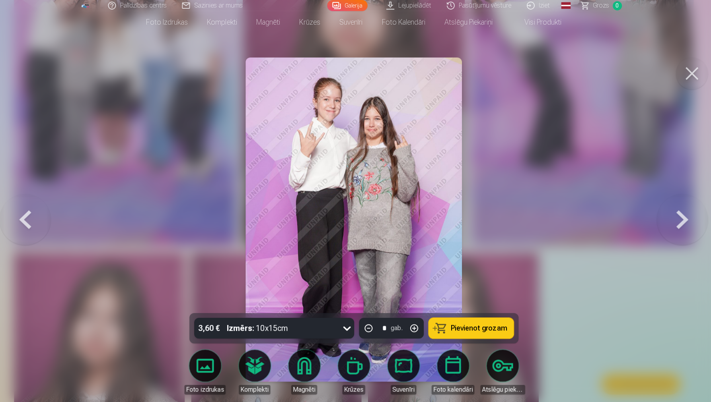
click at [17, 213] on button at bounding box center [28, 219] width 51 height 170
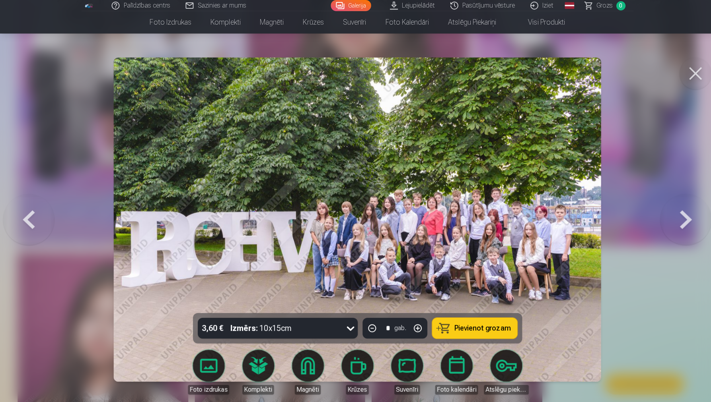
click at [257, 175] on img at bounding box center [355, 218] width 484 height 323
click at [334, 169] on img at bounding box center [355, 218] width 484 height 323
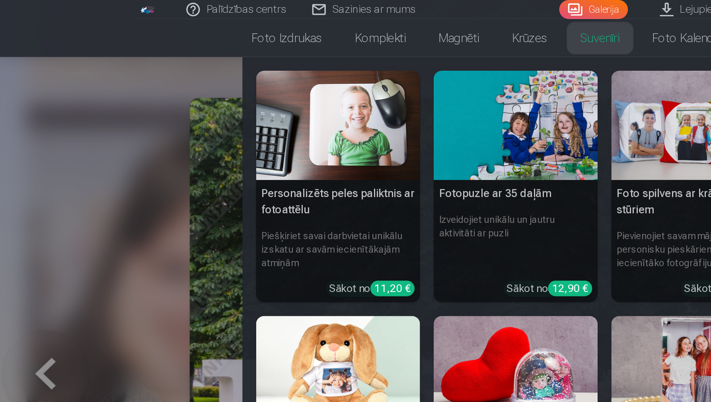
click at [349, 31] on link "Suvenīri" at bounding box center [353, 22] width 42 height 22
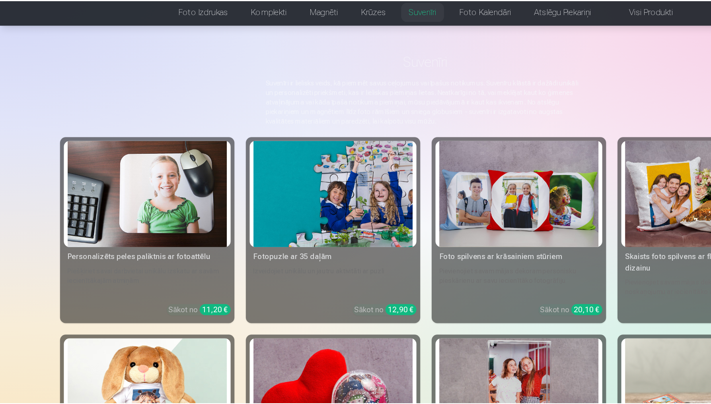
scroll to position [18, 0]
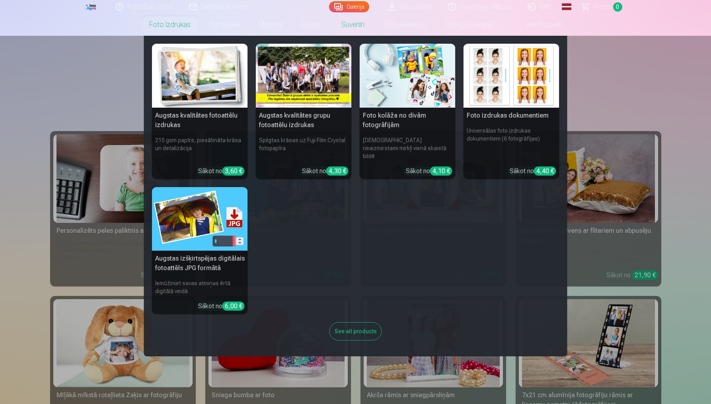
click at [159, 29] on link "Foto izdrukas" at bounding box center [170, 25] width 60 height 22
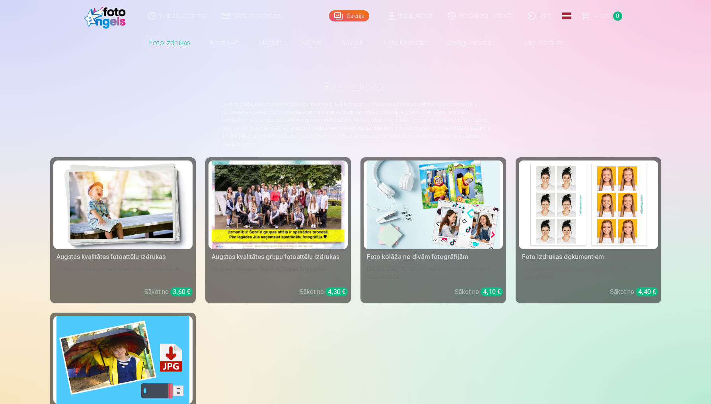
click at [359, 15] on link "Galerija" at bounding box center [349, 15] width 40 height 11
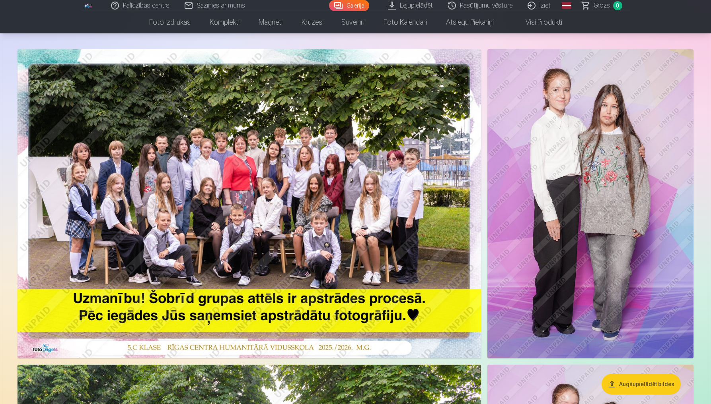
scroll to position [42, 0]
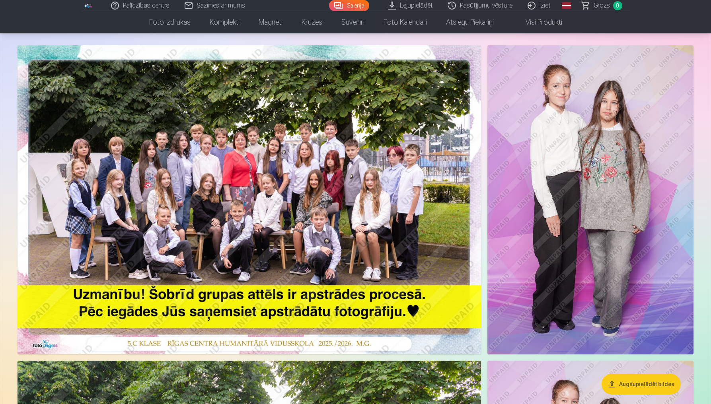
click at [357, 214] on img at bounding box center [248, 199] width 463 height 309
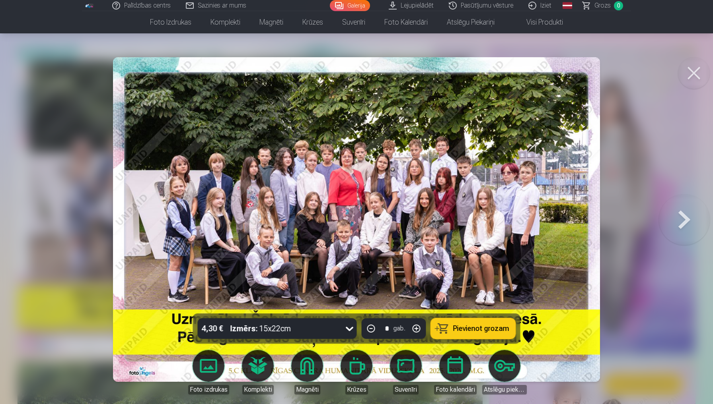
click at [657, 112] on div at bounding box center [356, 202] width 713 height 404
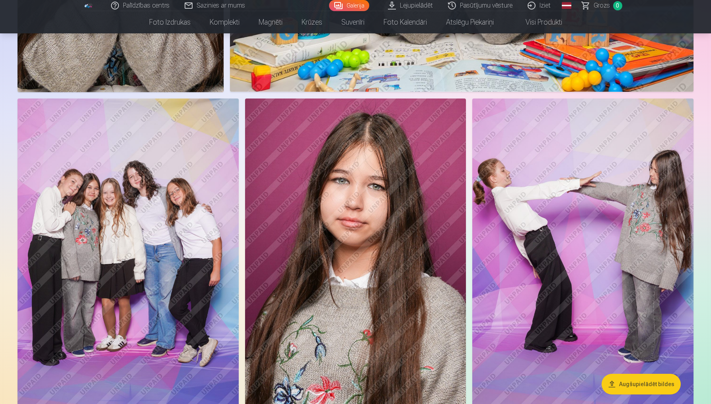
scroll to position [936, 0]
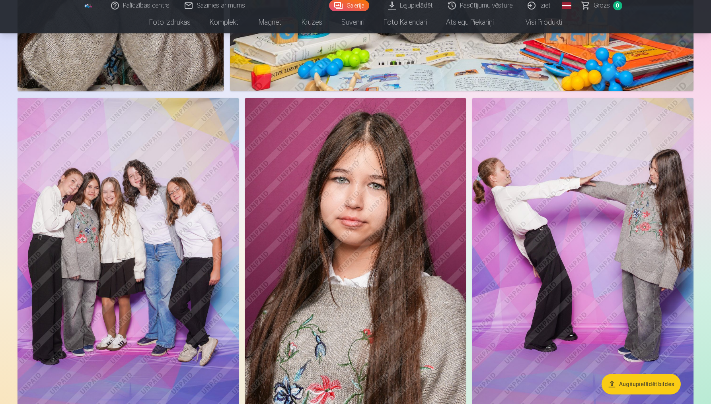
click at [217, 238] on img at bounding box center [127, 264] width 221 height 332
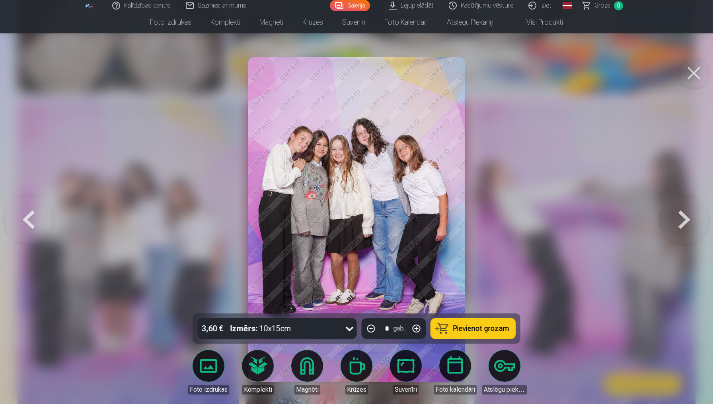
click at [662, 216] on button at bounding box center [683, 220] width 51 height 172
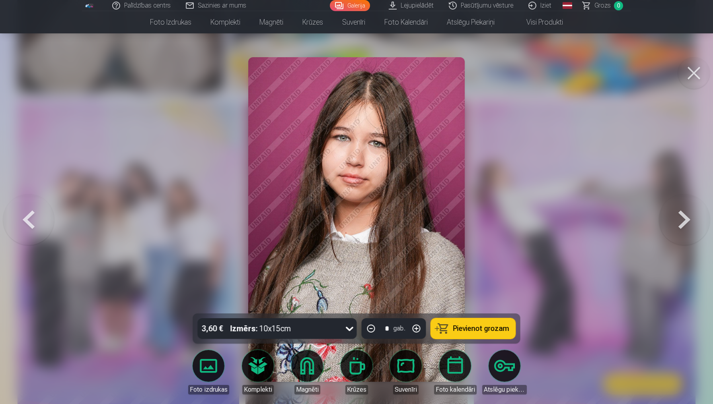
click at [662, 216] on button at bounding box center [683, 220] width 51 height 172
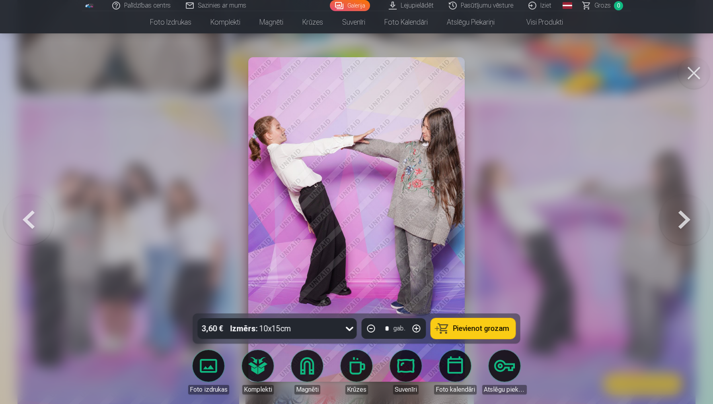
click at [662, 216] on button at bounding box center [683, 220] width 51 height 172
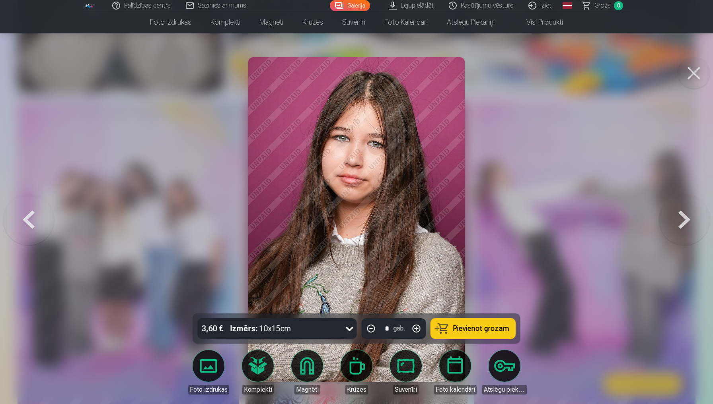
click at [662, 216] on button at bounding box center [683, 220] width 51 height 172
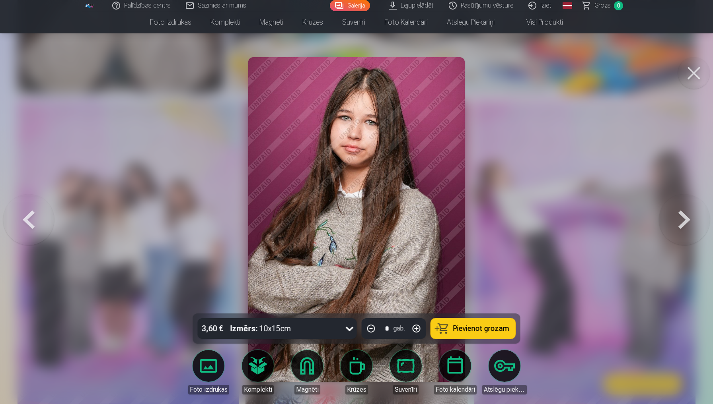
click at [662, 216] on button at bounding box center [683, 220] width 51 height 172
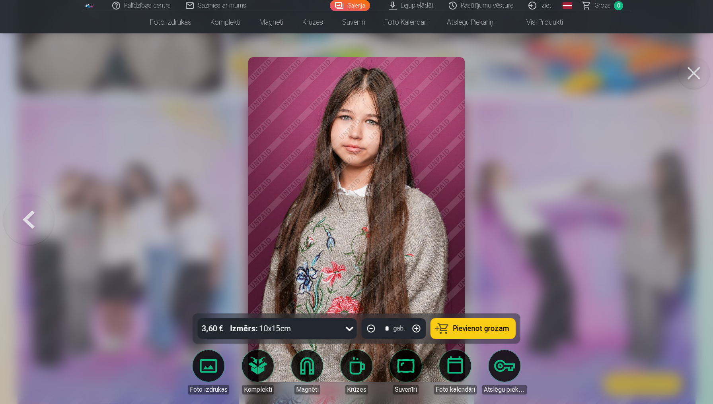
click at [662, 216] on div at bounding box center [356, 202] width 713 height 404
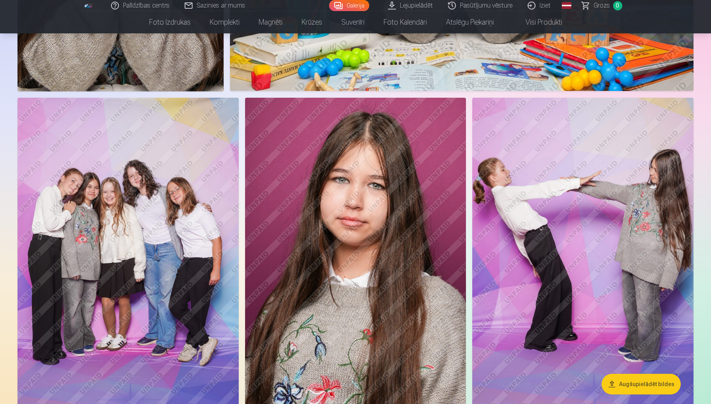
click at [662, 216] on img at bounding box center [582, 264] width 221 height 332
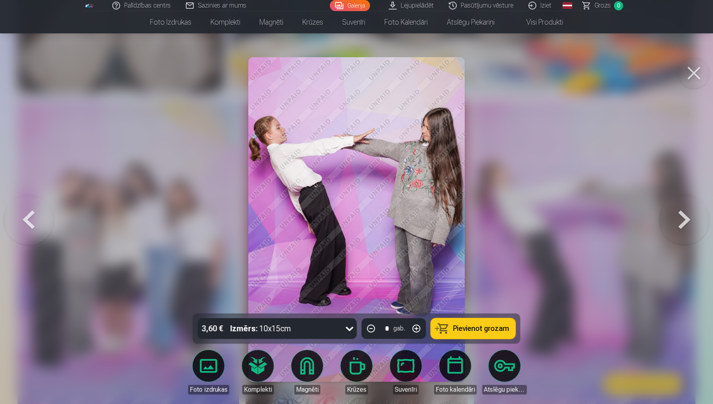
click at [43, 225] on button at bounding box center [28, 220] width 51 height 172
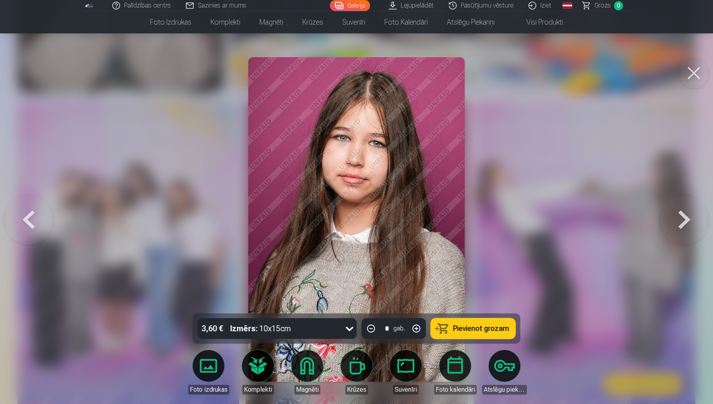
click at [43, 225] on button at bounding box center [28, 220] width 51 height 172
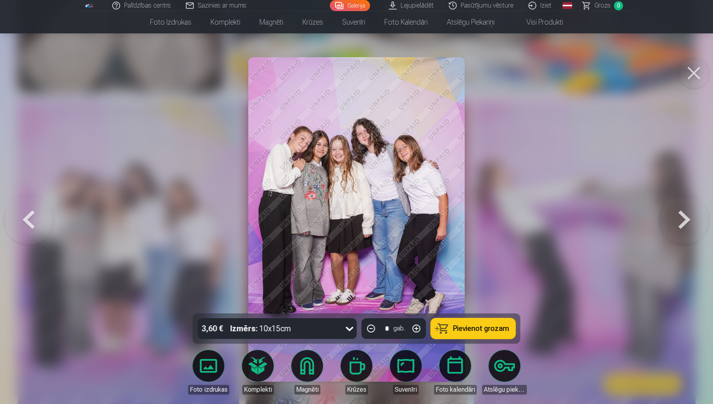
click at [43, 225] on button at bounding box center [28, 220] width 51 height 172
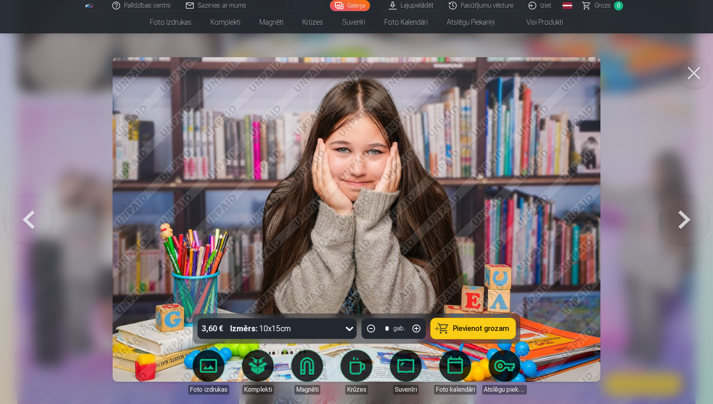
click at [43, 225] on button at bounding box center [28, 220] width 51 height 172
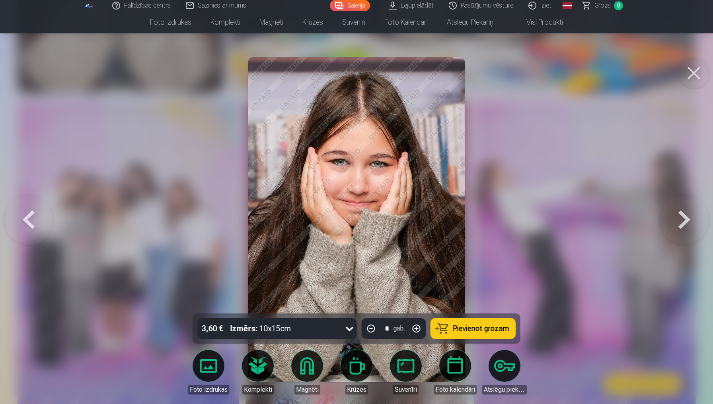
click at [43, 225] on button at bounding box center [28, 220] width 51 height 172
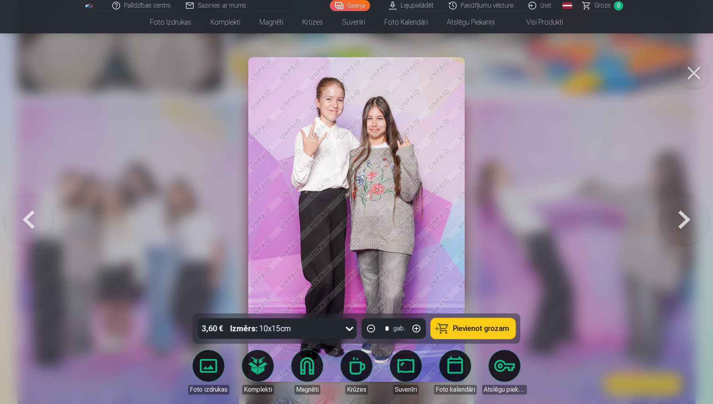
click at [43, 225] on button at bounding box center [28, 220] width 51 height 172
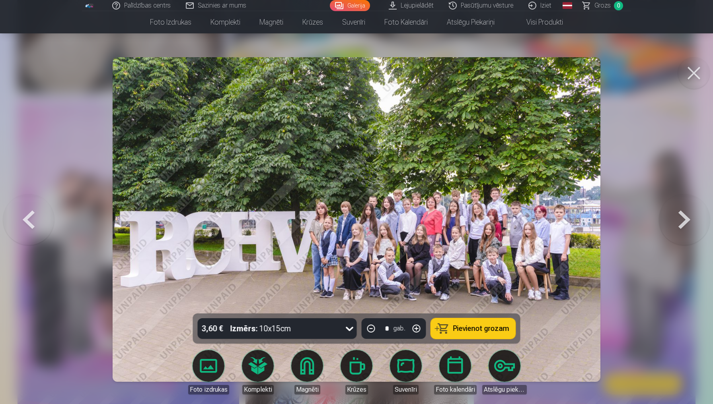
click at [43, 225] on button at bounding box center [28, 220] width 51 height 172
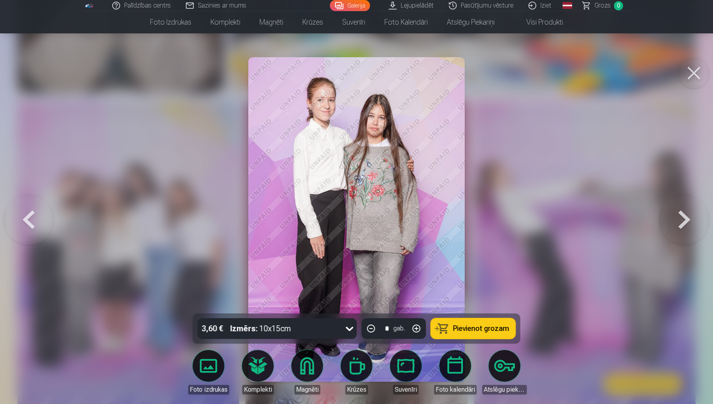
click at [43, 225] on button at bounding box center [28, 220] width 51 height 172
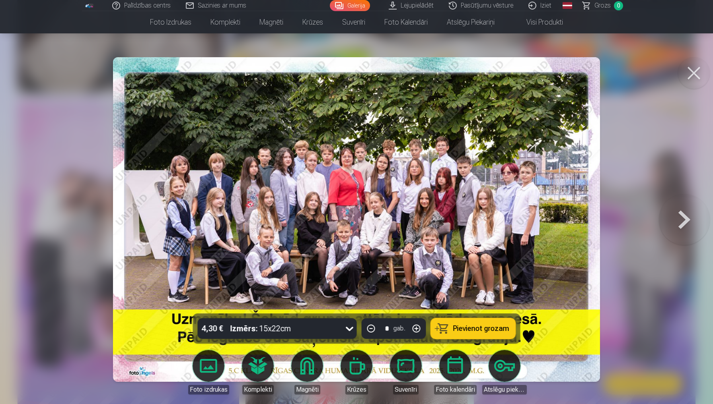
click at [43, 225] on div at bounding box center [356, 202] width 713 height 404
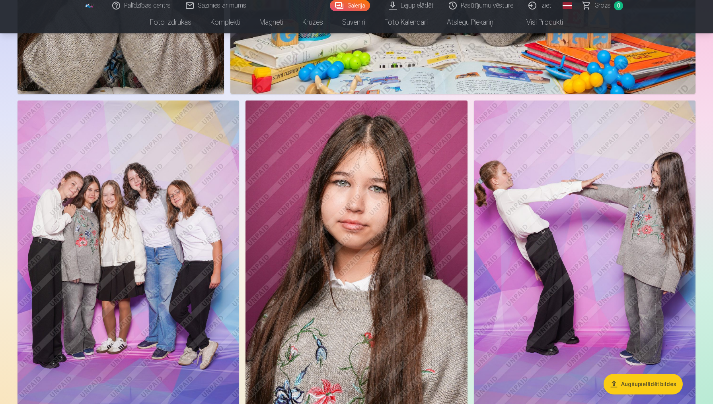
click at [43, 225] on img at bounding box center [127, 267] width 221 height 333
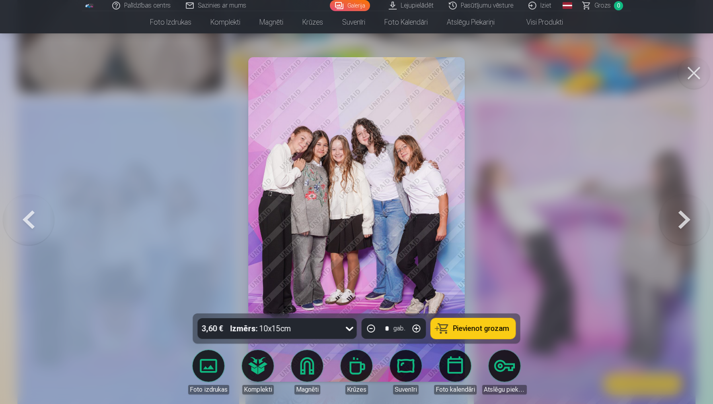
click at [43, 225] on button at bounding box center [28, 220] width 51 height 172
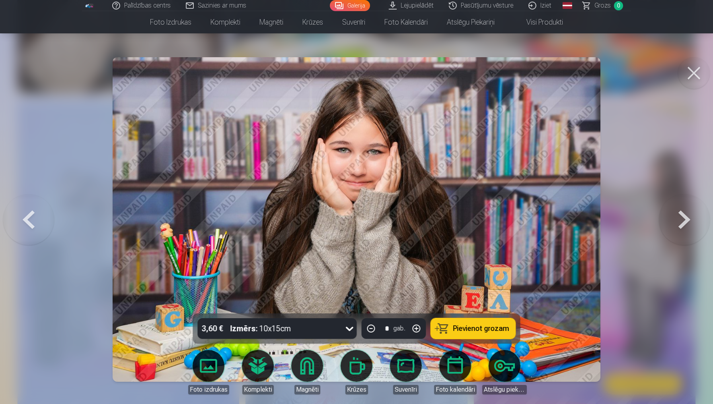
click at [685, 225] on button at bounding box center [683, 220] width 51 height 172
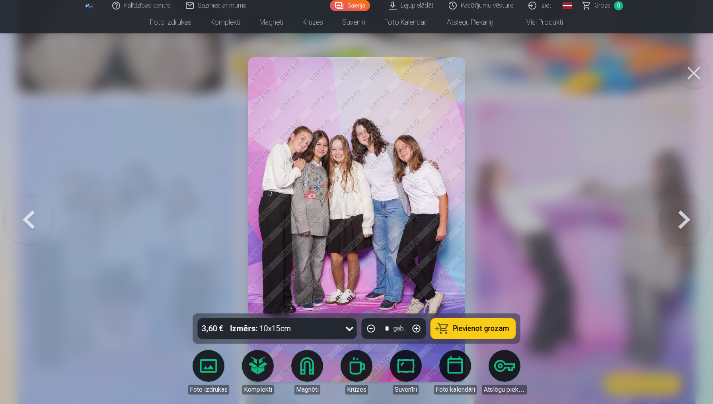
click at [685, 225] on button at bounding box center [683, 220] width 51 height 172
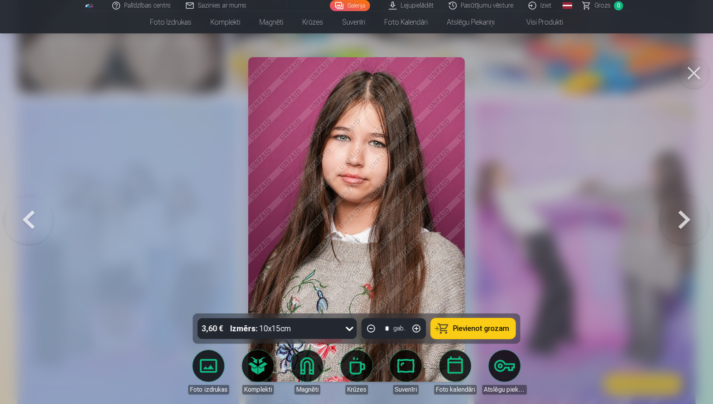
click at [685, 225] on button at bounding box center [683, 220] width 51 height 172
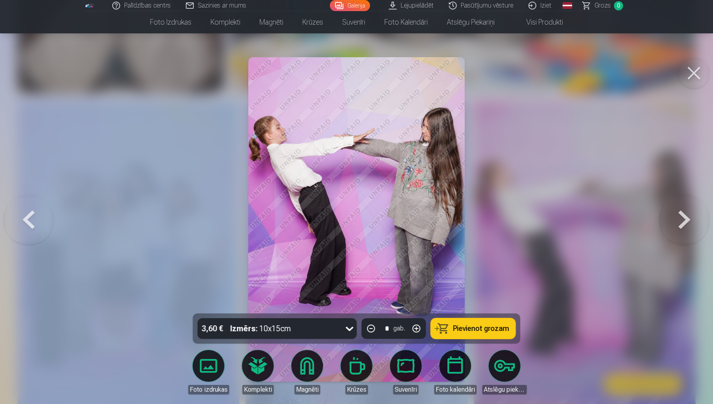
click at [685, 225] on button at bounding box center [683, 220] width 51 height 172
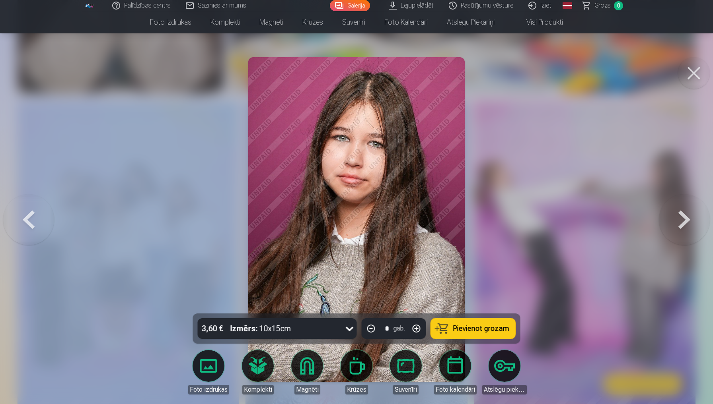
click at [685, 225] on button at bounding box center [683, 220] width 51 height 172
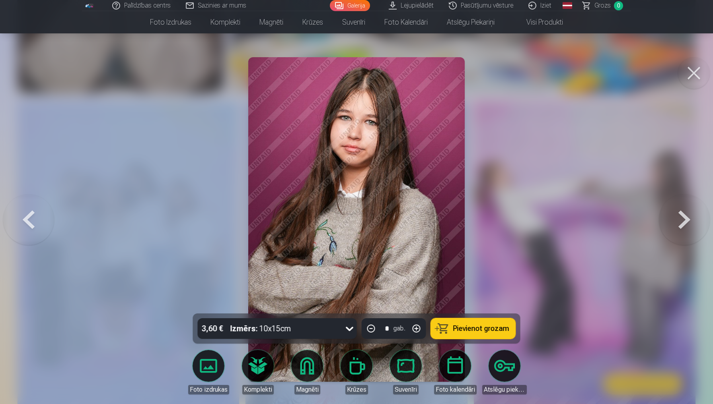
click at [685, 225] on button at bounding box center [683, 220] width 51 height 172
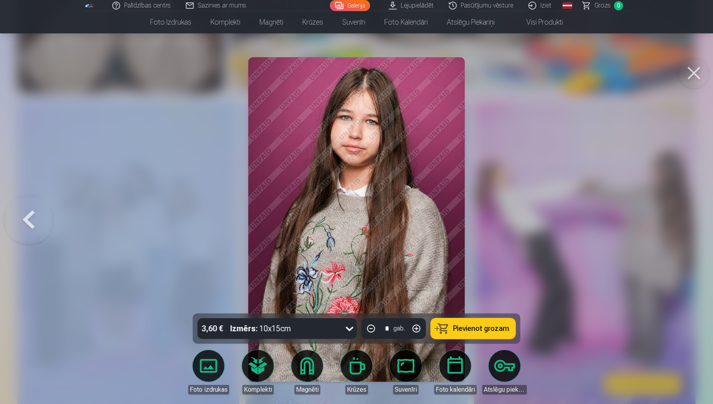
click at [685, 225] on div at bounding box center [356, 202] width 713 height 404
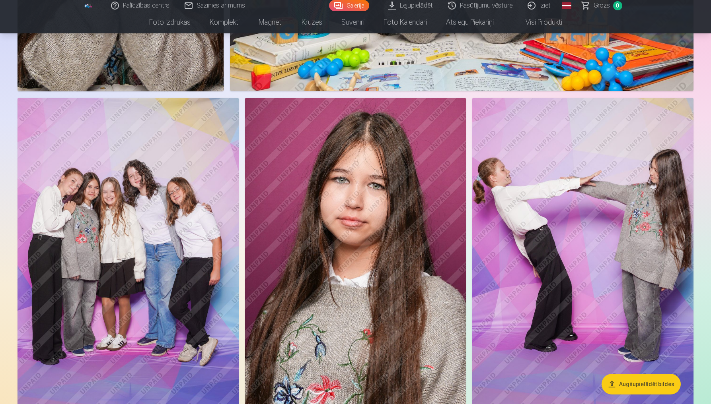
click at [685, 225] on img at bounding box center [582, 264] width 221 height 332
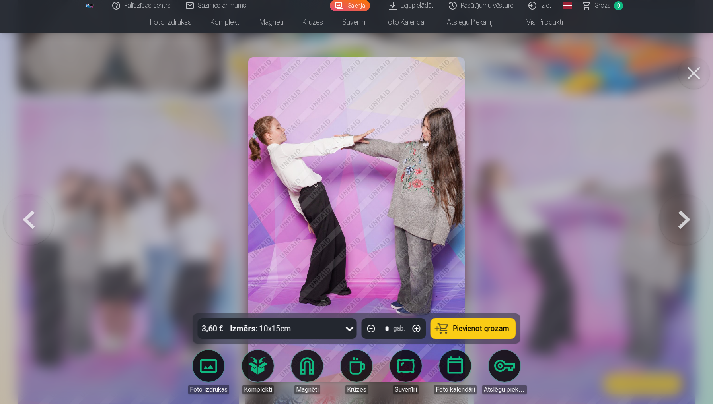
click at [47, 209] on button at bounding box center [28, 220] width 51 height 172
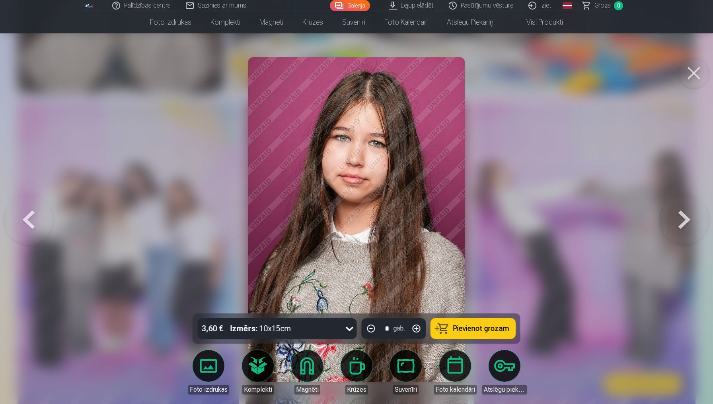
click at [47, 209] on button at bounding box center [28, 220] width 51 height 172
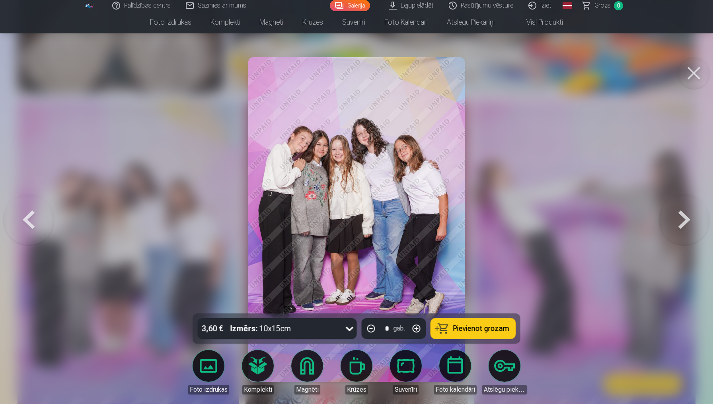
click at [47, 209] on button at bounding box center [28, 220] width 51 height 172
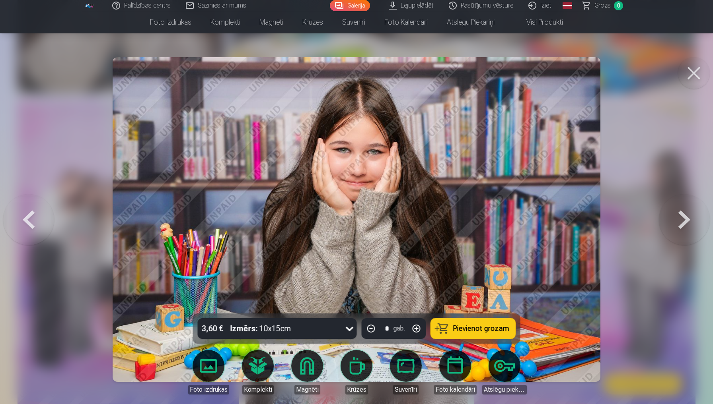
click at [47, 209] on button at bounding box center [28, 220] width 51 height 172
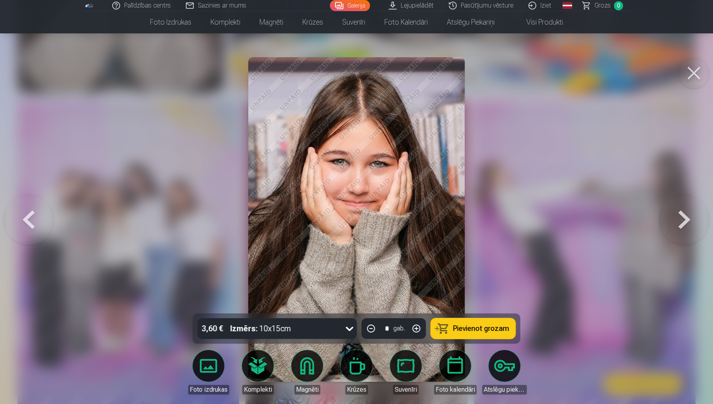
click at [47, 209] on button at bounding box center [28, 220] width 51 height 172
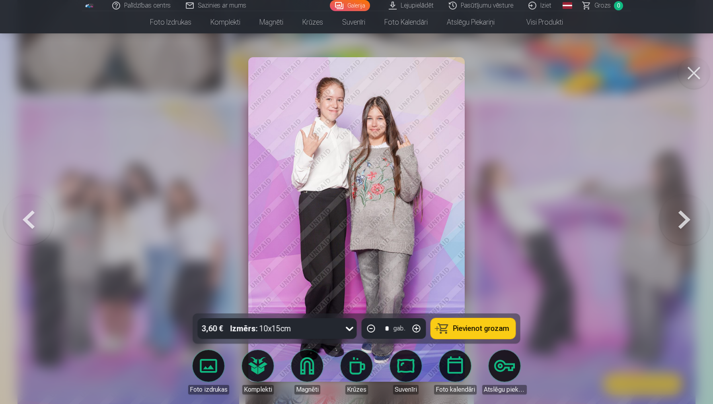
click at [47, 209] on button at bounding box center [28, 220] width 51 height 172
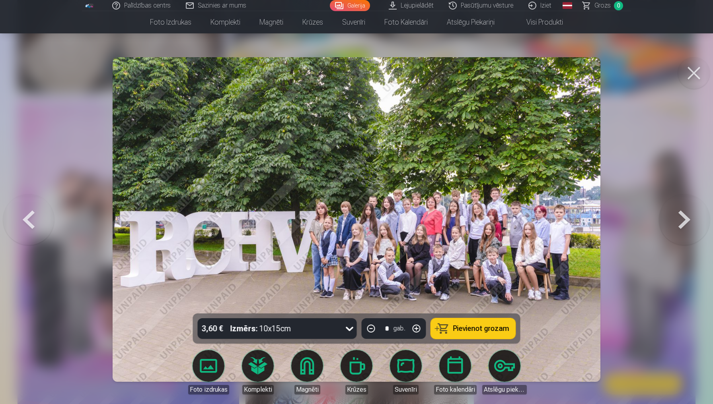
click at [47, 209] on button at bounding box center [28, 220] width 51 height 172
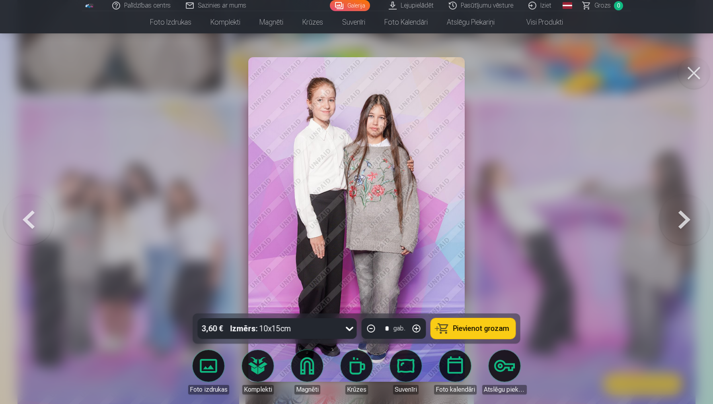
click at [47, 209] on button at bounding box center [28, 220] width 51 height 172
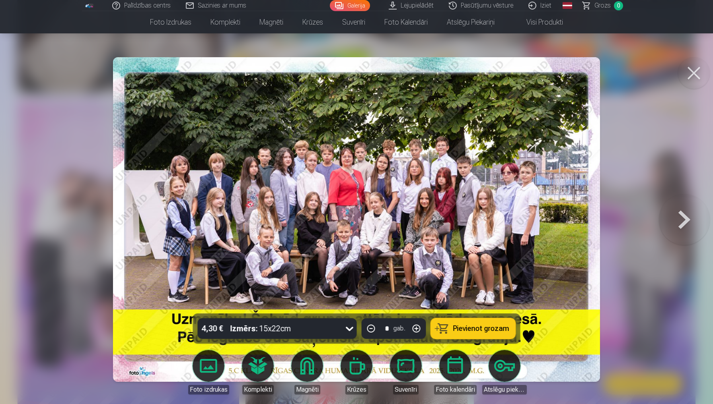
click at [47, 209] on div at bounding box center [356, 202] width 713 height 404
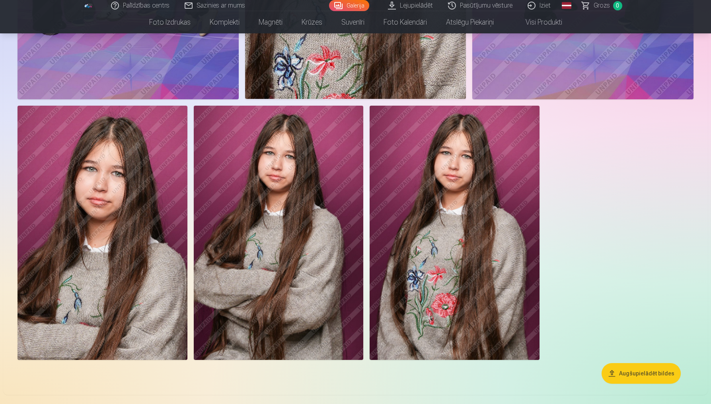
scroll to position [1266, 0]
click at [404, 212] on img at bounding box center [454, 232] width 170 height 254
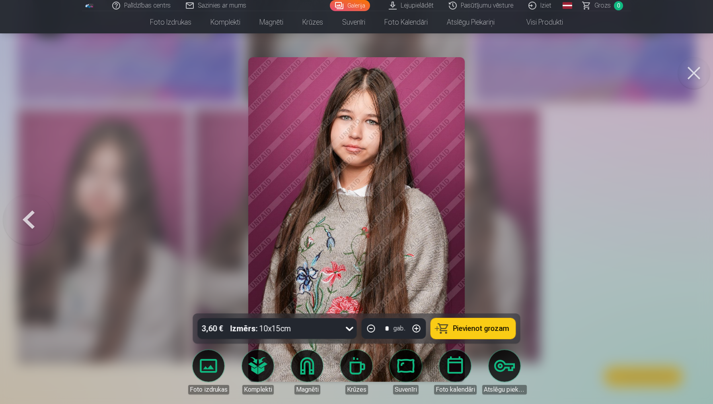
click at [679, 74] on button at bounding box center [694, 73] width 32 height 32
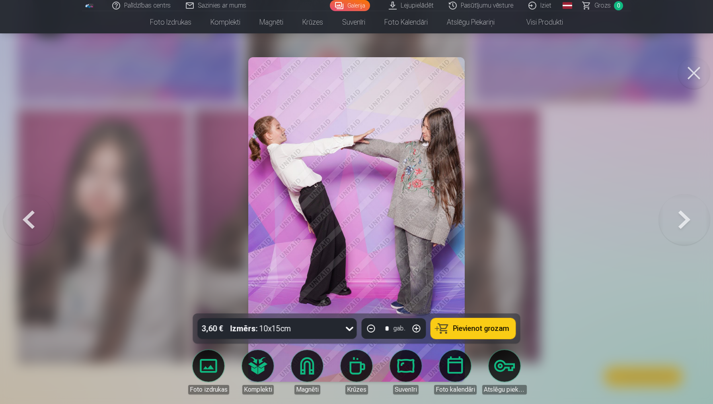
click at [679, 74] on button at bounding box center [694, 73] width 32 height 32
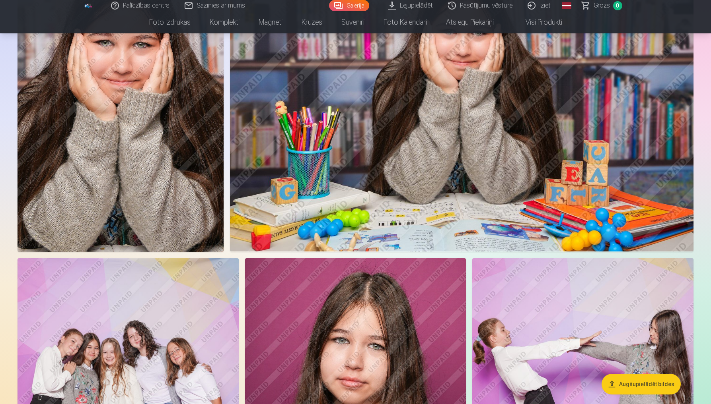
scroll to position [773, 0]
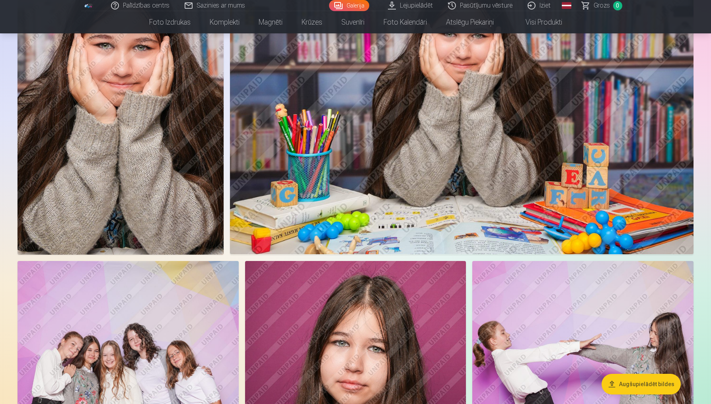
click at [40, 155] on img at bounding box center [120, 100] width 206 height 309
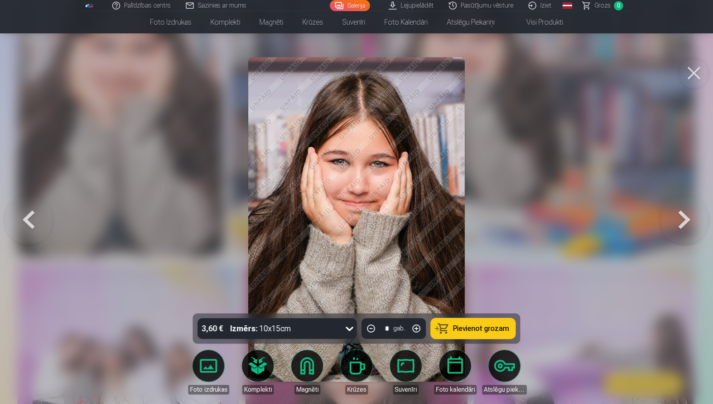
click at [40, 155] on button at bounding box center [28, 220] width 51 height 172
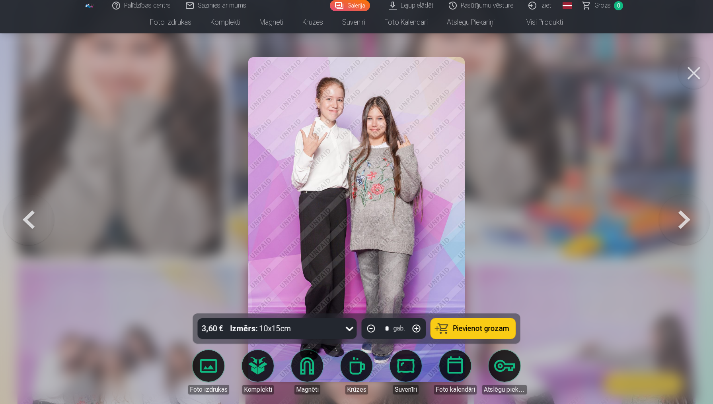
click at [40, 155] on button at bounding box center [28, 220] width 51 height 172
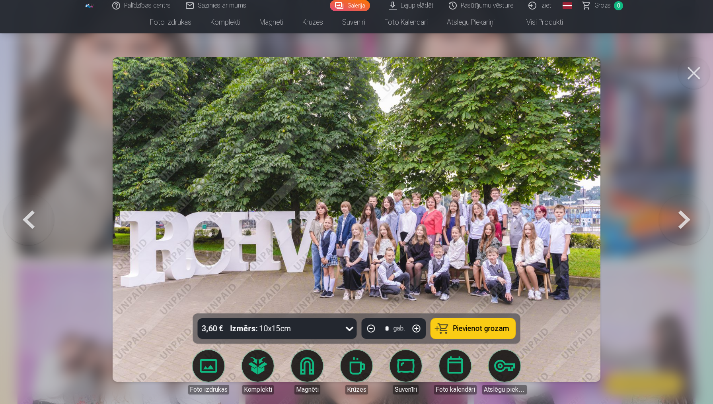
click at [50, 159] on button at bounding box center [28, 220] width 51 height 172
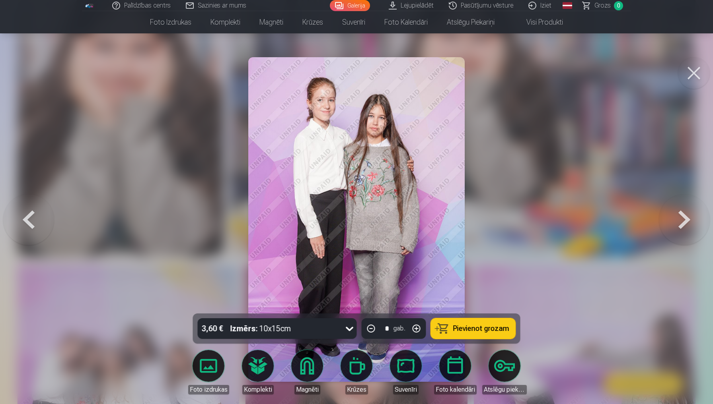
click at [17, 239] on button at bounding box center [28, 220] width 51 height 172
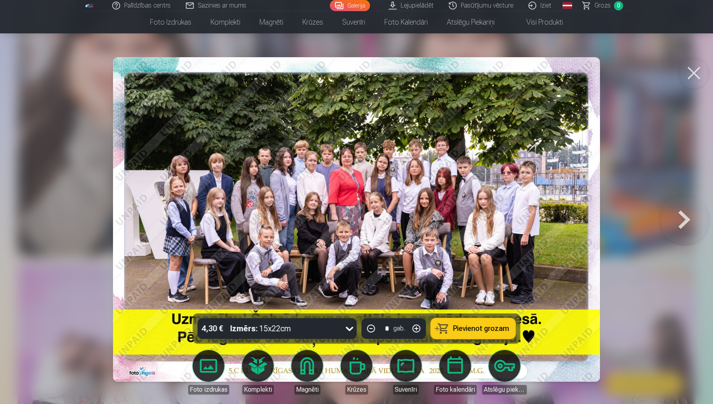
click at [349, 166] on img at bounding box center [356, 219] width 487 height 325
click at [684, 249] on button at bounding box center [683, 220] width 51 height 172
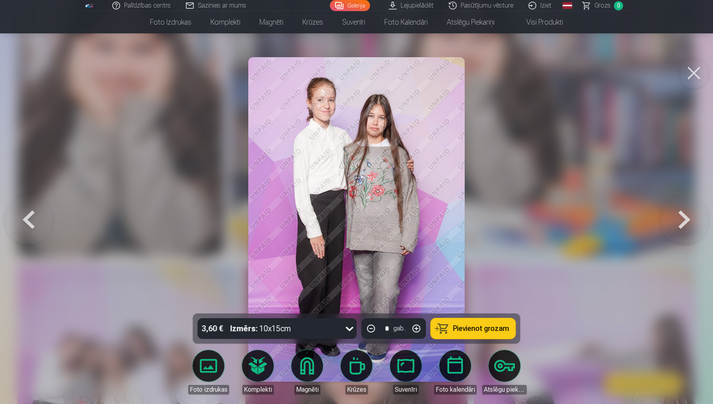
click at [684, 249] on button at bounding box center [683, 220] width 51 height 172
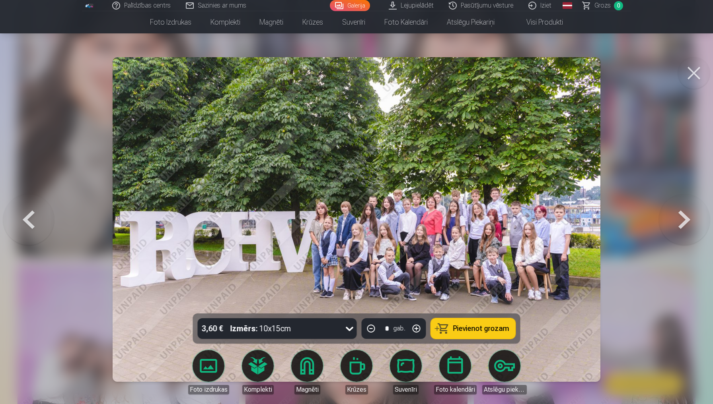
click at [684, 249] on button at bounding box center [683, 220] width 51 height 172
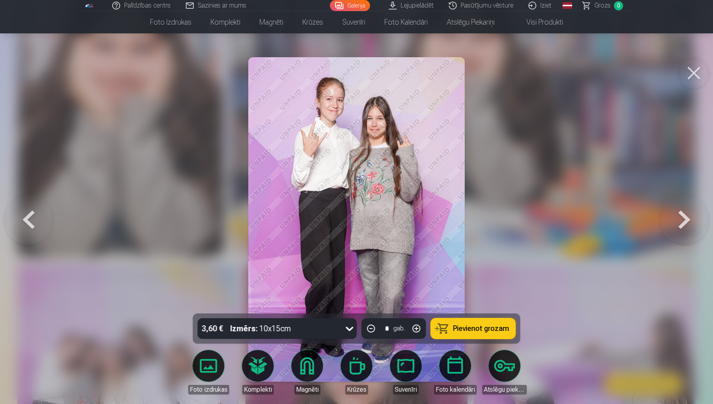
click at [684, 249] on button at bounding box center [683, 220] width 51 height 172
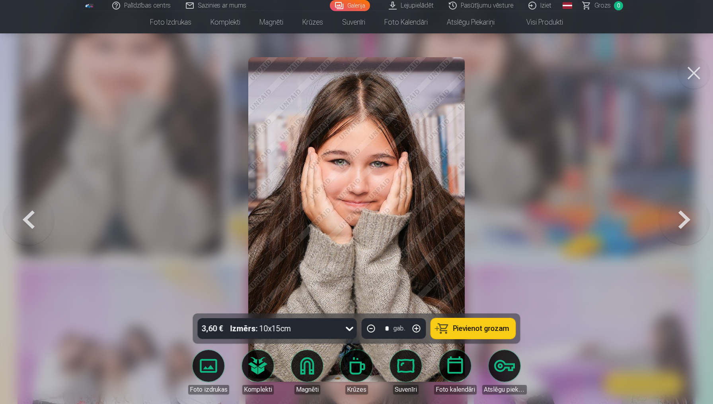
click at [684, 249] on button at bounding box center [683, 220] width 51 height 172
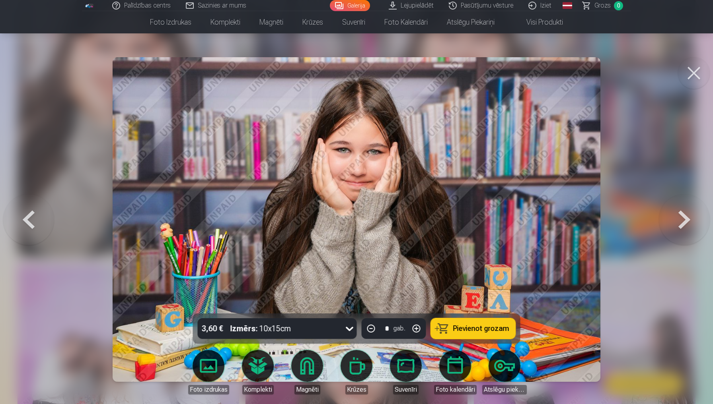
click at [684, 249] on button at bounding box center [683, 220] width 51 height 172
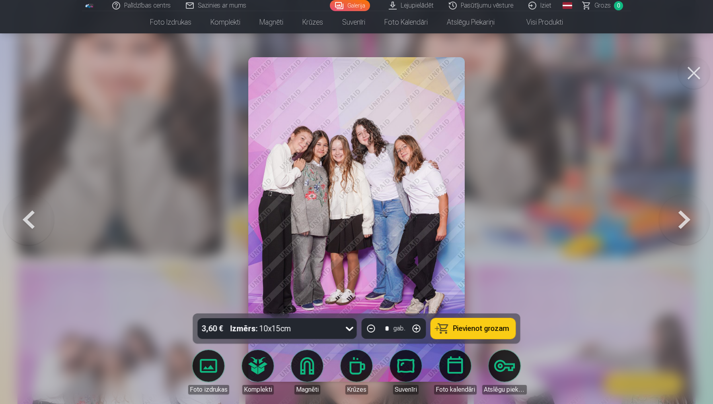
click at [684, 249] on button at bounding box center [683, 220] width 51 height 172
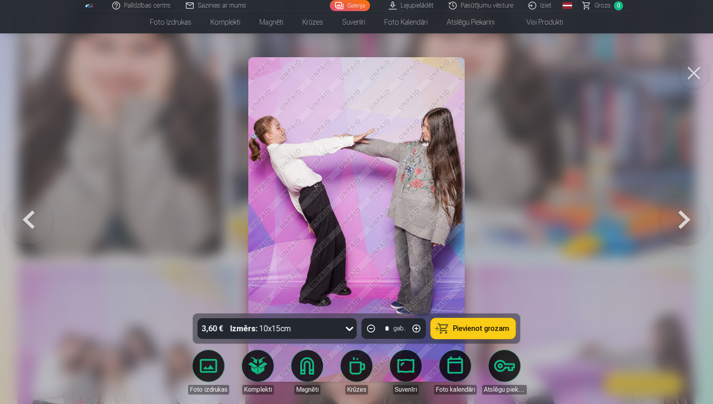
click at [684, 249] on button at bounding box center [683, 220] width 51 height 172
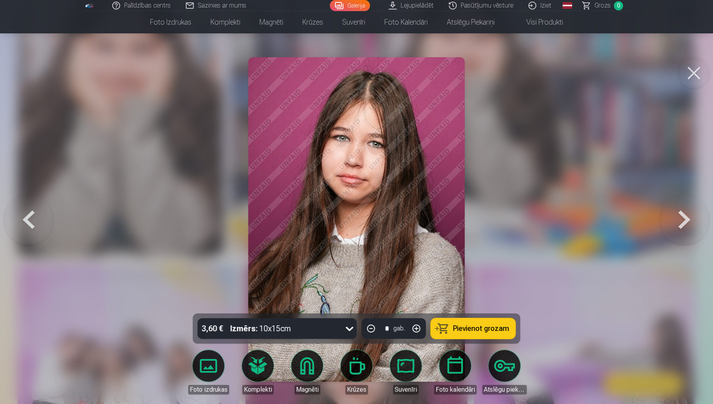
click at [696, 74] on button at bounding box center [694, 73] width 32 height 32
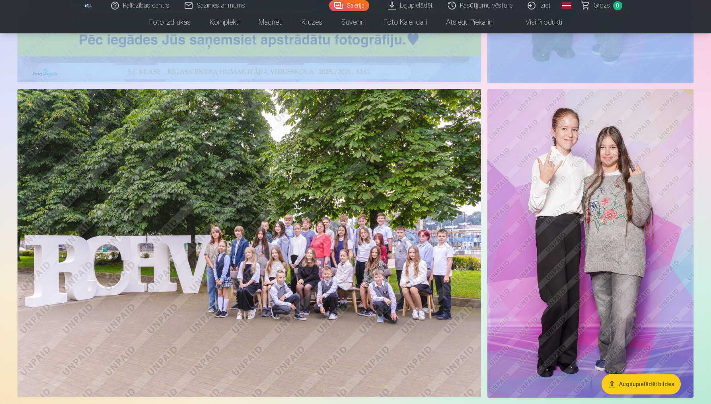
drag, startPoint x: 696, startPoint y: 39, endPoint x: 696, endPoint y: 29, distance: 9.6
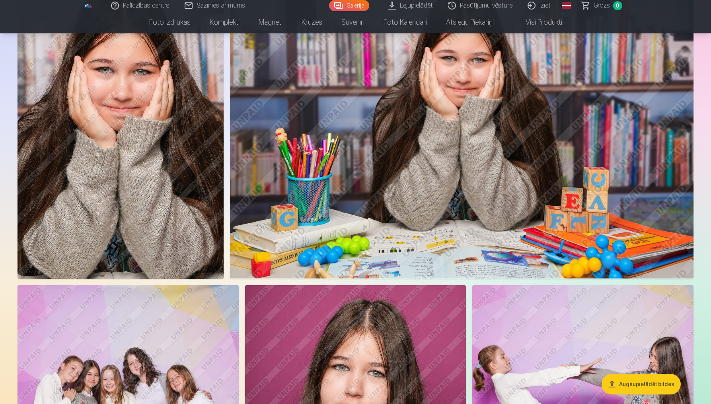
scroll to position [748, 0]
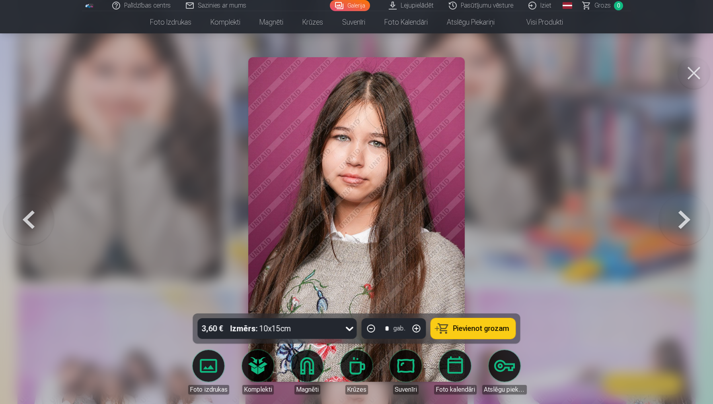
click at [479, 96] on div at bounding box center [356, 202] width 713 height 404
